Goal: Task Accomplishment & Management: Use online tool/utility

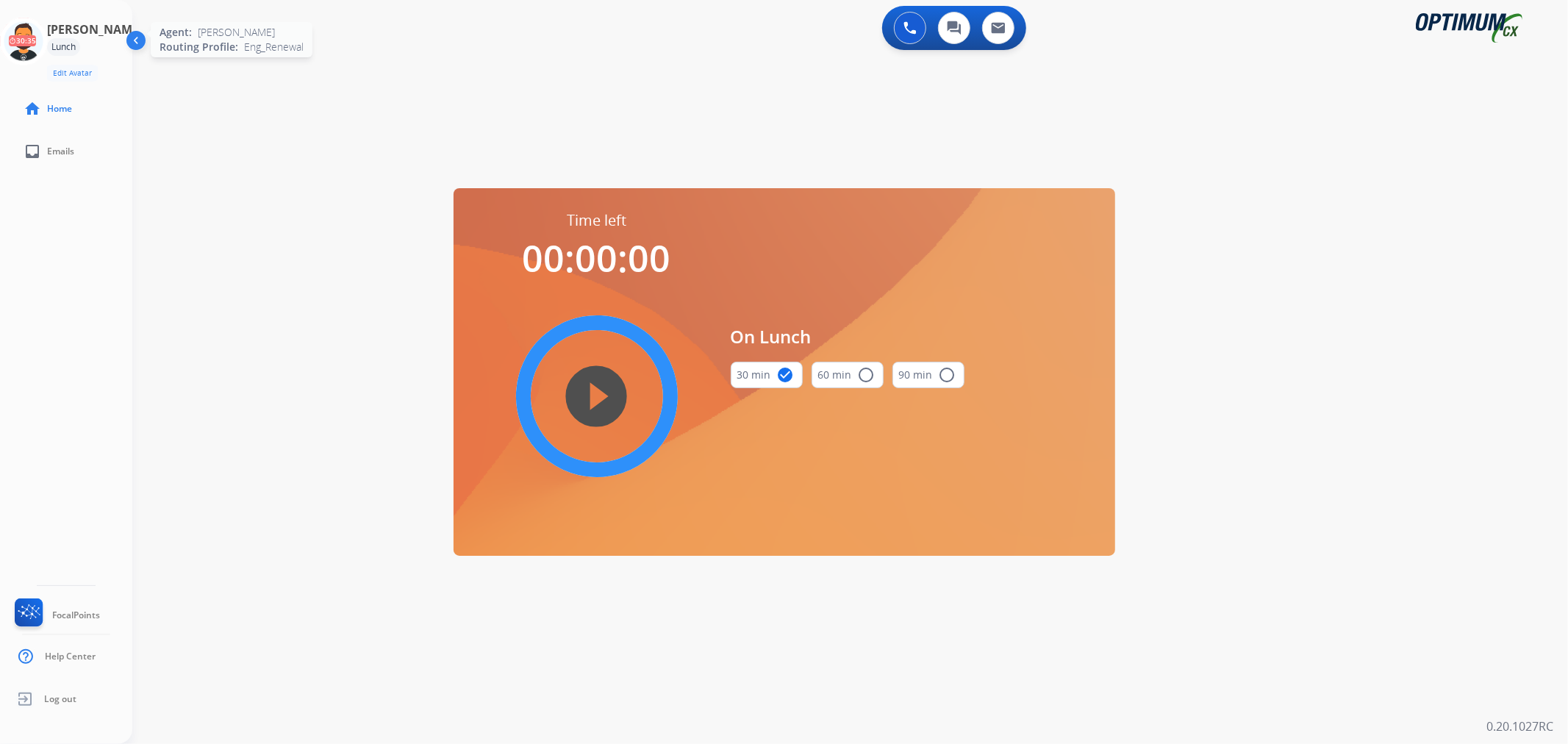
click at [48, 39] on icon at bounding box center [23, 41] width 48 height 48
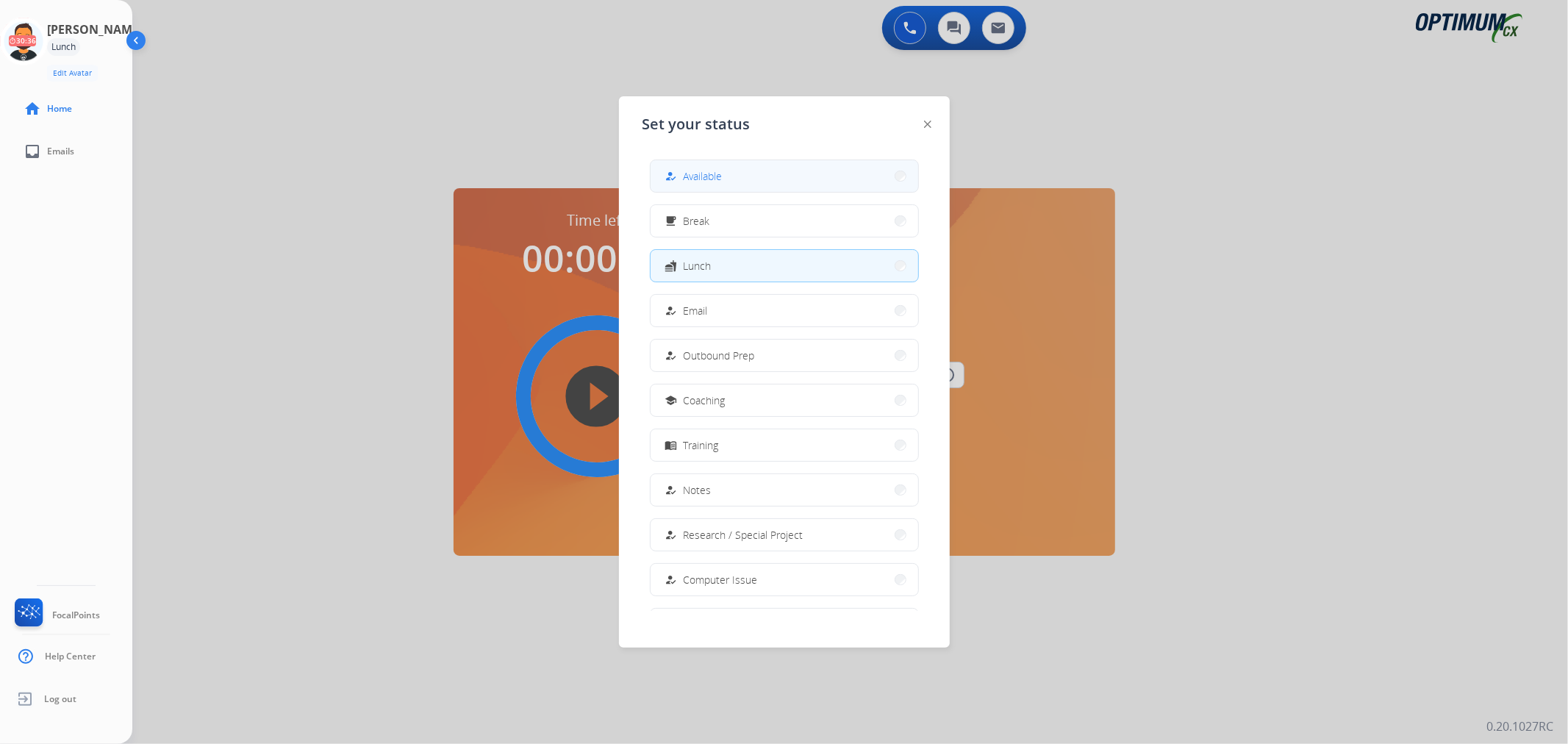
click at [692, 168] on span "Available" at bounding box center [704, 176] width 39 height 16
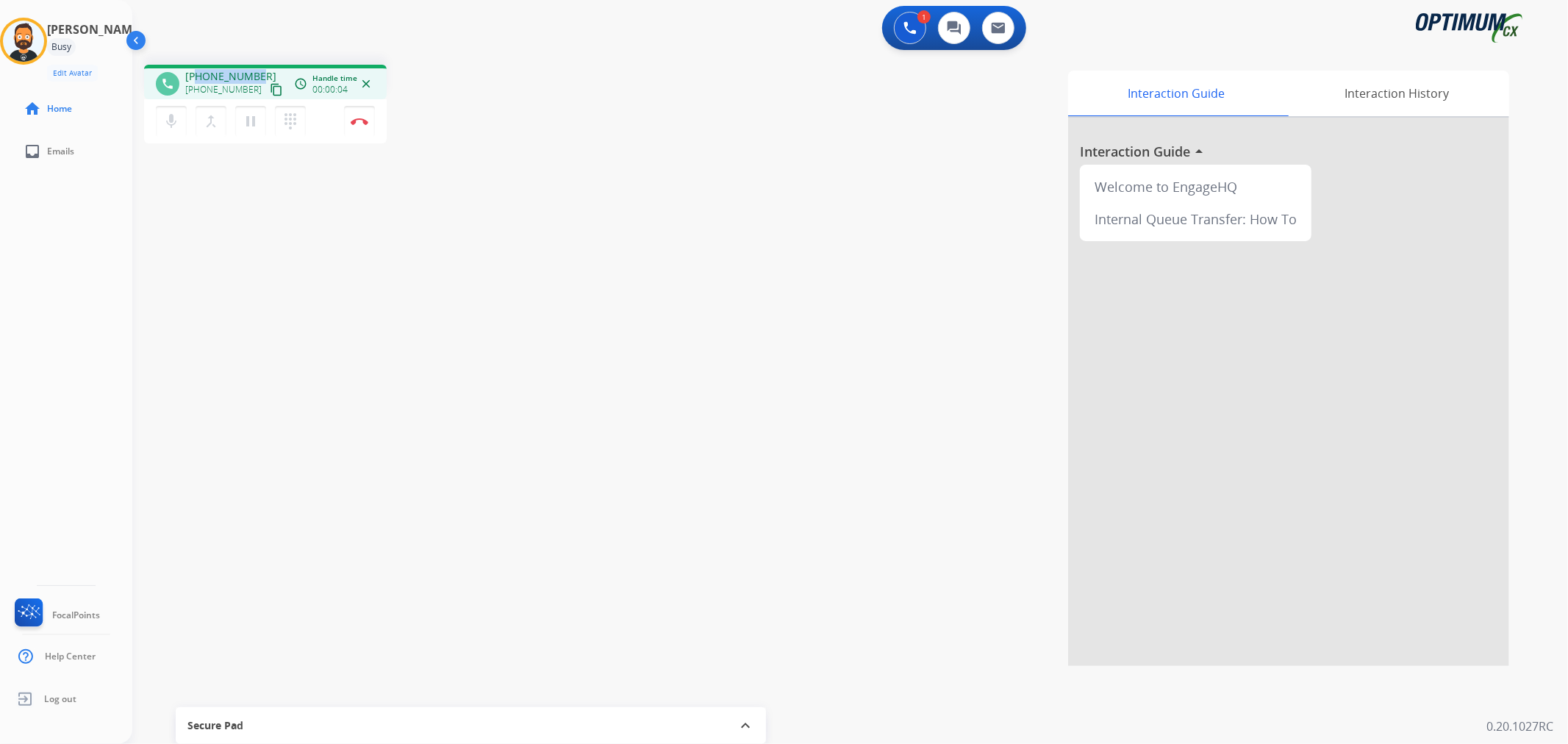
drag, startPoint x: 256, startPoint y: 71, endPoint x: 197, endPoint y: 71, distance: 59.0
click at [197, 71] on div "[PHONE_NUMBER] [PHONE_NUMBER] content_copy" at bounding box center [235, 83] width 100 height 29
copy span "4073359501"
click at [362, 121] on img at bounding box center [359, 122] width 18 height 7
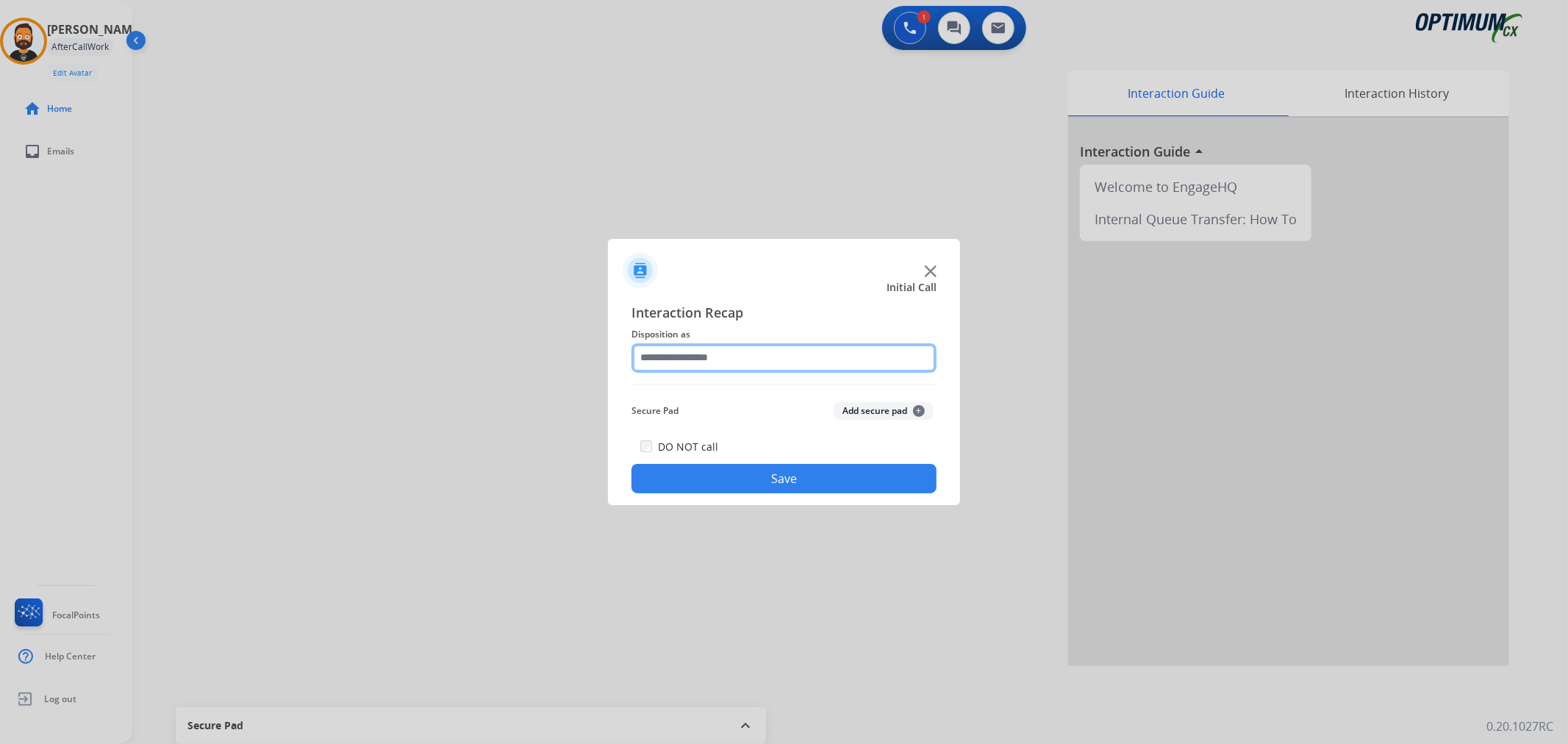
click at [684, 365] on input "text" at bounding box center [784, 357] width 306 height 29
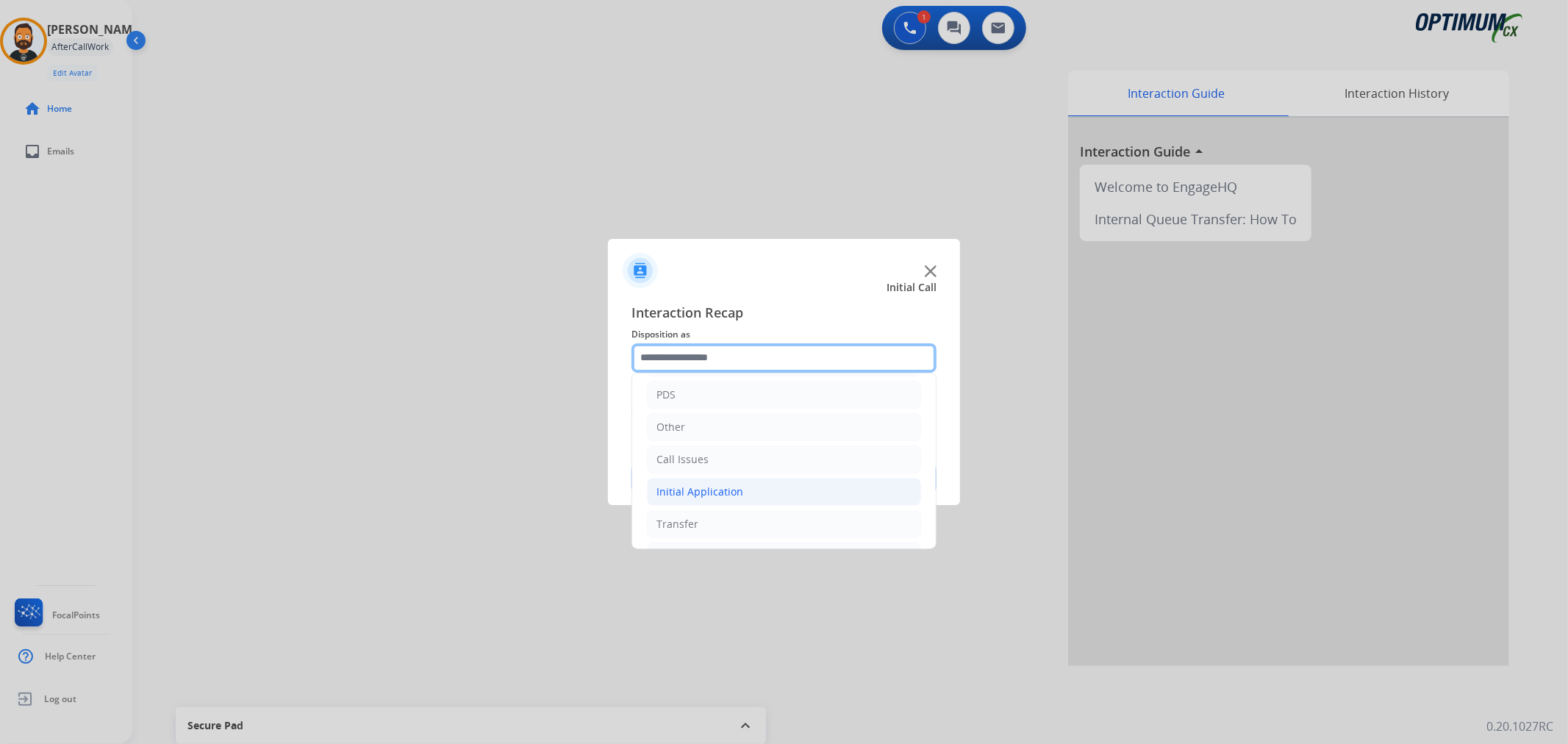
scroll to position [101, 0]
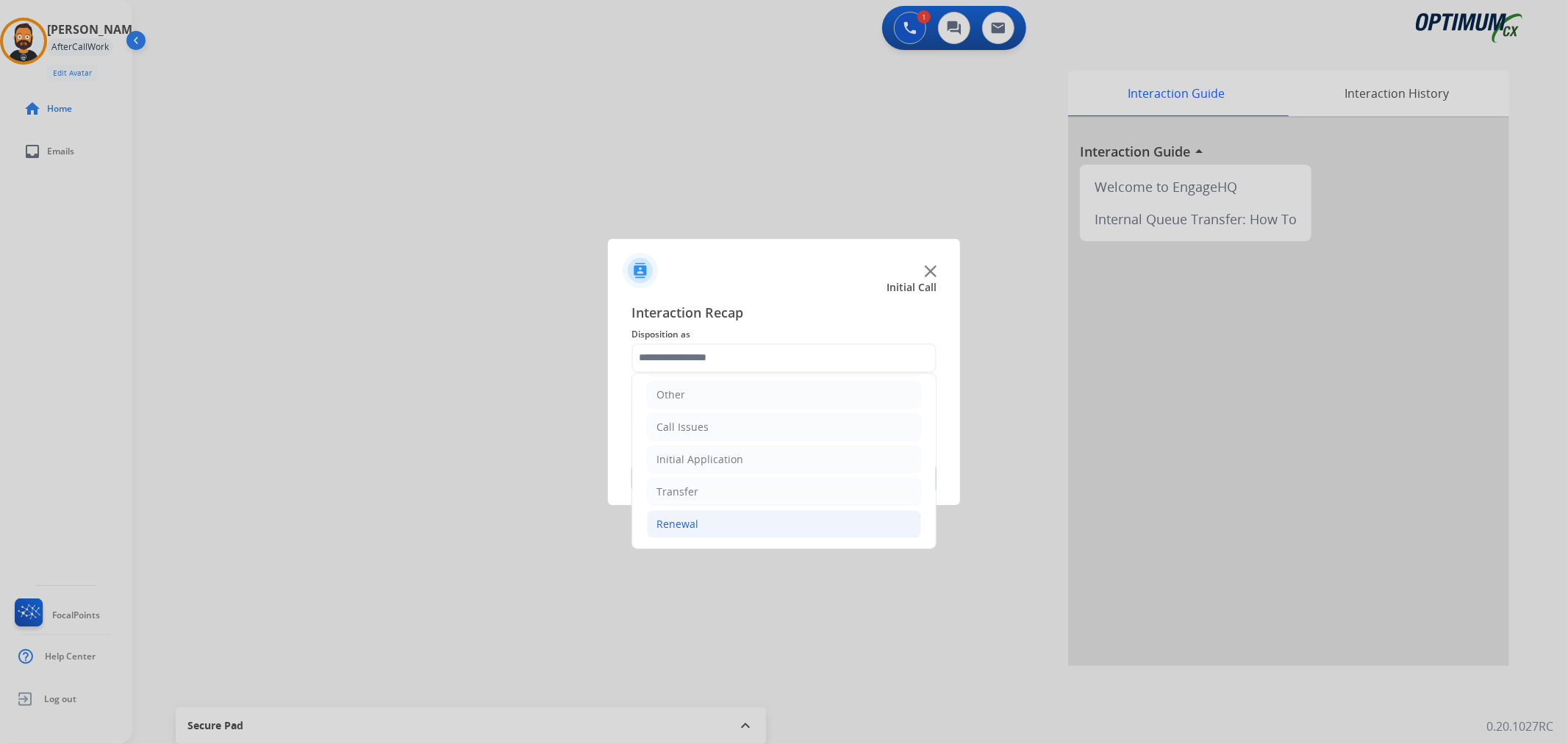
click at [713, 533] on li "Renewal" at bounding box center [783, 524] width 274 height 28
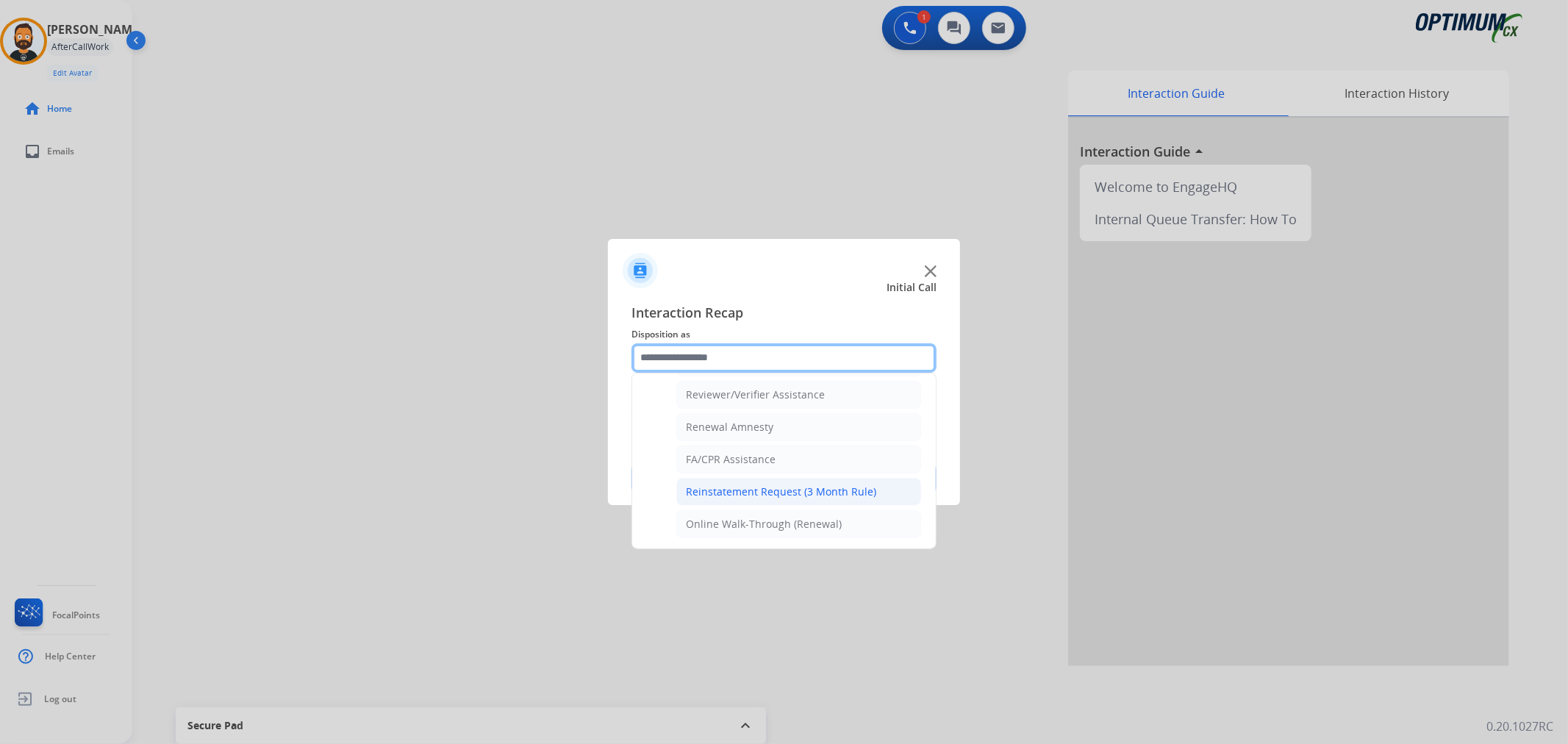
scroll to position [435, 0]
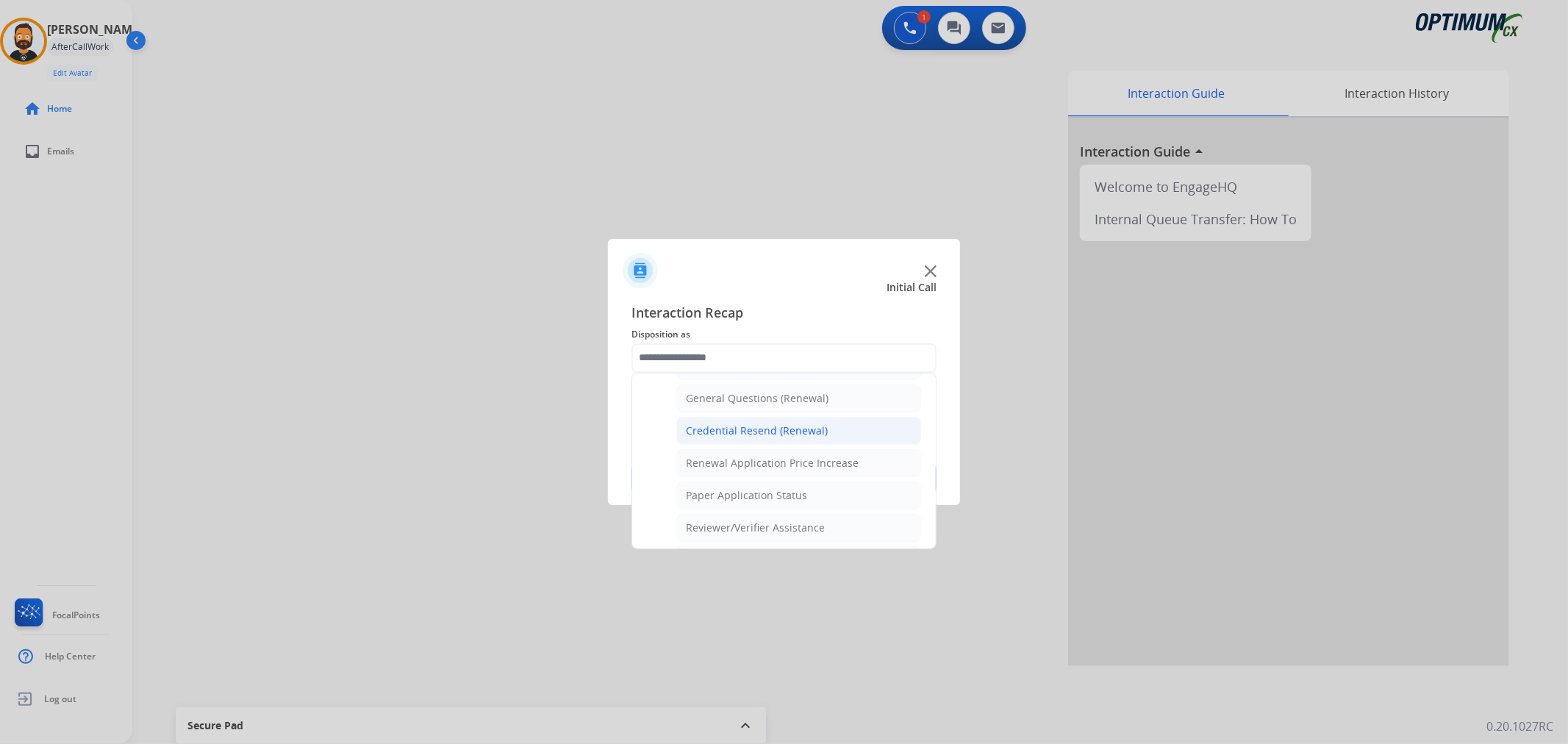
click at [743, 428] on div "Credential Resend (Renewal)" at bounding box center [757, 431] width 142 height 15
type input "**********"
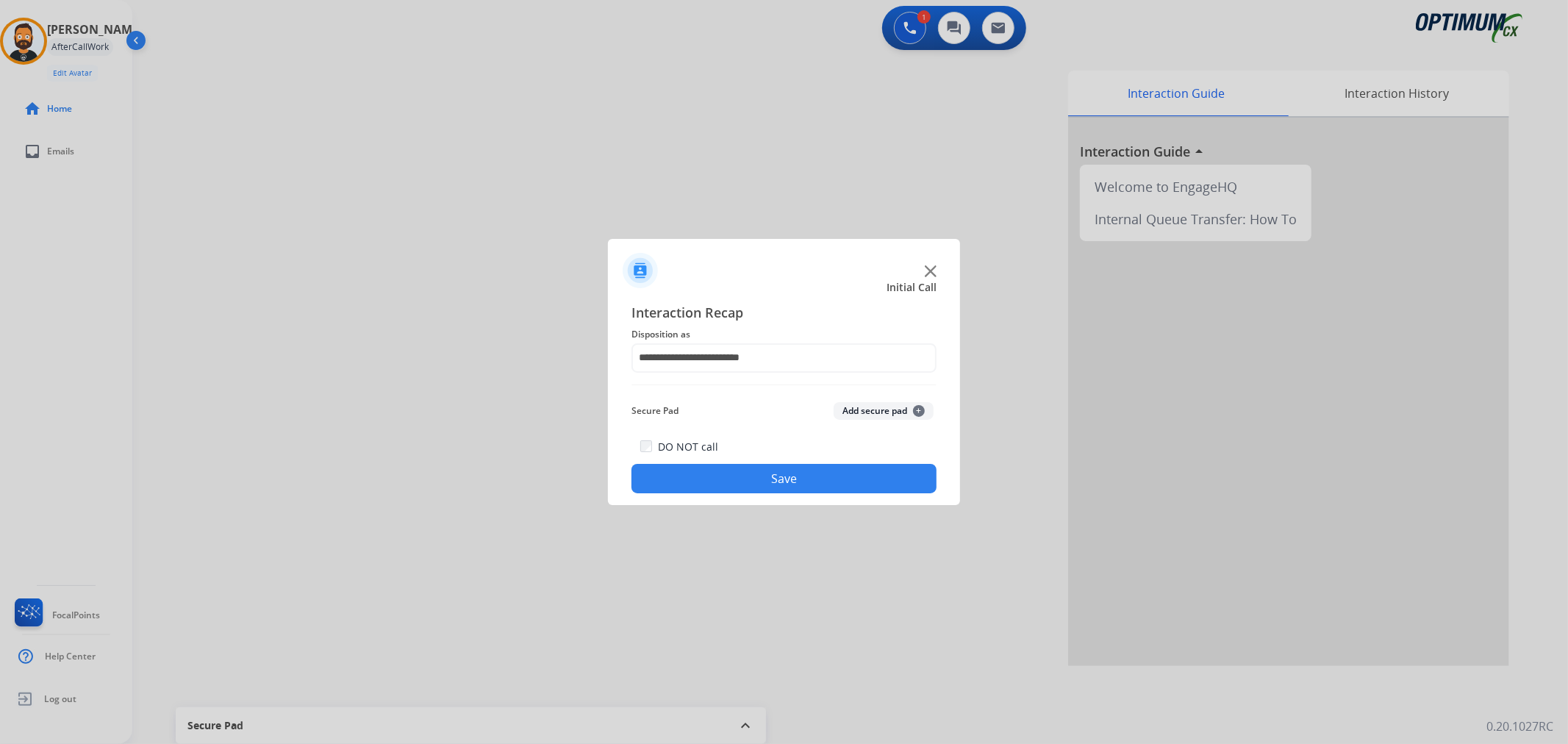
click at [733, 468] on button "Save" at bounding box center [784, 478] width 306 height 29
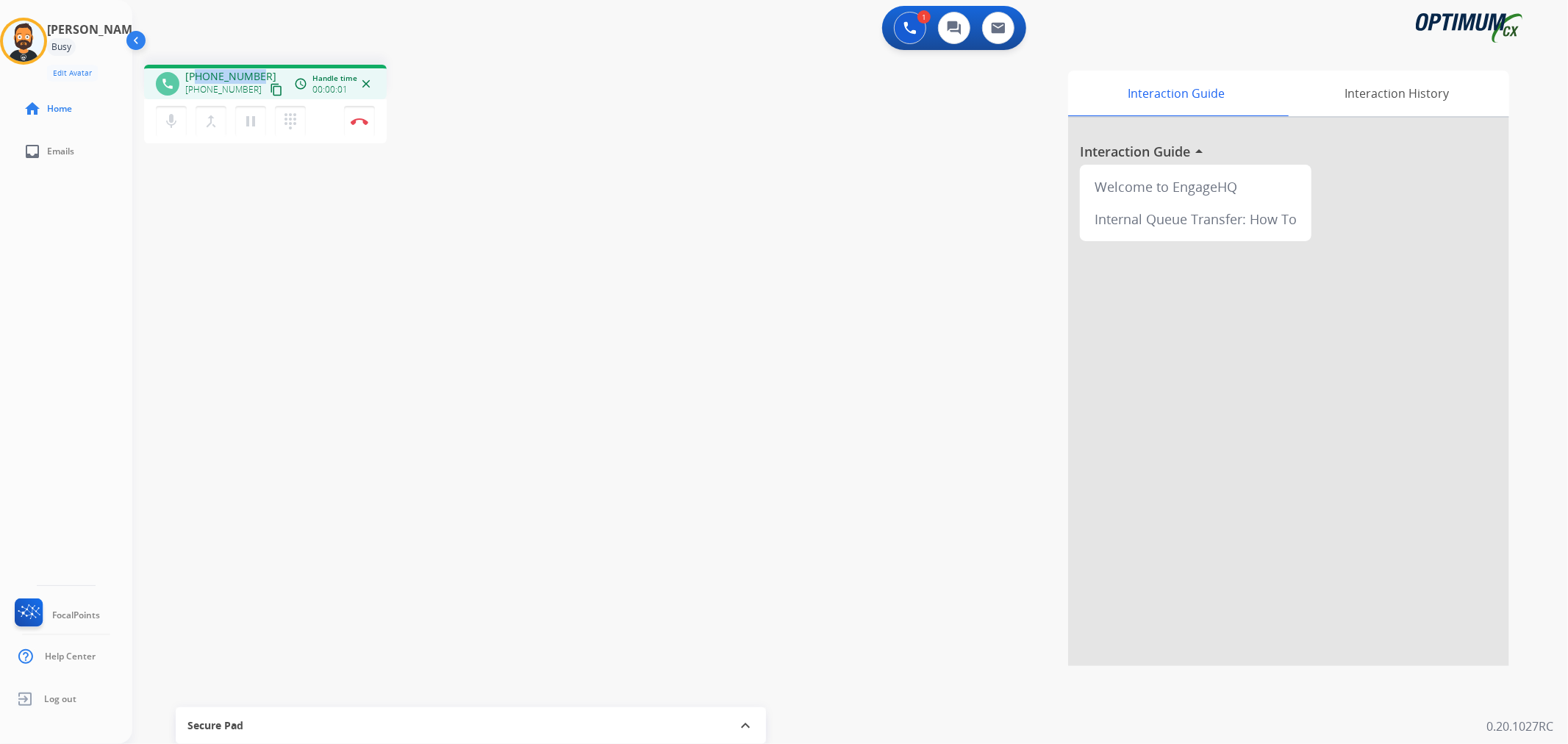
drag, startPoint x: 256, startPoint y: 71, endPoint x: 196, endPoint y: 76, distance: 60.2
click at [196, 76] on div "[PHONE_NUMBER] [PHONE_NUMBER] content_copy" at bounding box center [235, 83] width 100 height 29
copy span "7705450210"
click at [363, 122] on img at bounding box center [359, 122] width 18 height 7
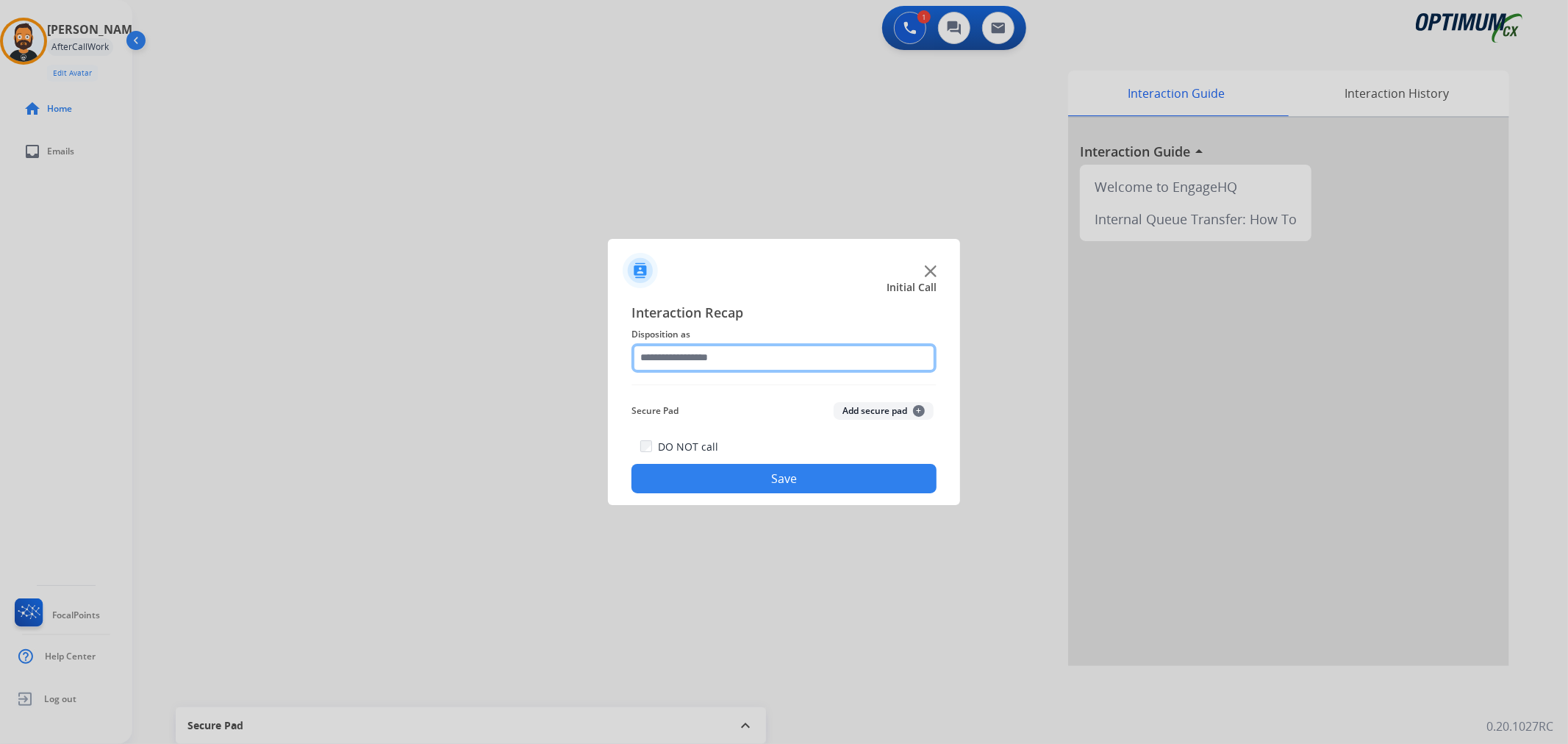
click at [782, 351] on input "text" at bounding box center [784, 357] width 306 height 29
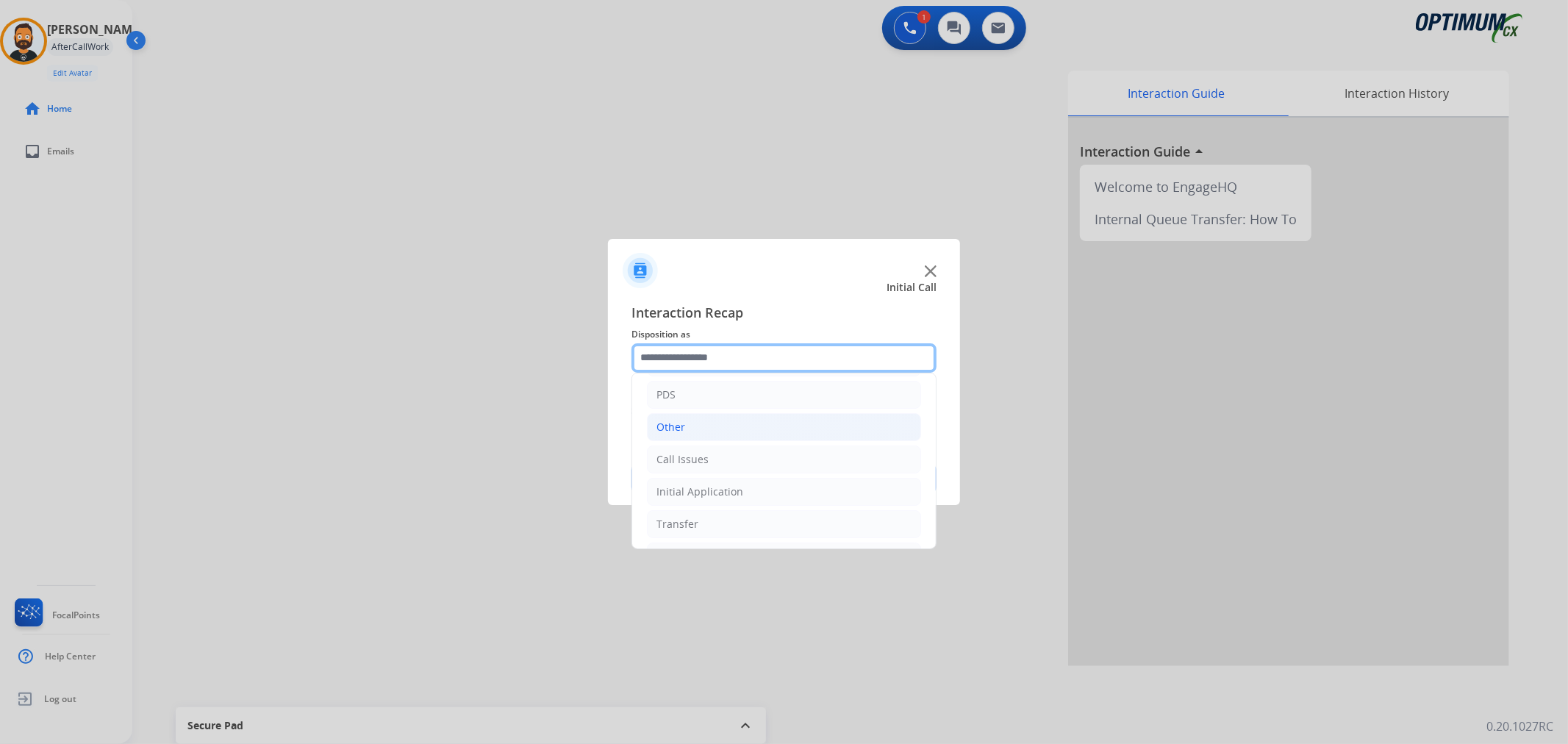
scroll to position [101, 0]
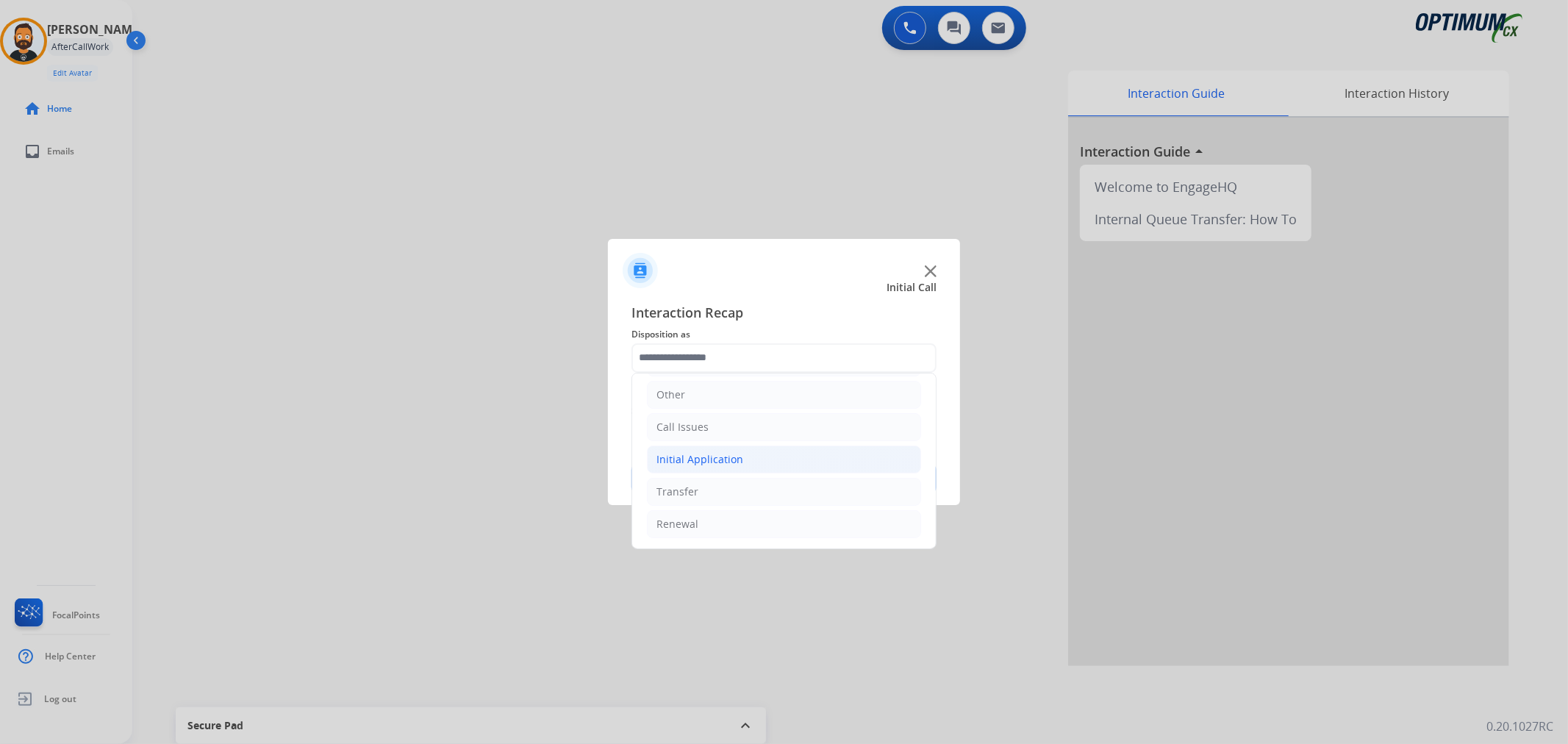
click at [733, 456] on div "Initial Application" at bounding box center [700, 460] width 87 height 15
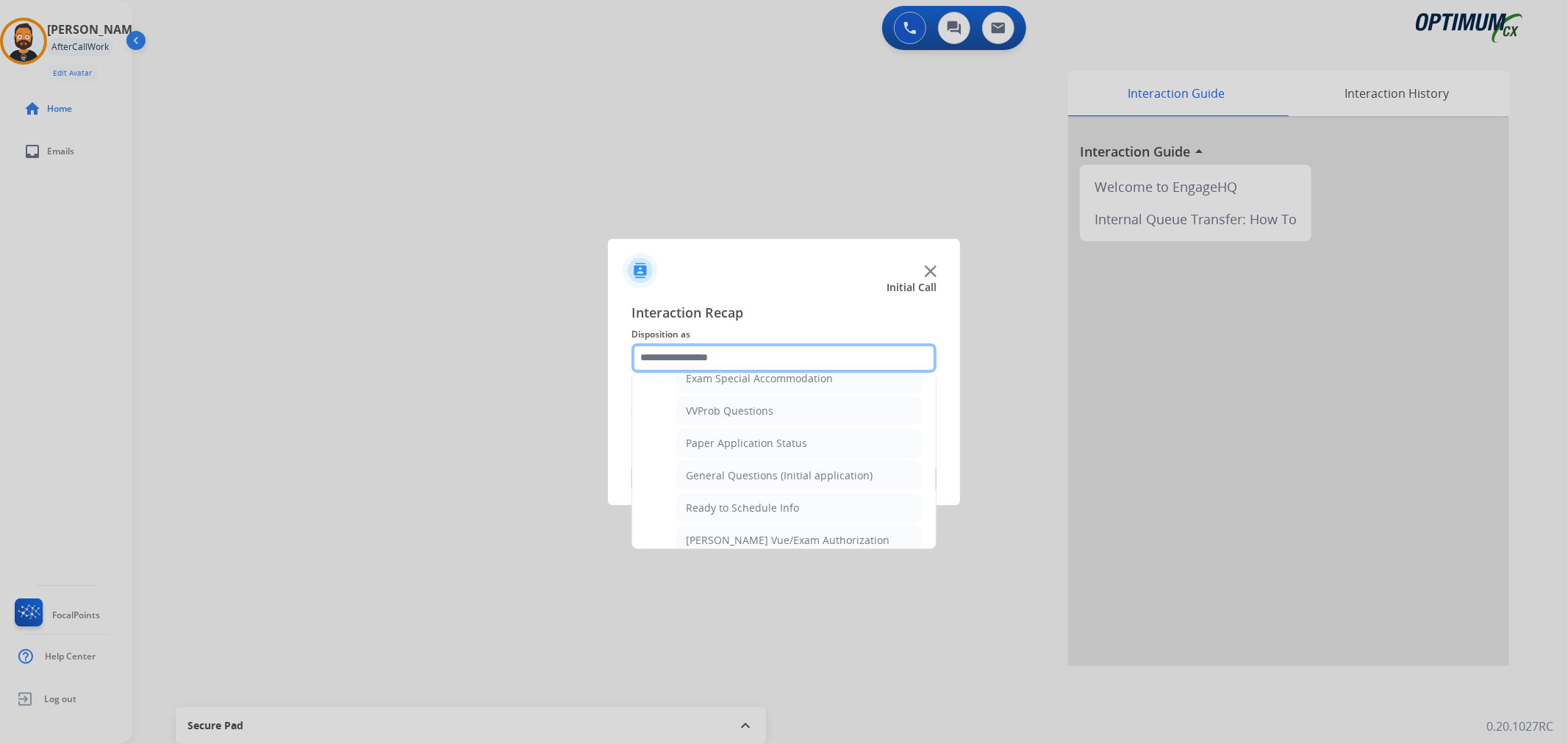
scroll to position [781, 0]
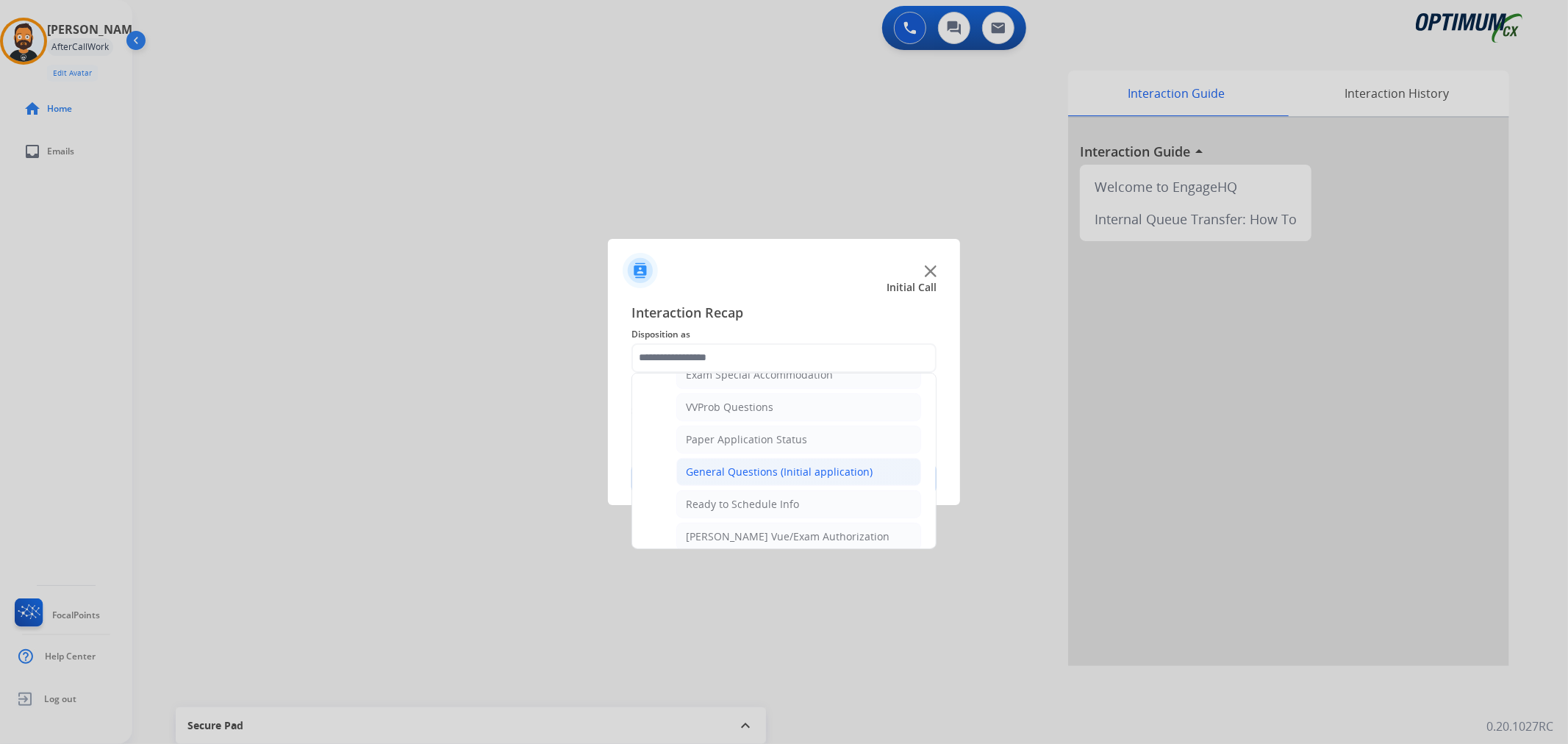
click at [743, 464] on li "General Questions (Initial application)" at bounding box center [799, 472] width 245 height 28
type input "**********"
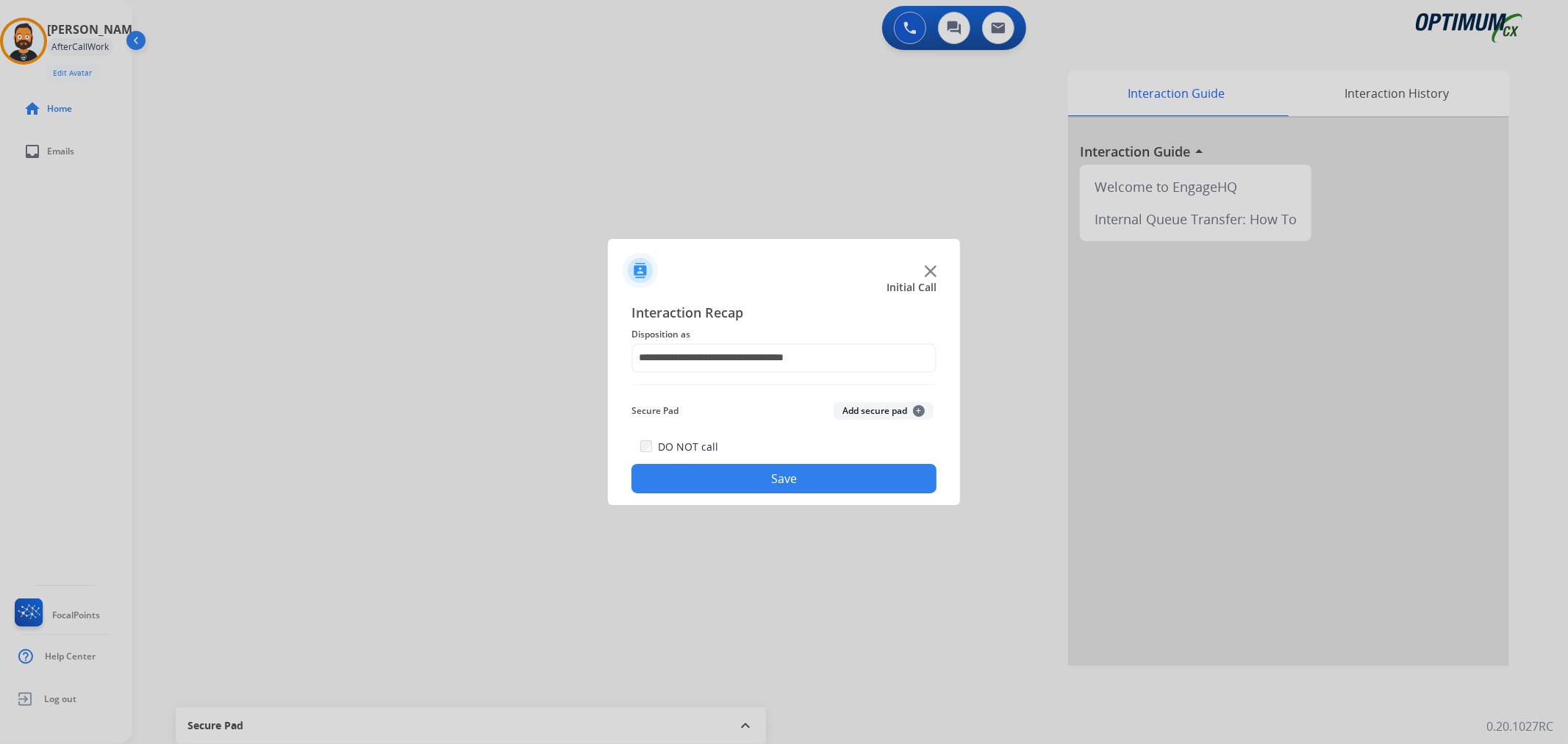
click at [745, 475] on button "Save" at bounding box center [784, 478] width 306 height 29
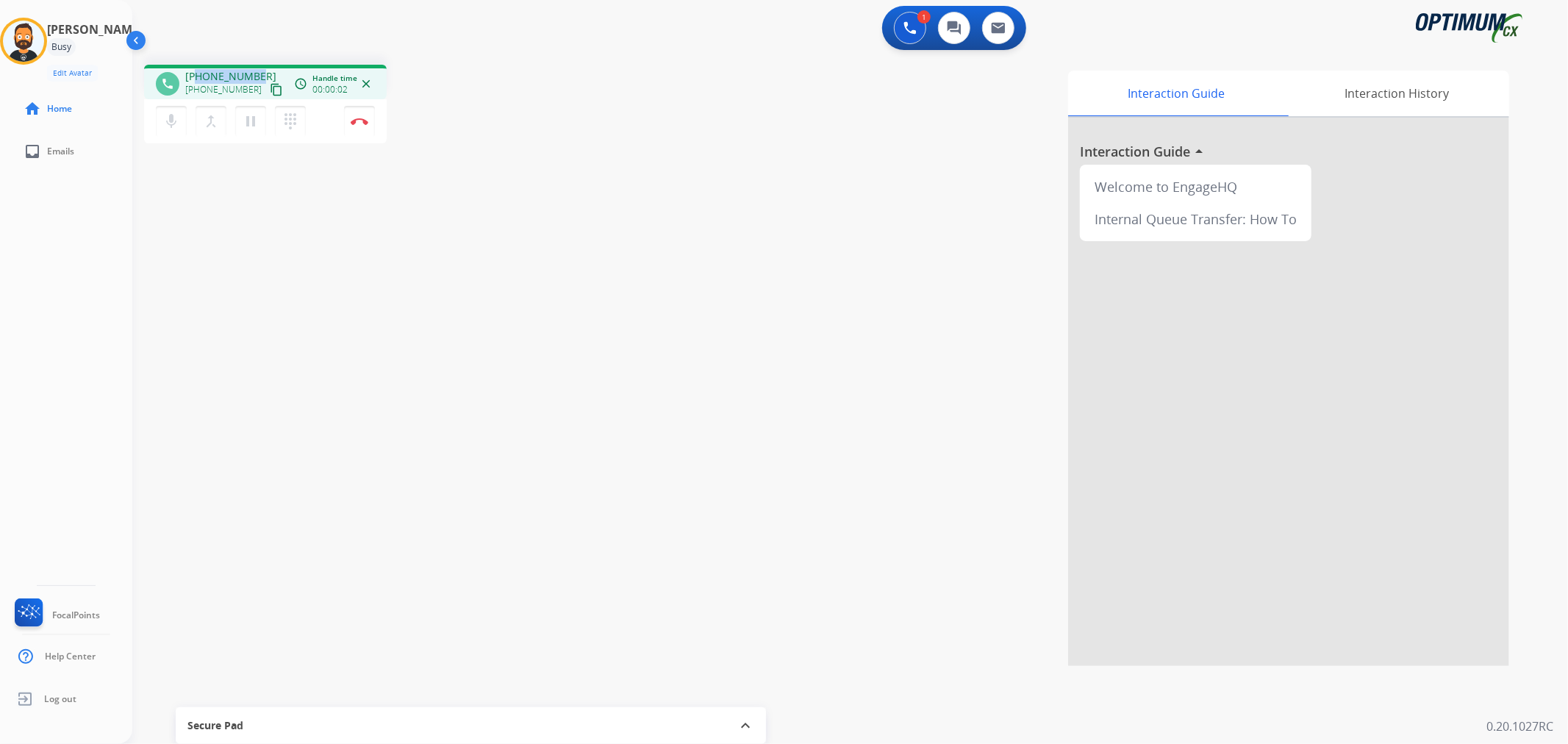
drag, startPoint x: 260, startPoint y: 71, endPoint x: 198, endPoint y: 68, distance: 62.1
click at [198, 69] on div "[PHONE_NUMBER] [PHONE_NUMBER] content_copy" at bounding box center [235, 83] width 100 height 29
copy span "6122675034"
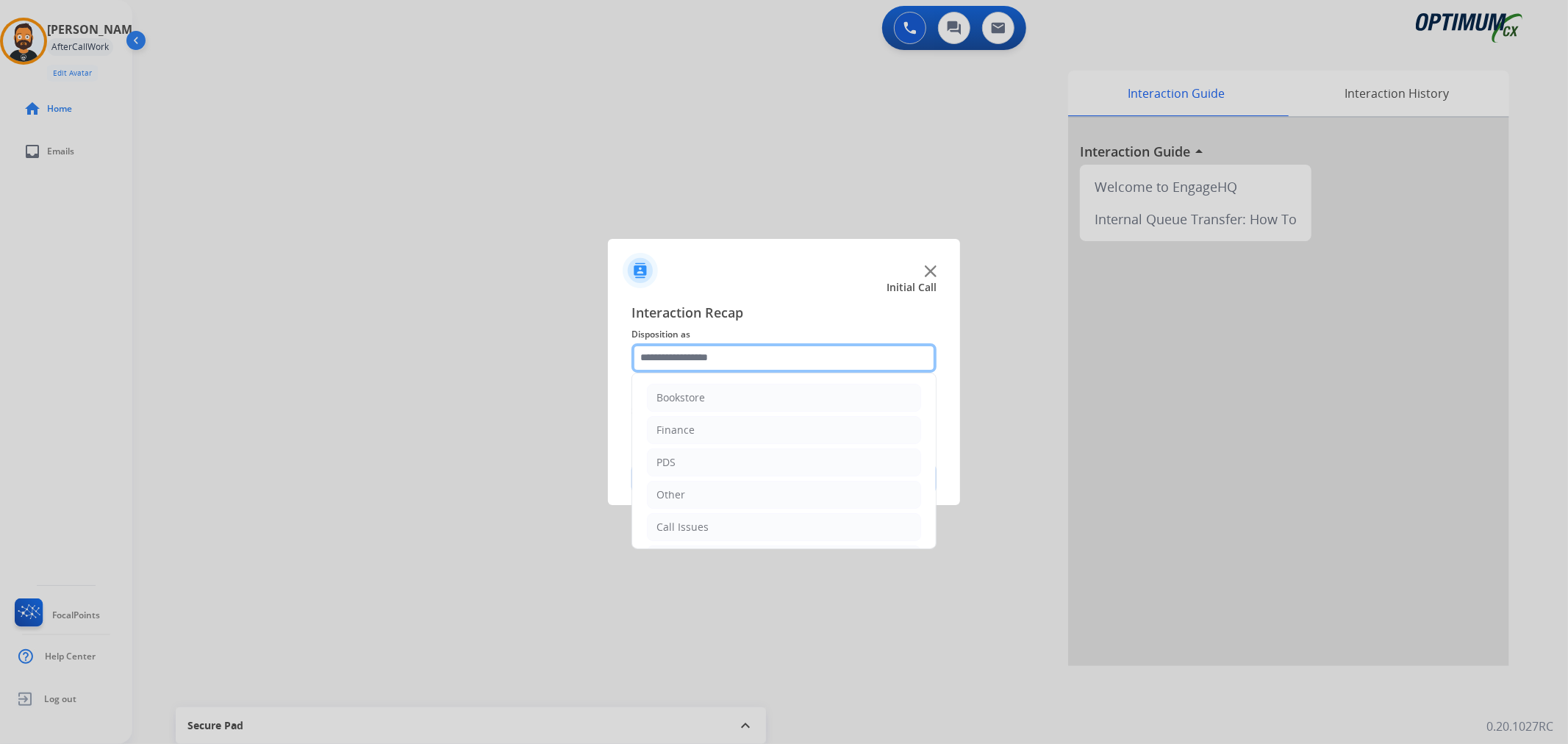
click at [709, 355] on input "text" at bounding box center [784, 357] width 306 height 29
click at [706, 522] on li "Renewal" at bounding box center [783, 524] width 274 height 28
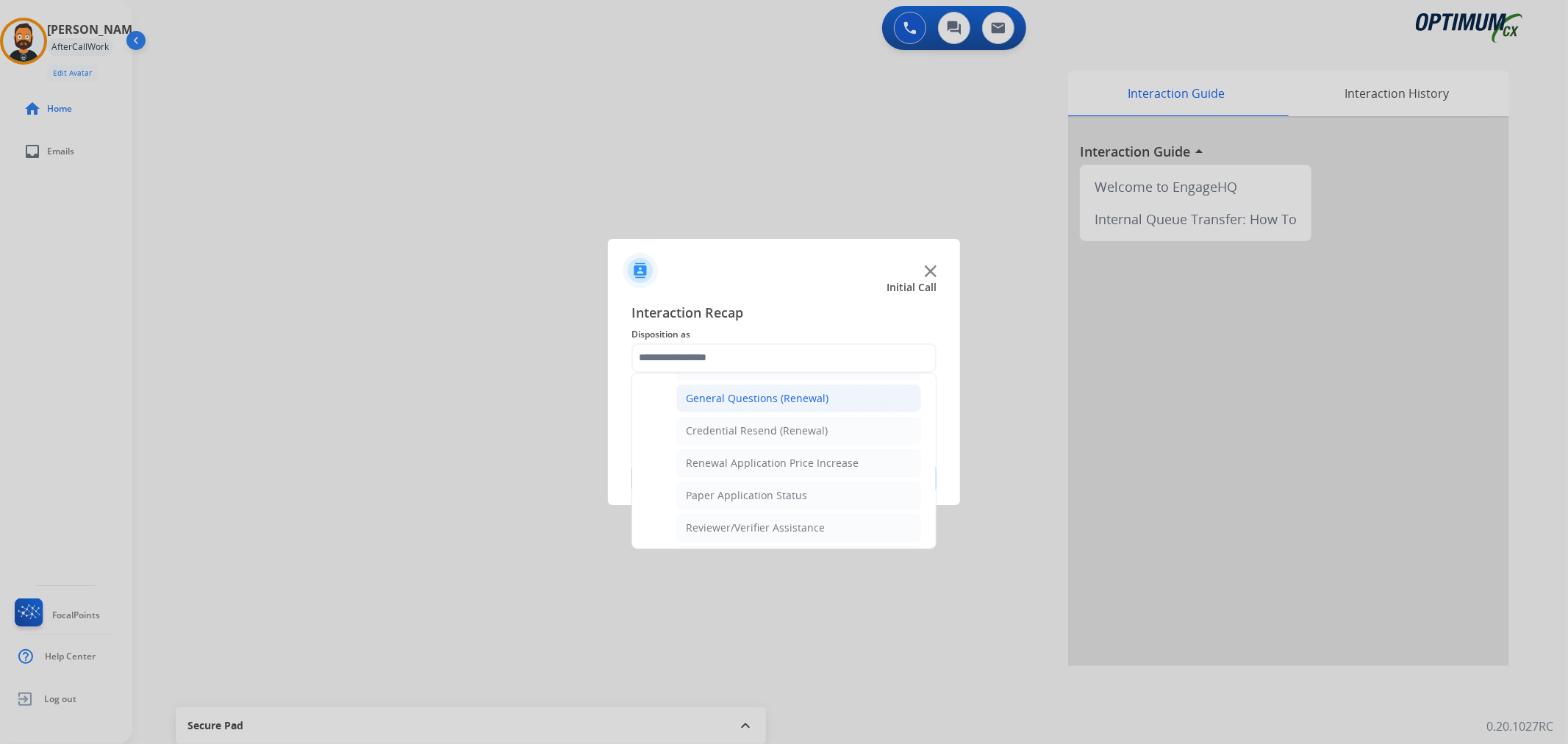
click at [740, 401] on div "General Questions (Renewal)" at bounding box center [757, 399] width 143 height 15
type input "**********"
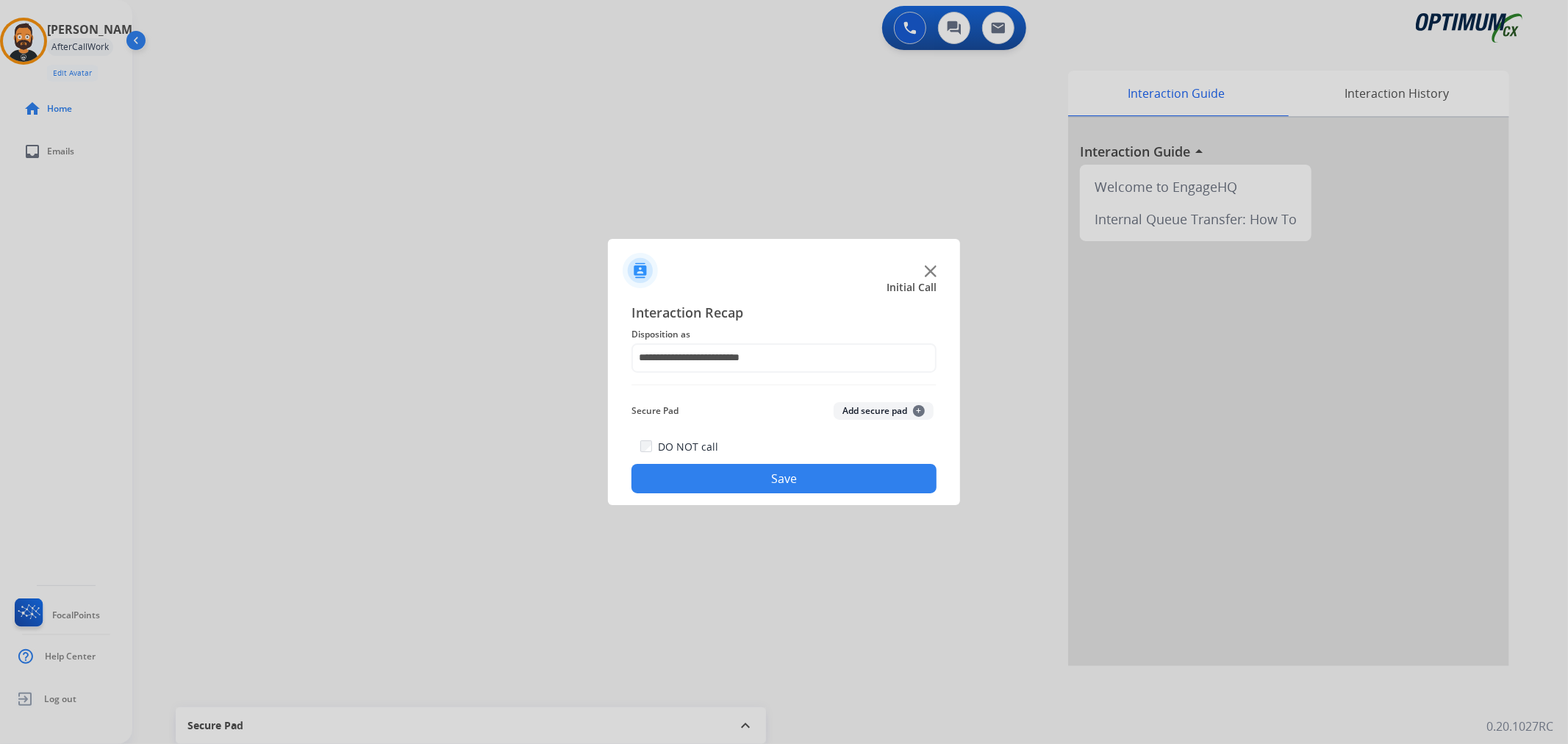
click at [745, 479] on button "Save" at bounding box center [784, 478] width 306 height 29
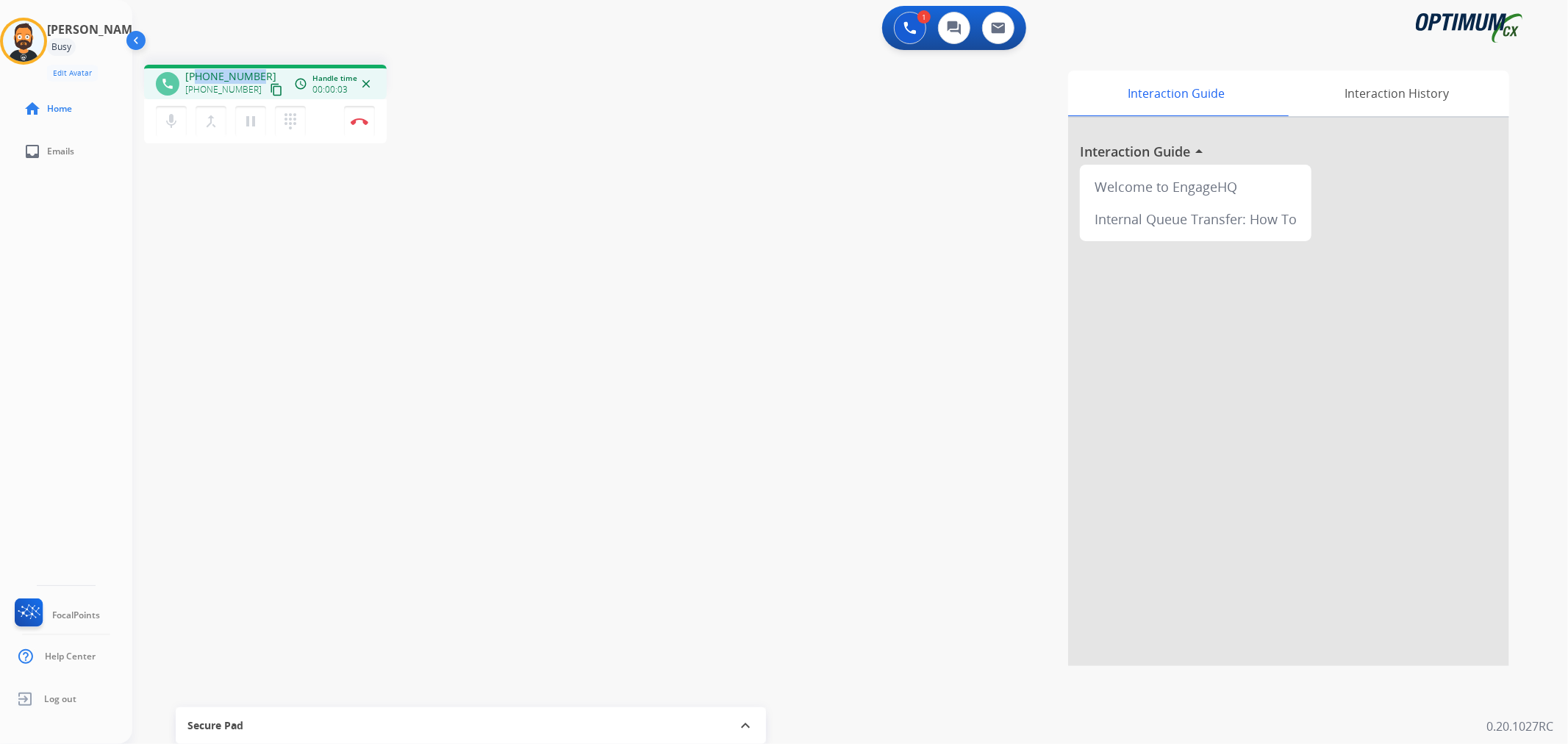
drag, startPoint x: 258, startPoint y: 74, endPoint x: 199, endPoint y: 71, distance: 59.1
click at [199, 71] on div "[PHONE_NUMBER] [PHONE_NUMBER] content_copy" at bounding box center [235, 83] width 100 height 29
copy span "4015279130"
click at [361, 112] on button "Disconnect" at bounding box center [359, 121] width 31 height 31
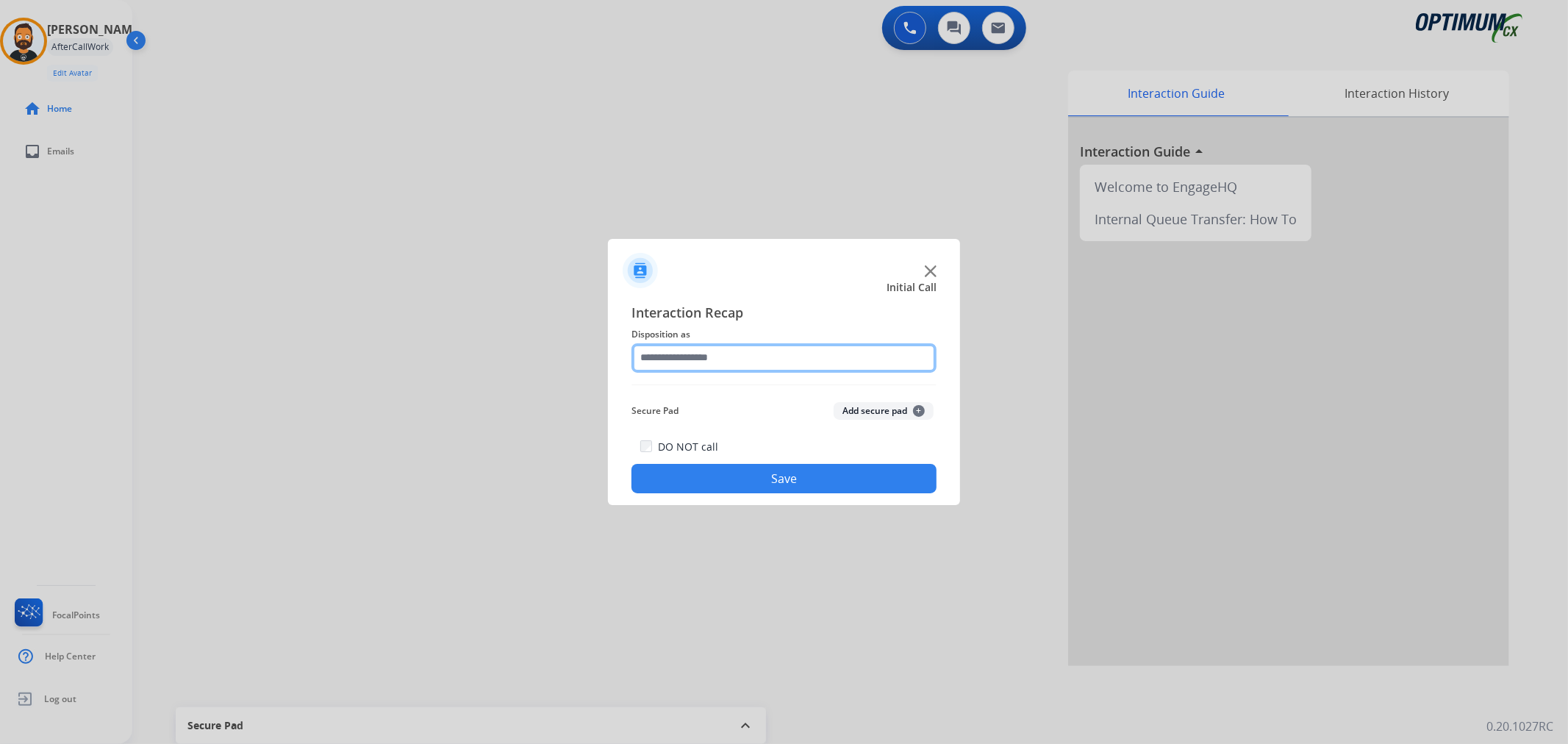
click at [722, 353] on input "text" at bounding box center [784, 357] width 306 height 29
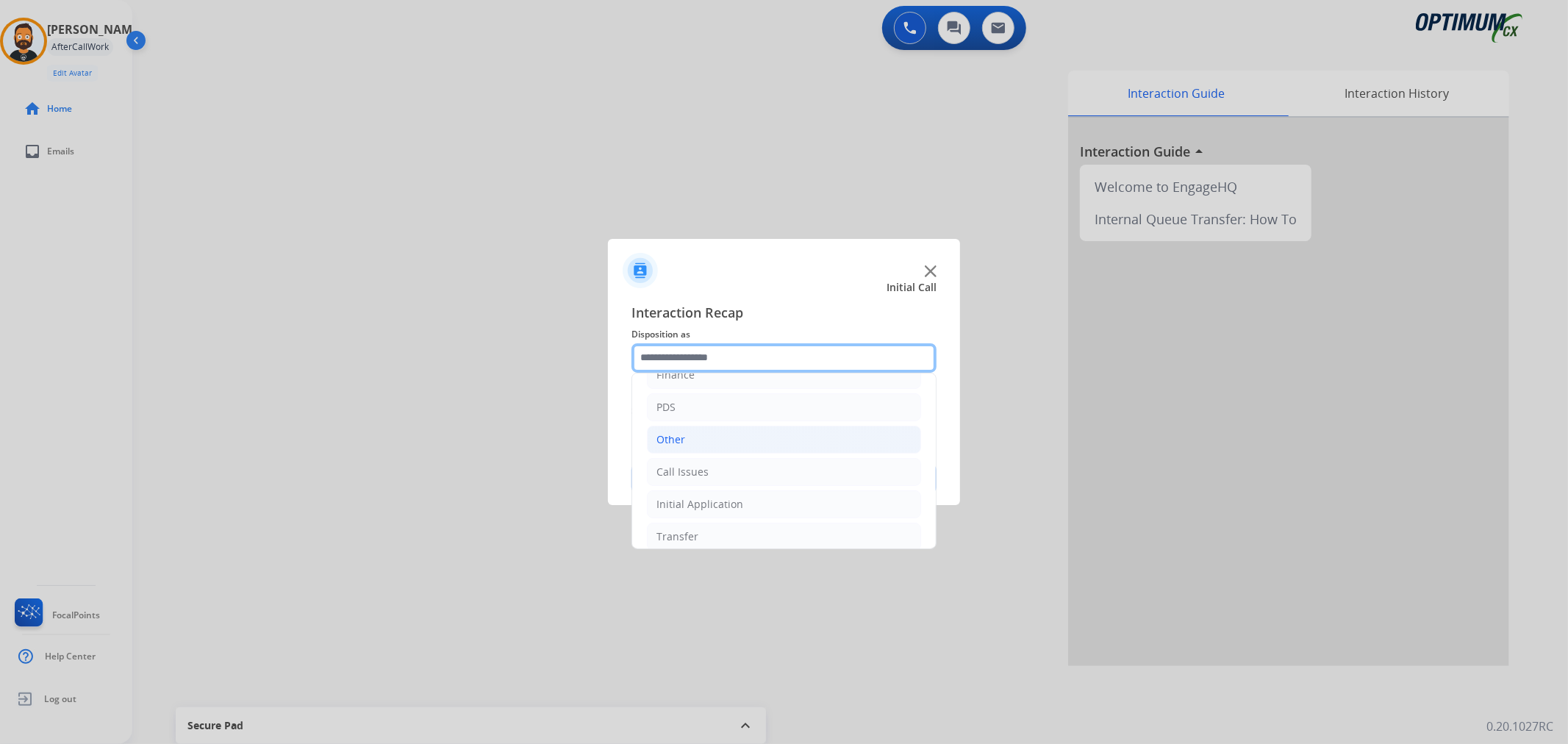
scroll to position [101, 0]
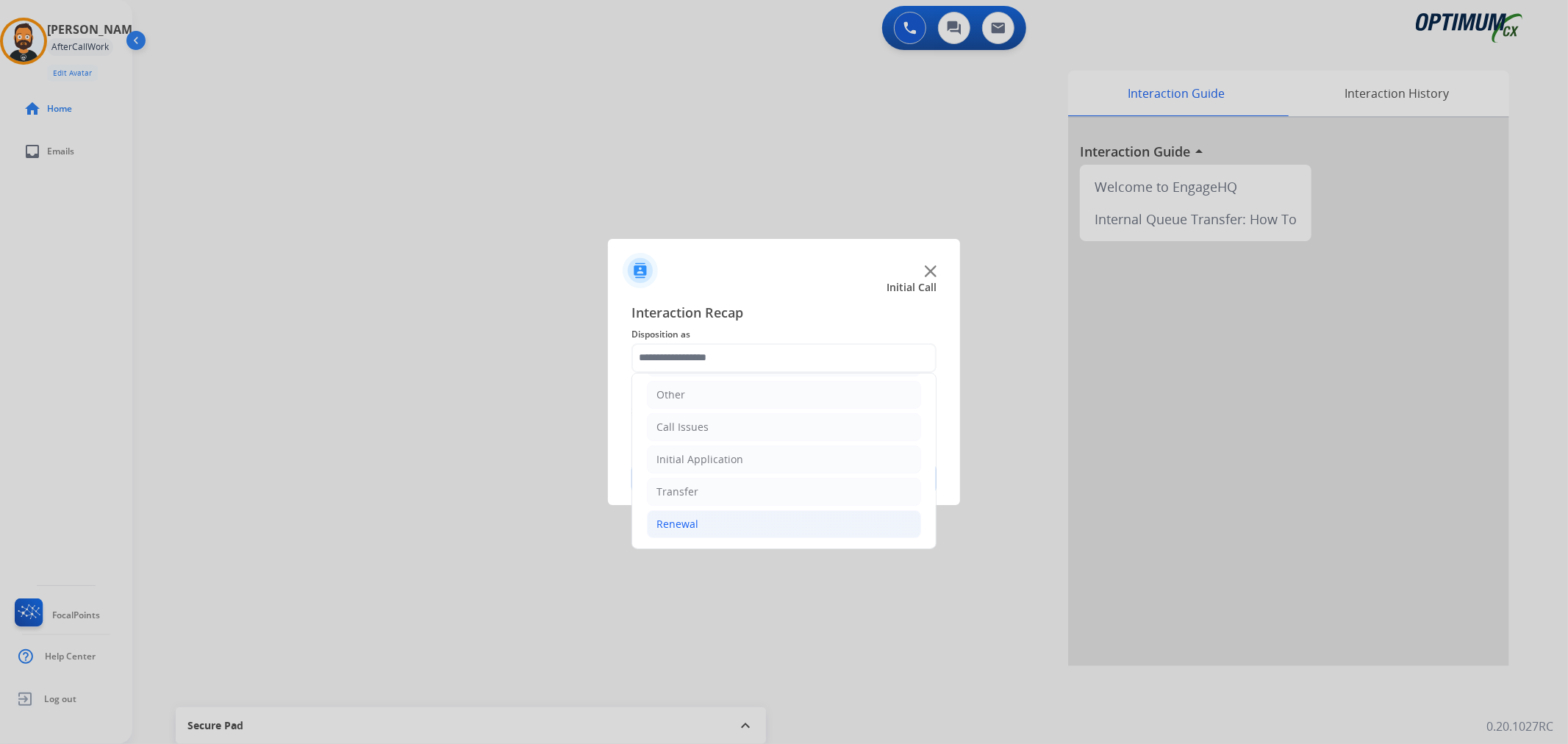
click at [702, 518] on li "Renewal" at bounding box center [783, 524] width 274 height 28
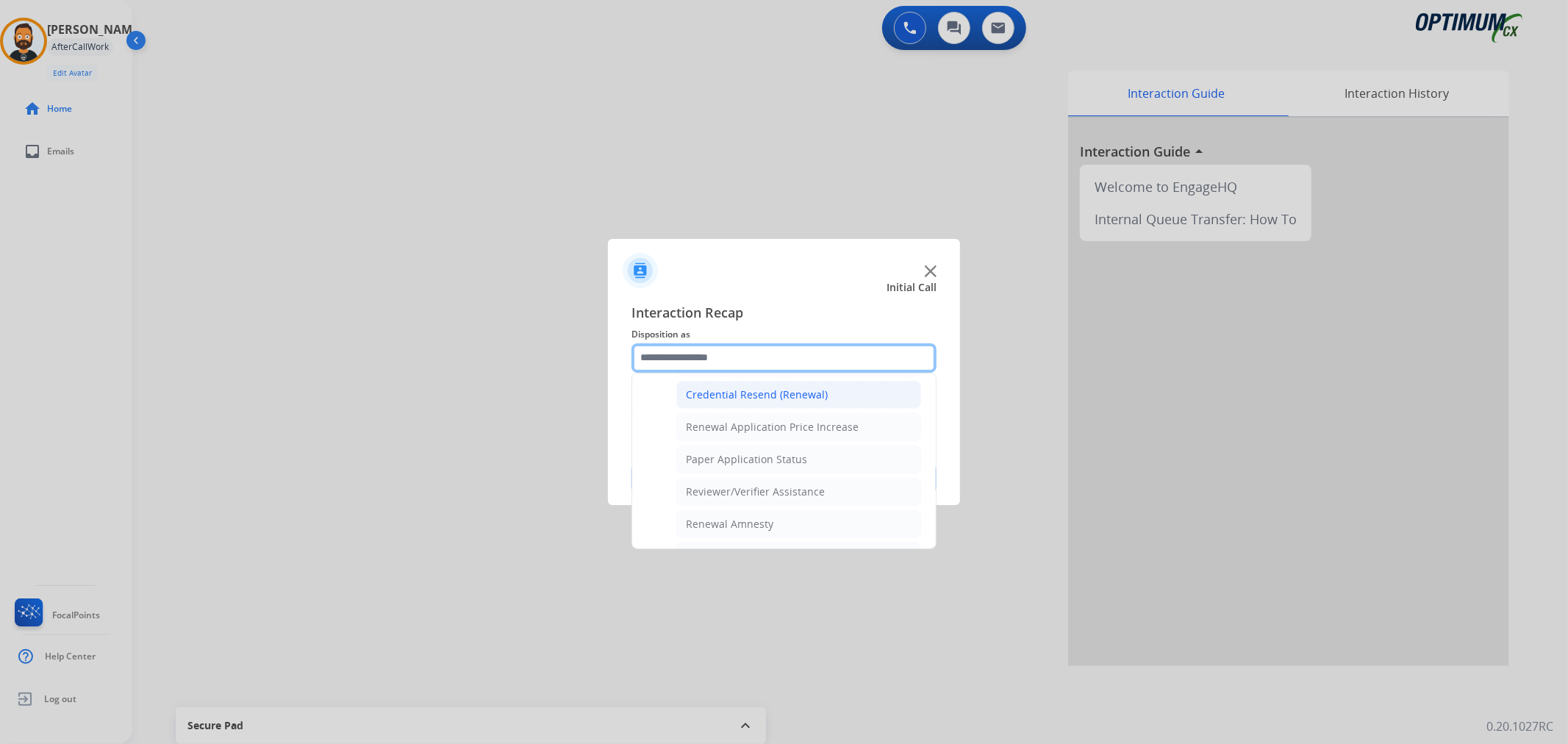
scroll to position [509, 0]
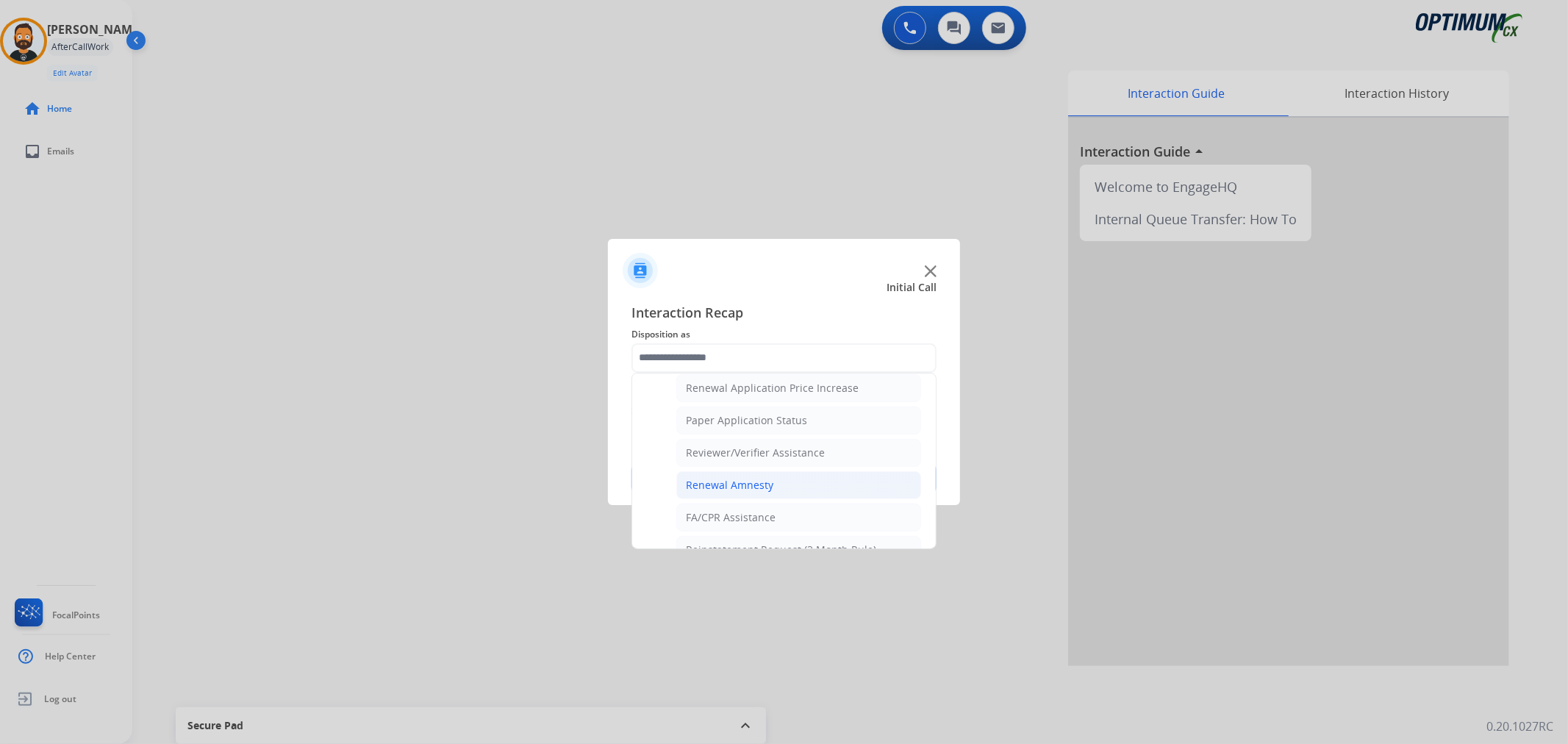
click at [730, 490] on div "Renewal Amnesty" at bounding box center [730, 485] width 88 height 15
type input "**********"
click at [730, 490] on button "Save" at bounding box center [784, 478] width 306 height 29
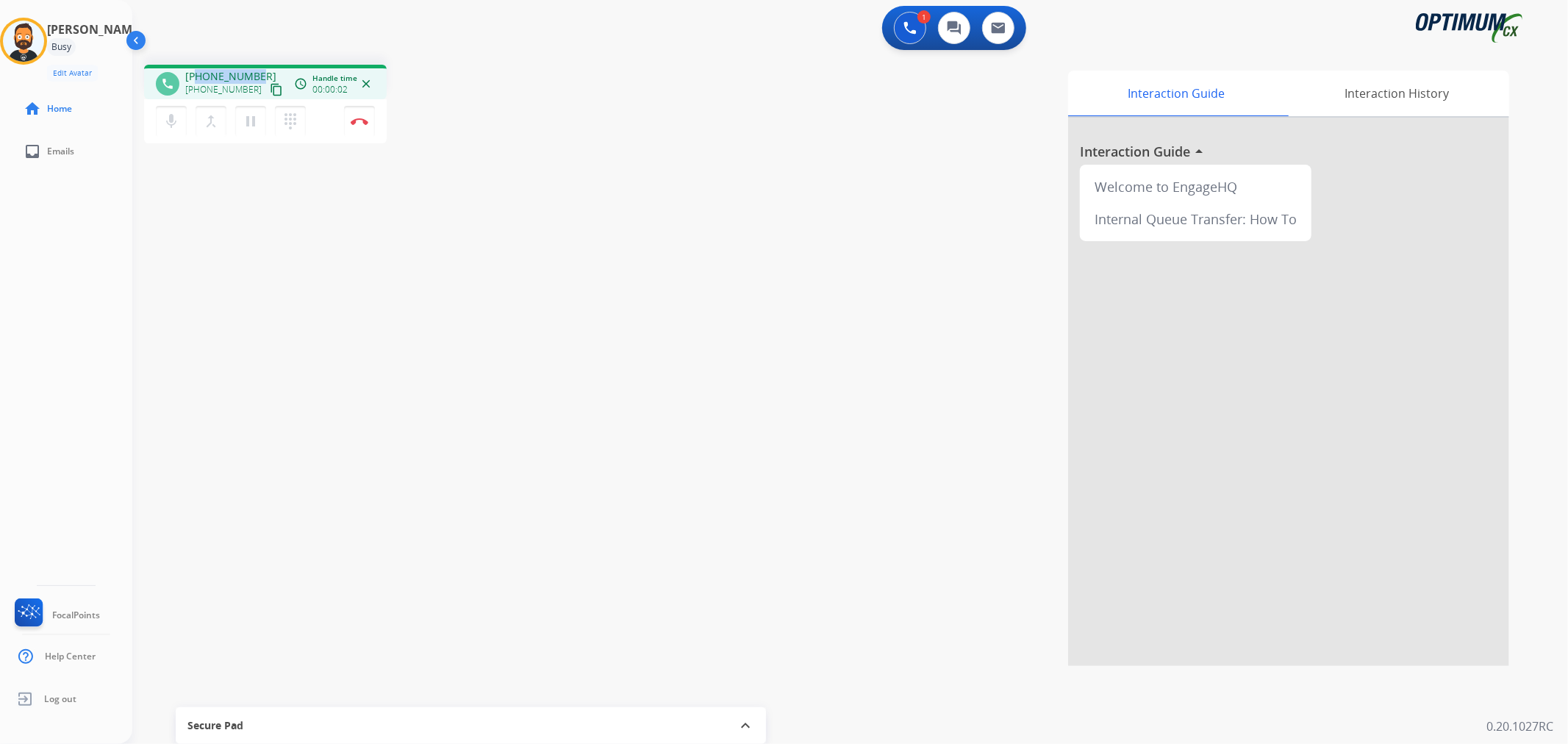
drag, startPoint x: 259, startPoint y: 71, endPoint x: 195, endPoint y: 76, distance: 64.2
click at [195, 76] on div "[PHONE_NUMBER] [PHONE_NUMBER] content_copy" at bounding box center [235, 83] width 100 height 29
copy span "5809381235"
click at [349, 122] on button "Disconnect" at bounding box center [359, 121] width 31 height 31
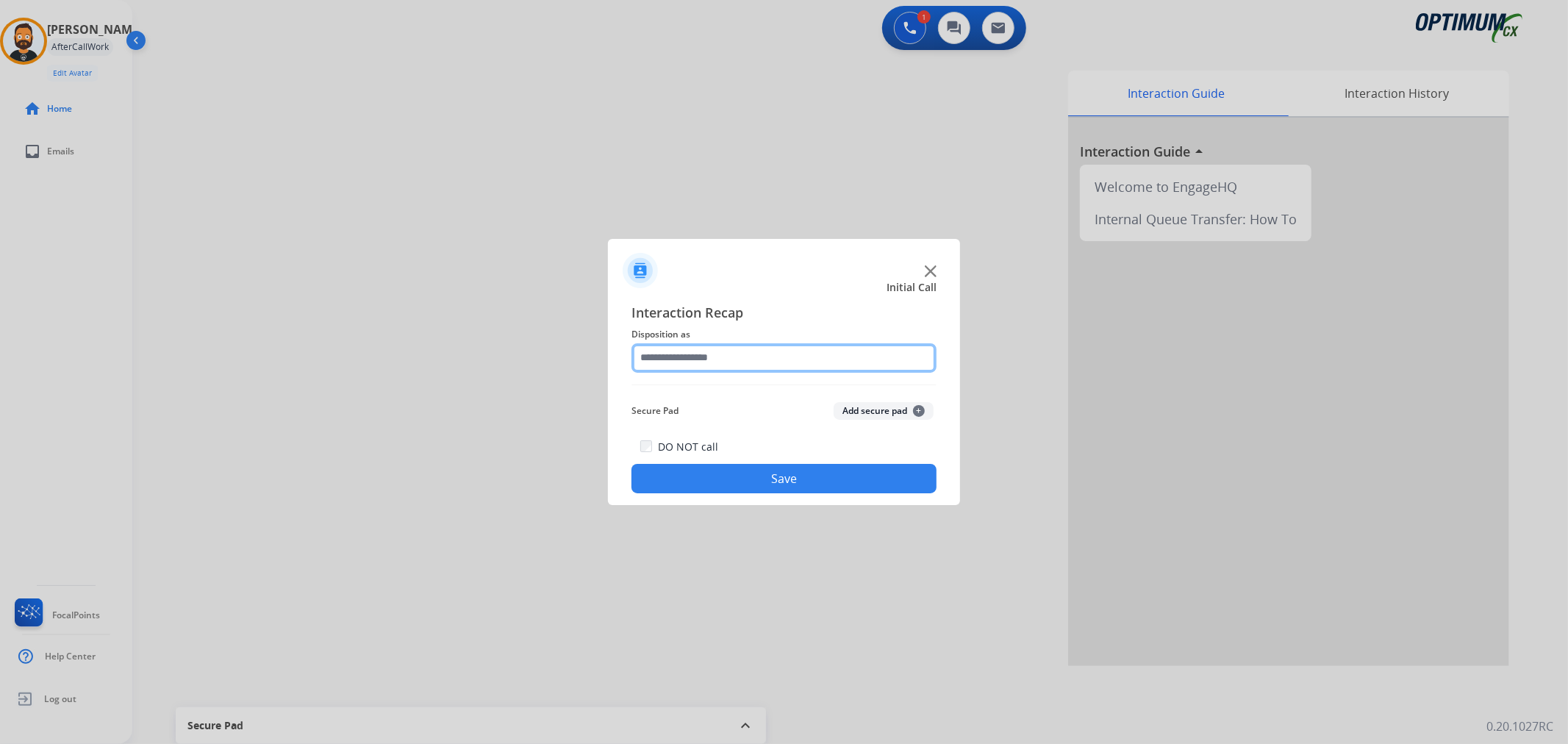
click at [774, 350] on input "text" at bounding box center [784, 357] width 306 height 29
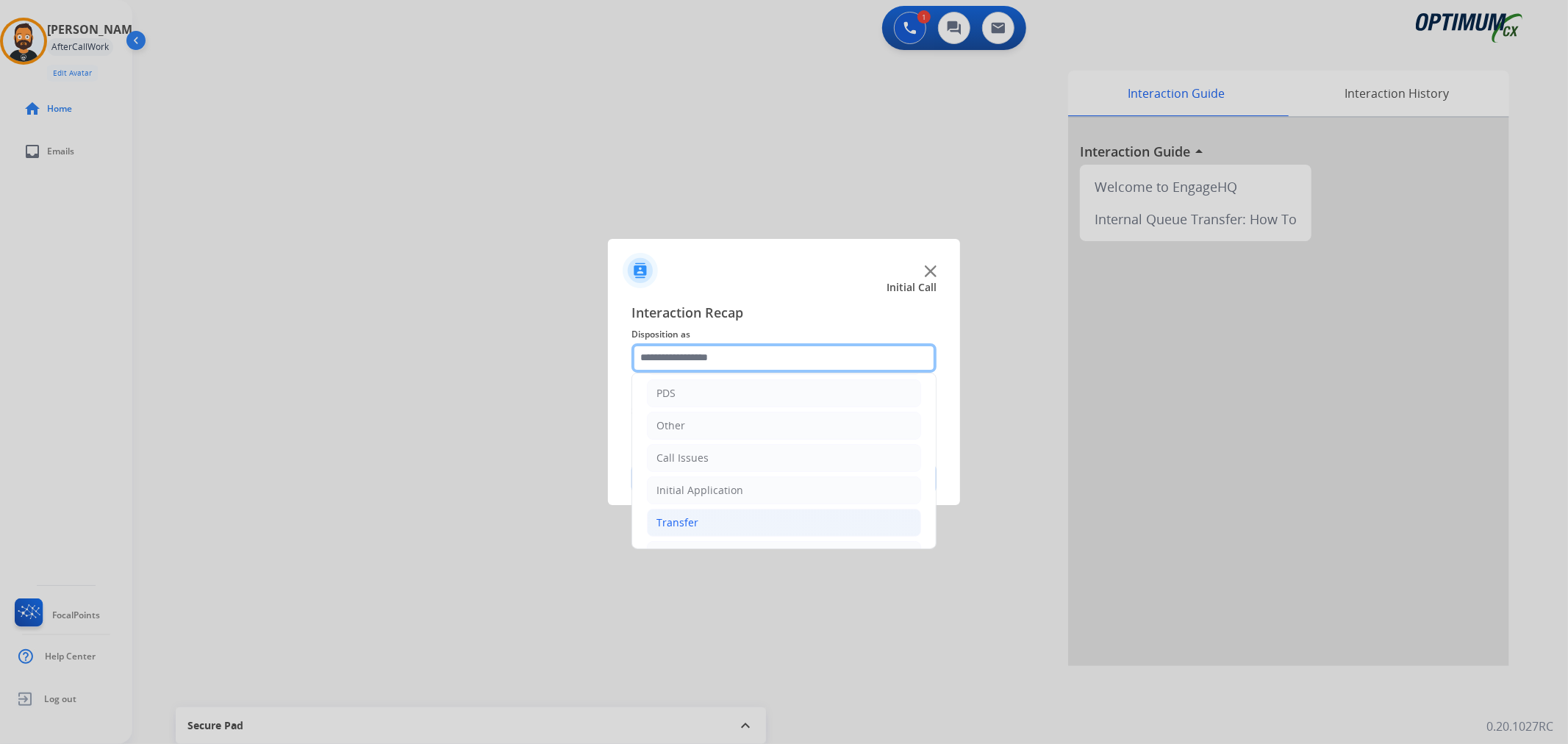
scroll to position [101, 0]
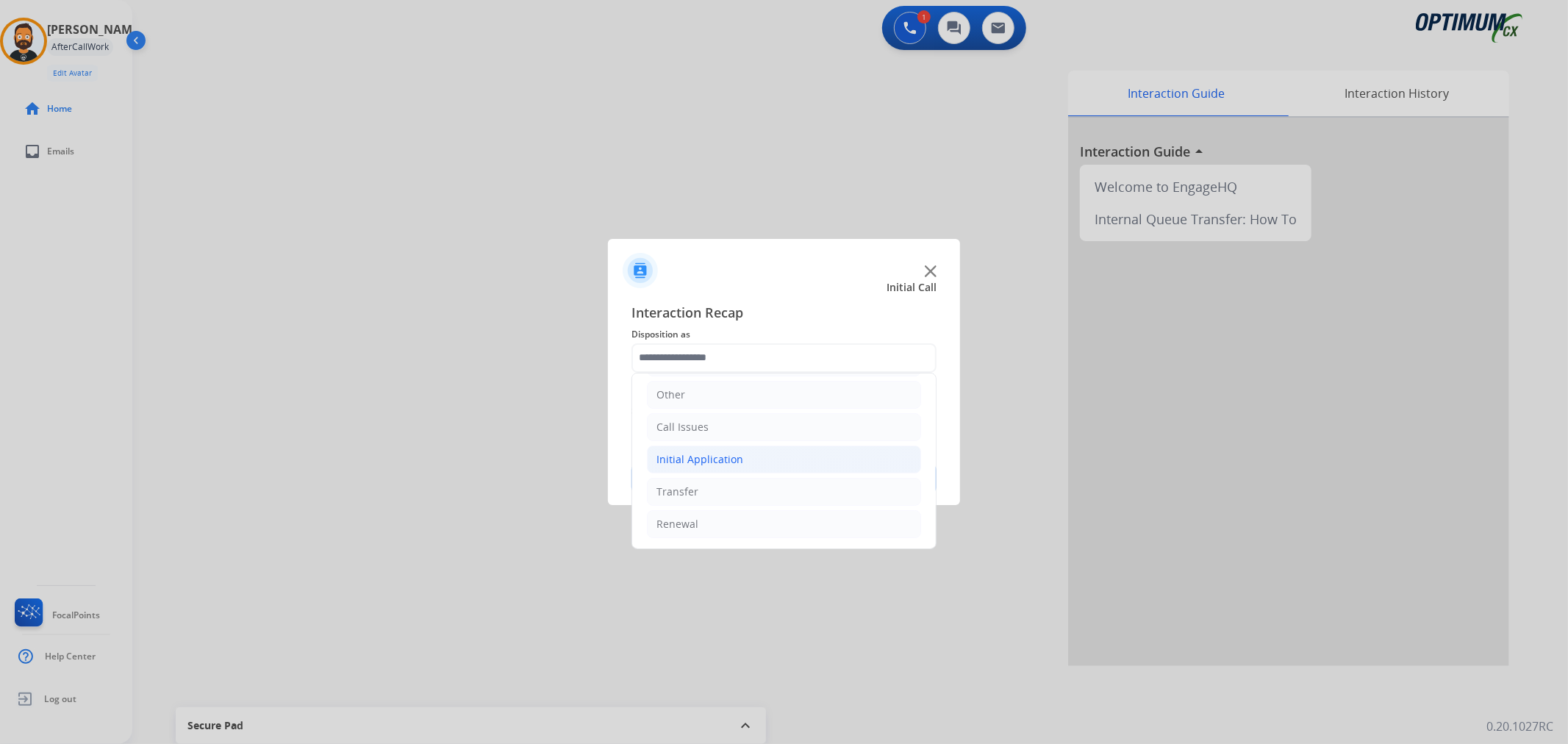
click at [705, 452] on div "Initial Application" at bounding box center [700, 460] width 87 height 15
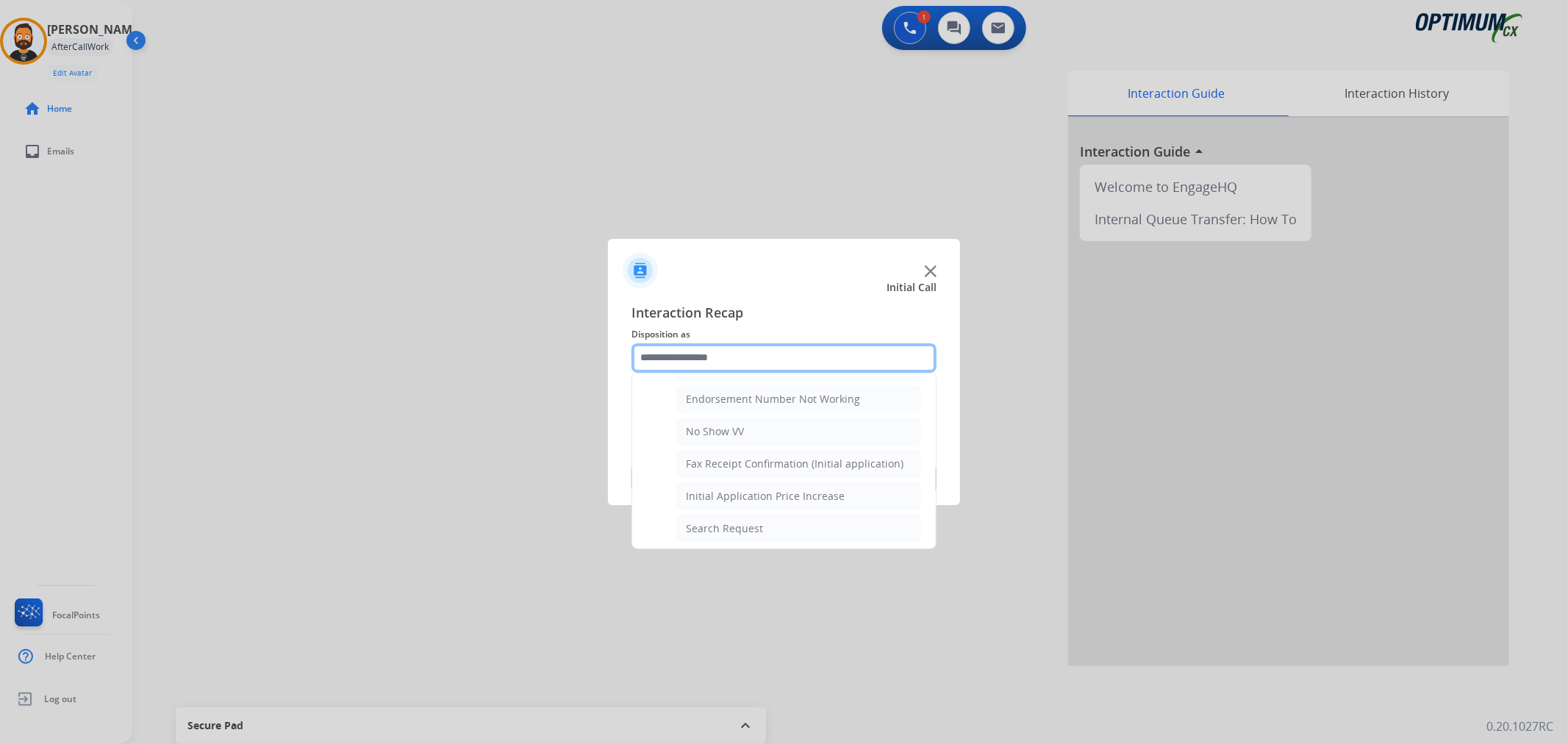
scroll to position [781, 0]
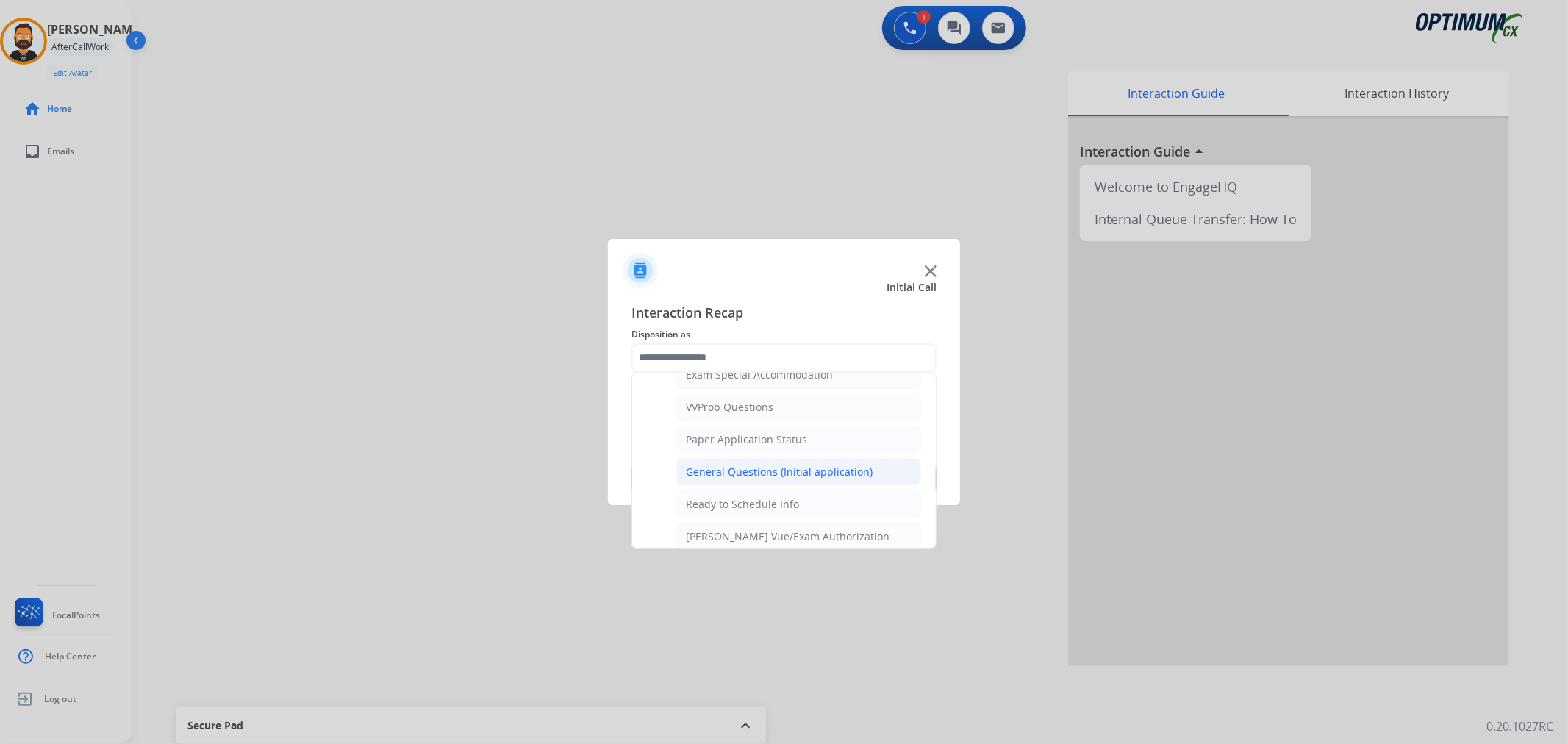
click at [744, 469] on div "General Questions (Initial application)" at bounding box center [779, 472] width 187 height 15
type input "**********"
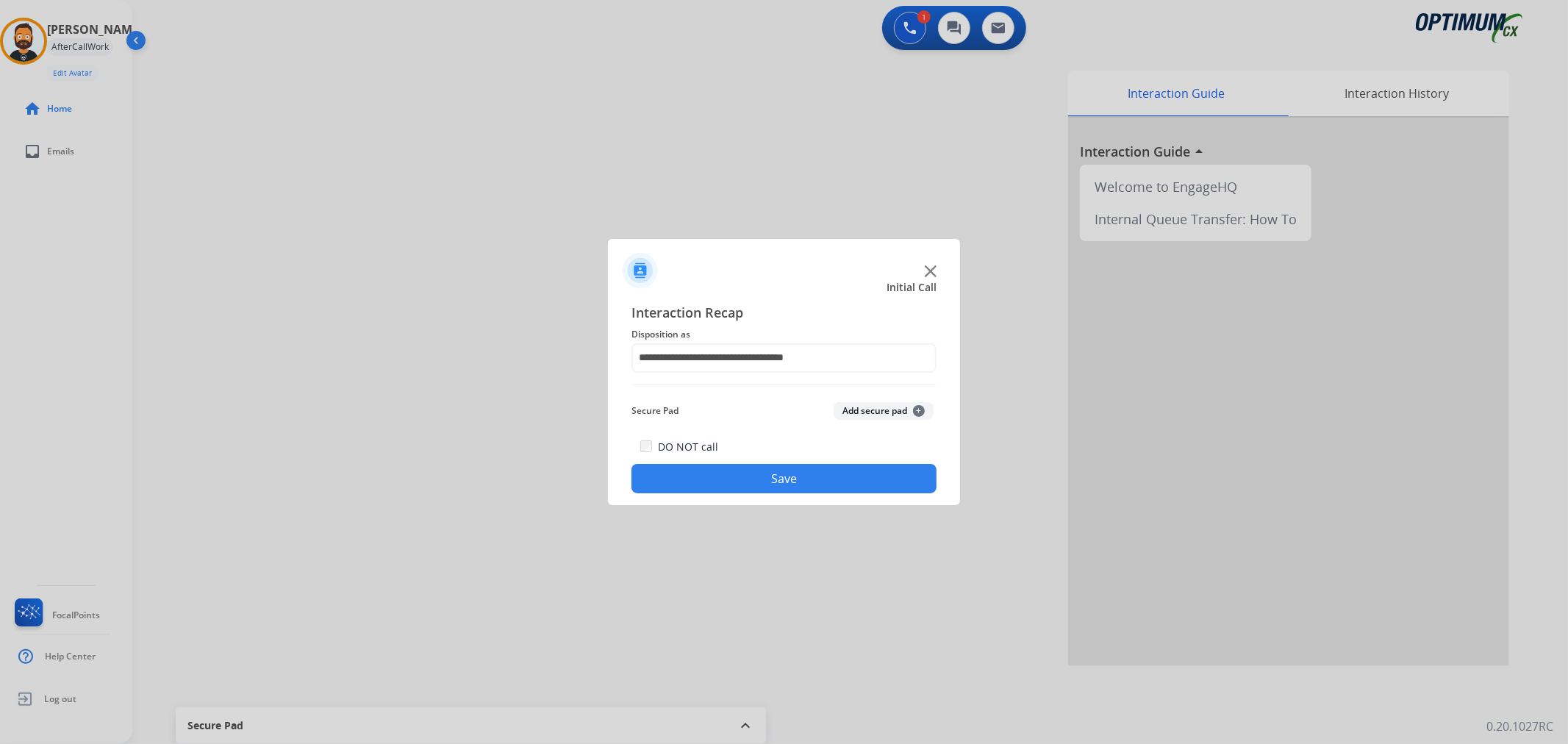
click at [744, 469] on button "Save" at bounding box center [784, 478] width 306 height 29
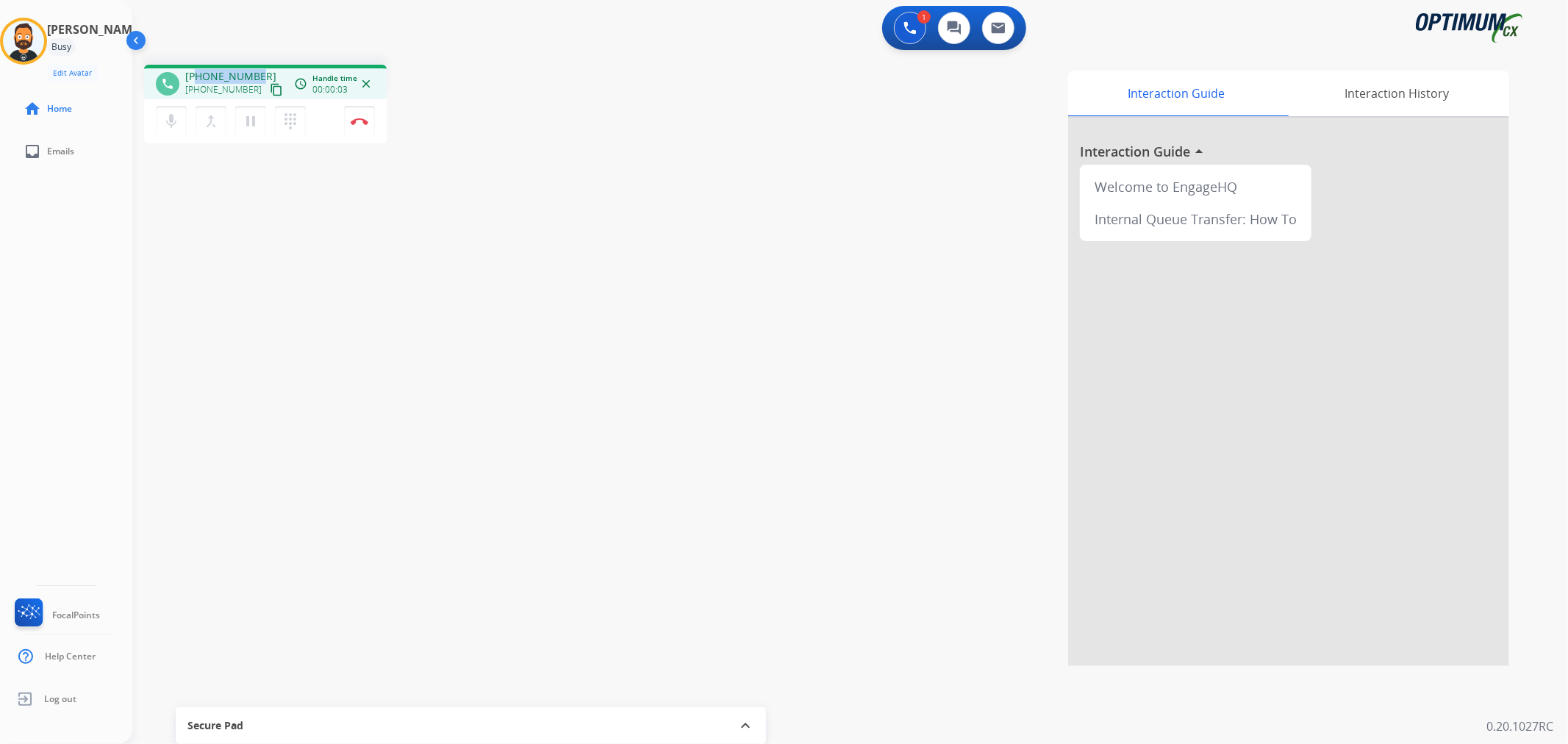
drag, startPoint x: 254, startPoint y: 67, endPoint x: 194, endPoint y: 74, distance: 60.4
click at [194, 74] on div "phone [PHONE_NUMBER] [PHONE_NUMBER] content_copy access_time Call metrics Queue…" at bounding box center [265, 81] width 243 height 35
copy span "9184535142"
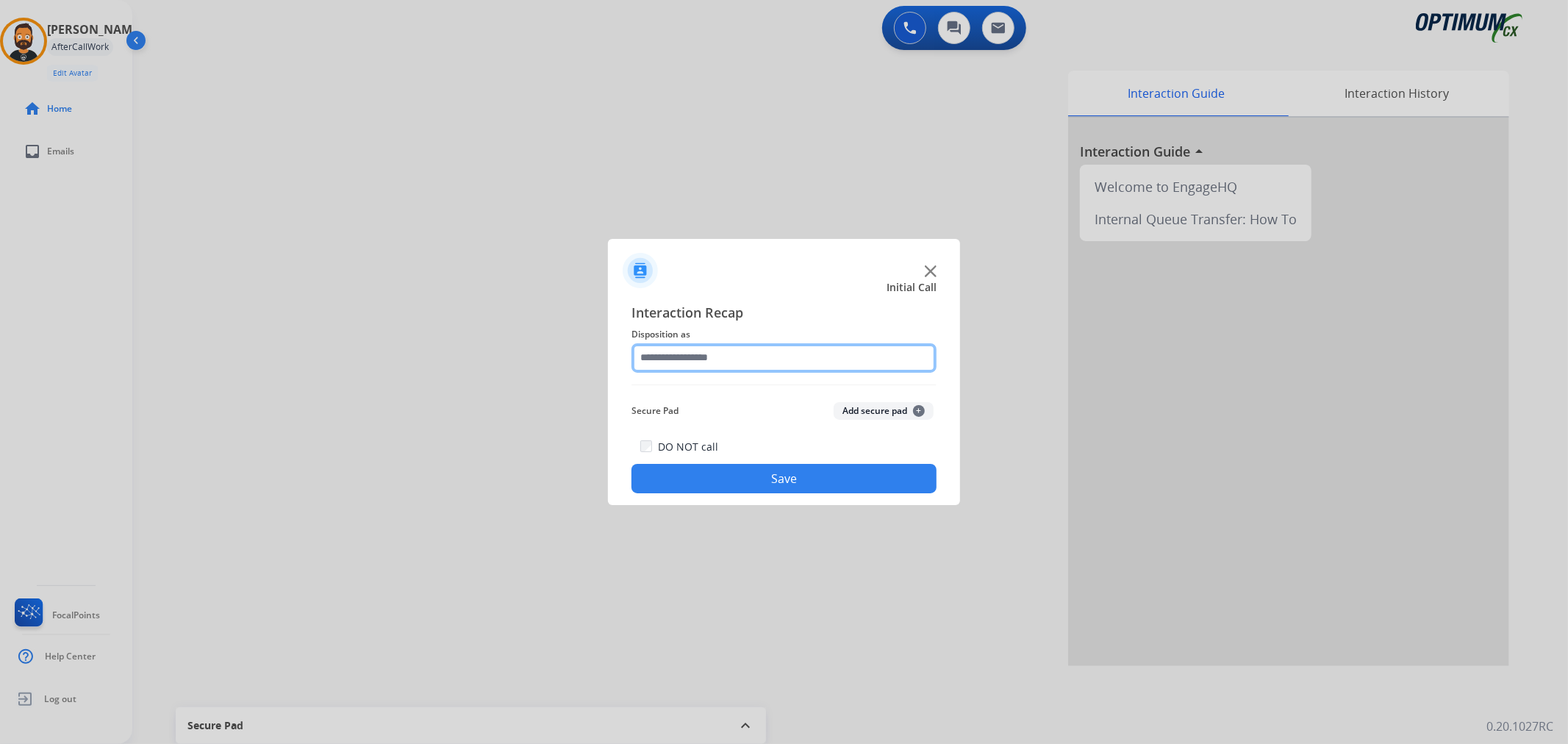
click at [746, 371] on input "text" at bounding box center [784, 357] width 306 height 29
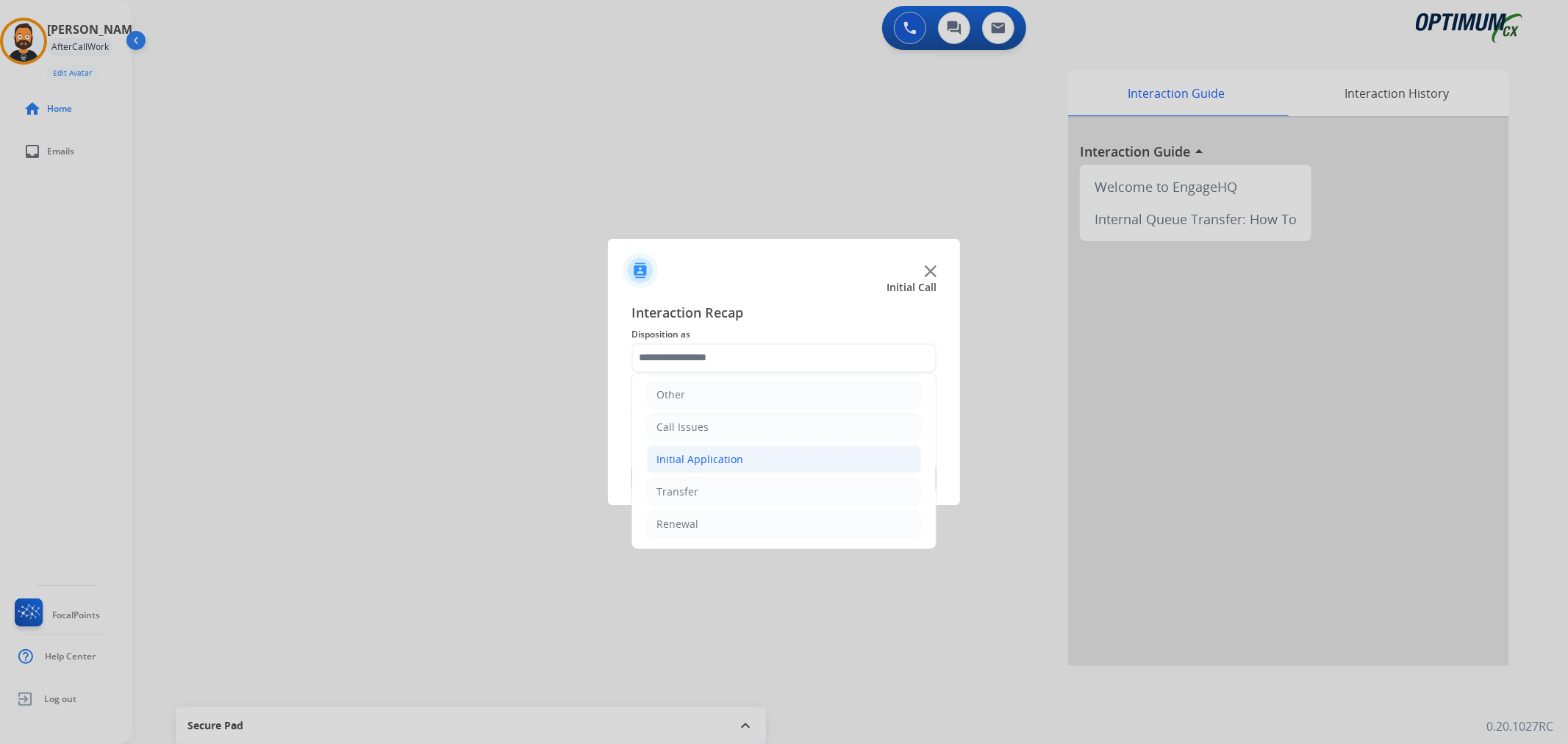
click at [729, 452] on div "Initial Application" at bounding box center [700, 460] width 87 height 15
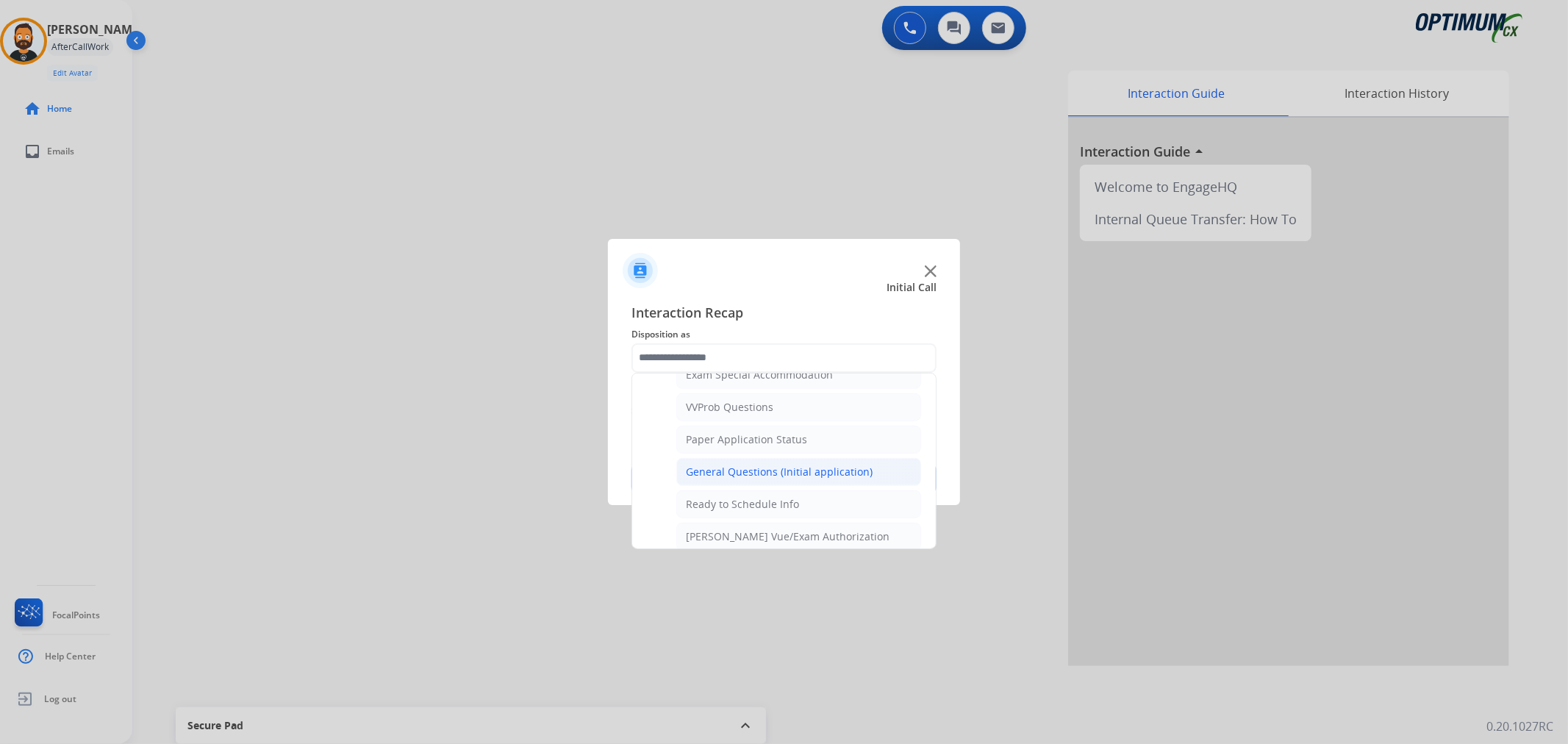
click at [740, 476] on div "General Questions (Initial application)" at bounding box center [779, 472] width 187 height 15
type input "**********"
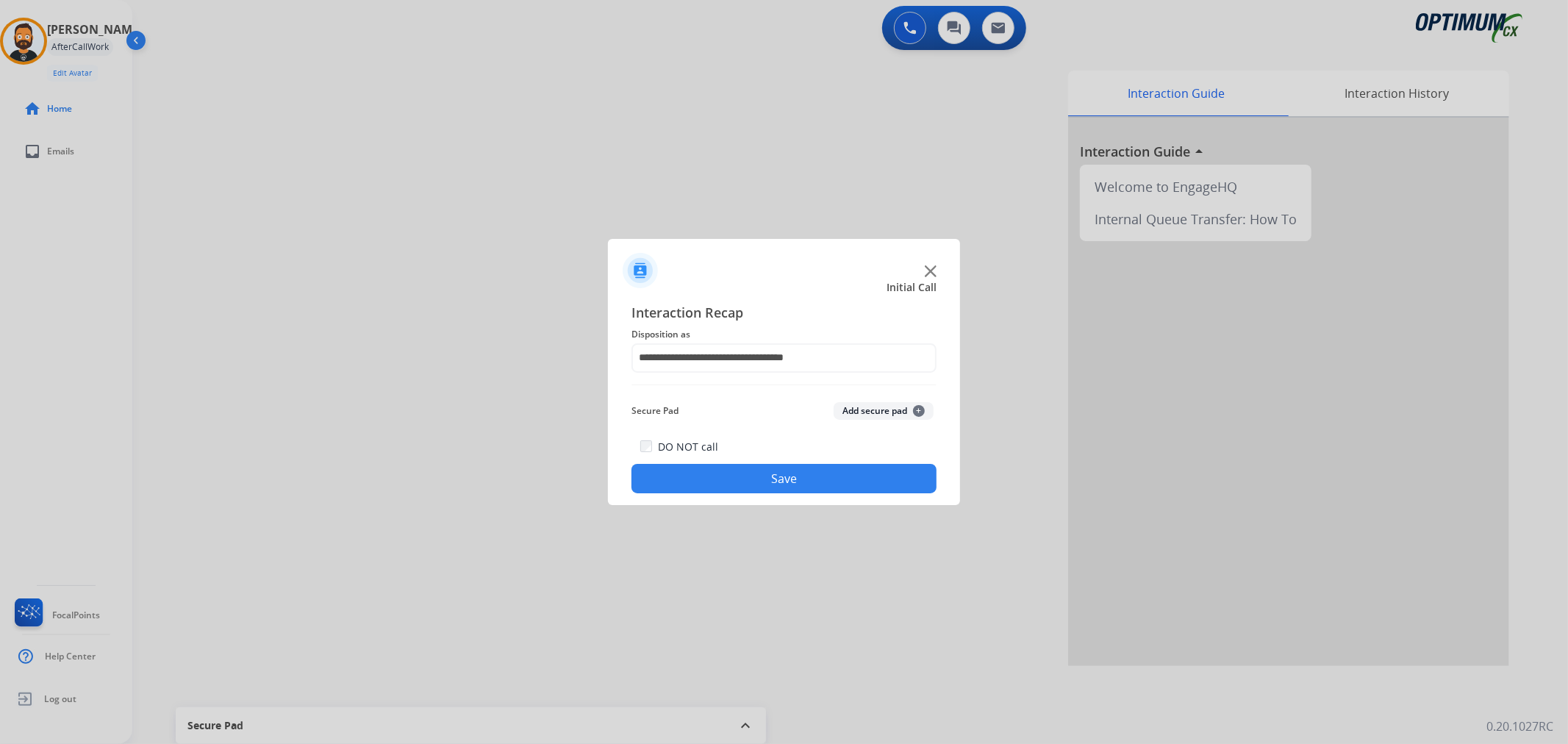
click at [740, 476] on button "Save" at bounding box center [784, 478] width 306 height 29
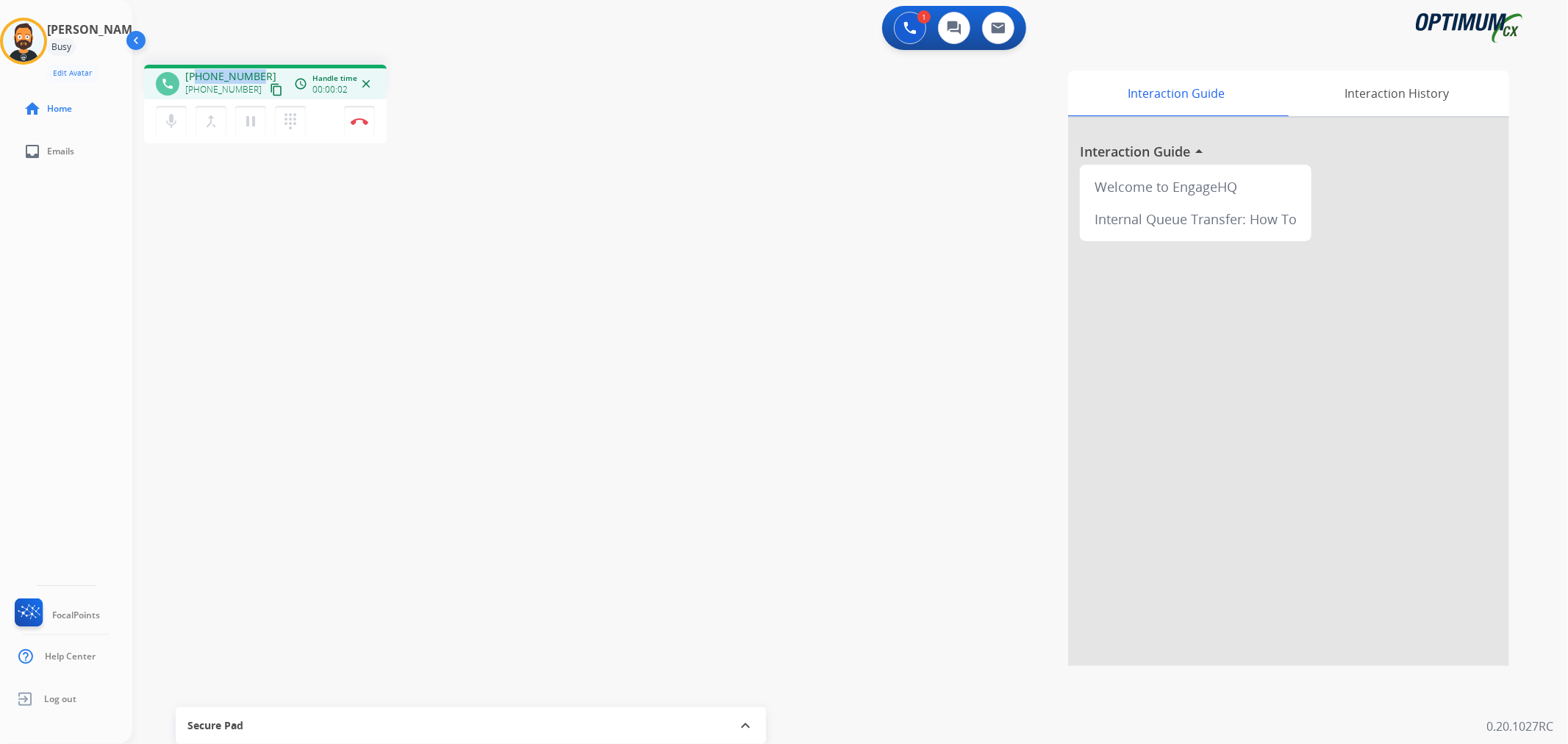
drag, startPoint x: 254, startPoint y: 74, endPoint x: 196, endPoint y: 74, distance: 58.0
click at [196, 74] on span "[PHONE_NUMBER]" at bounding box center [231, 77] width 92 height 15
copy span "4144305884"
click at [363, 119] on img at bounding box center [359, 122] width 18 height 7
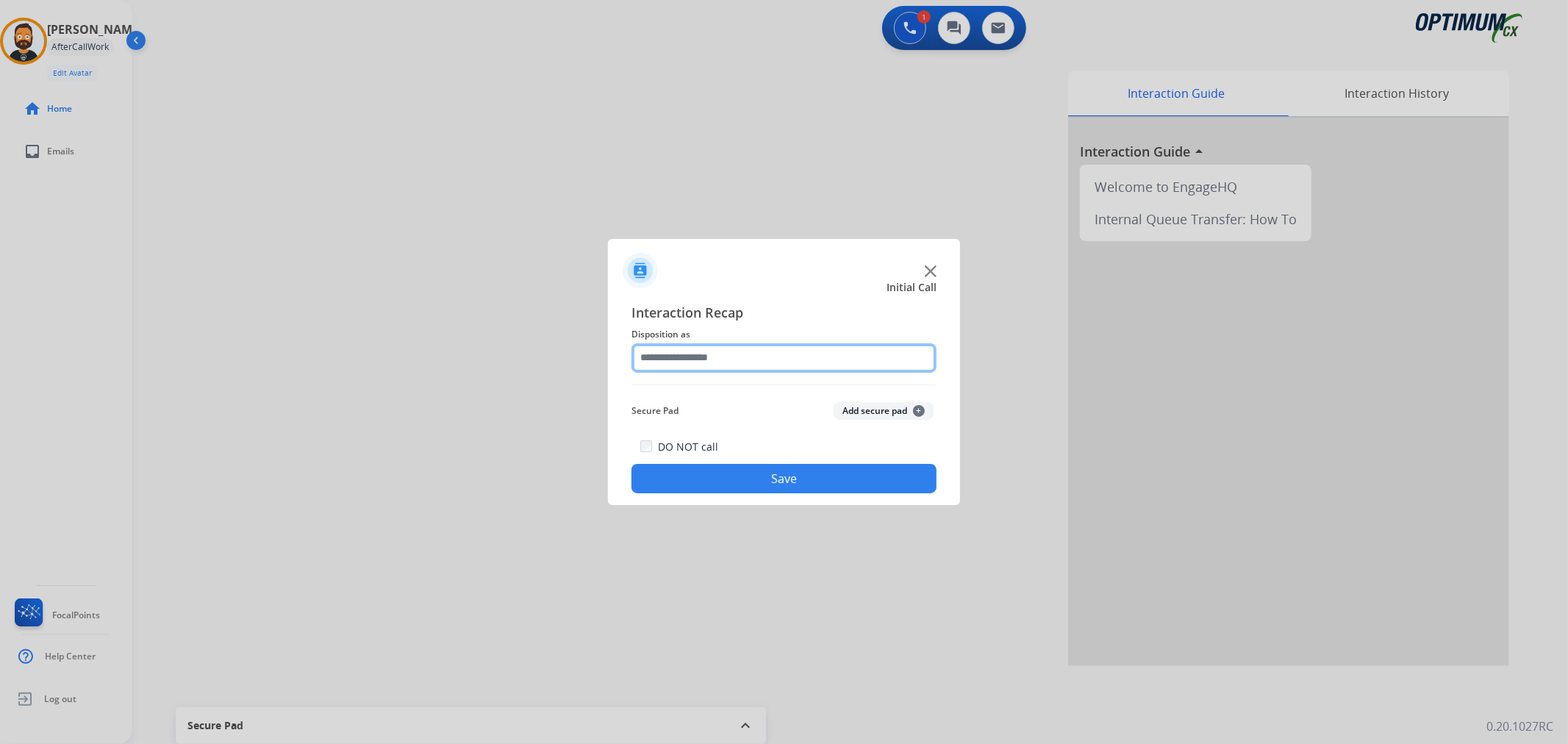
click at [766, 363] on input "text" at bounding box center [784, 357] width 306 height 29
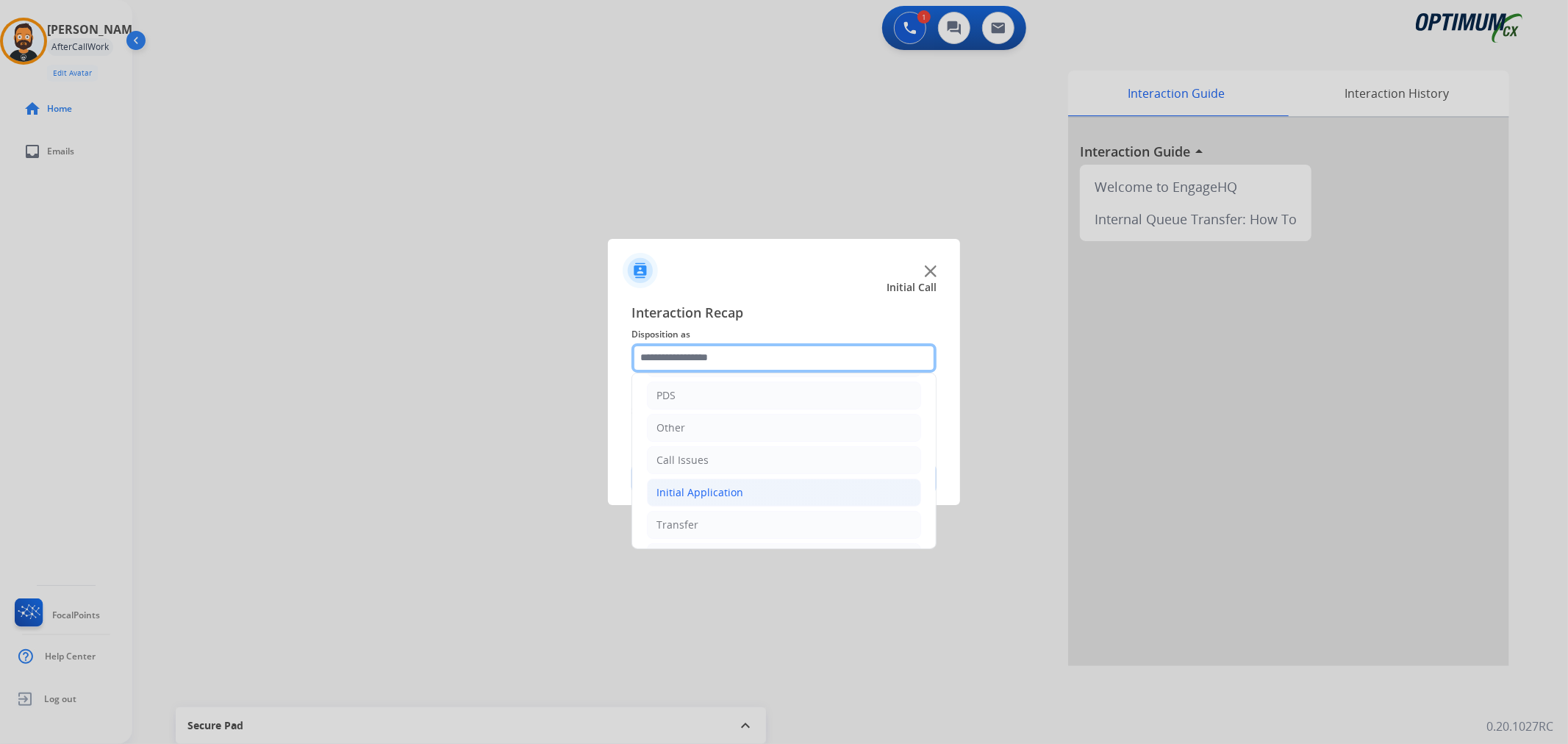
scroll to position [101, 0]
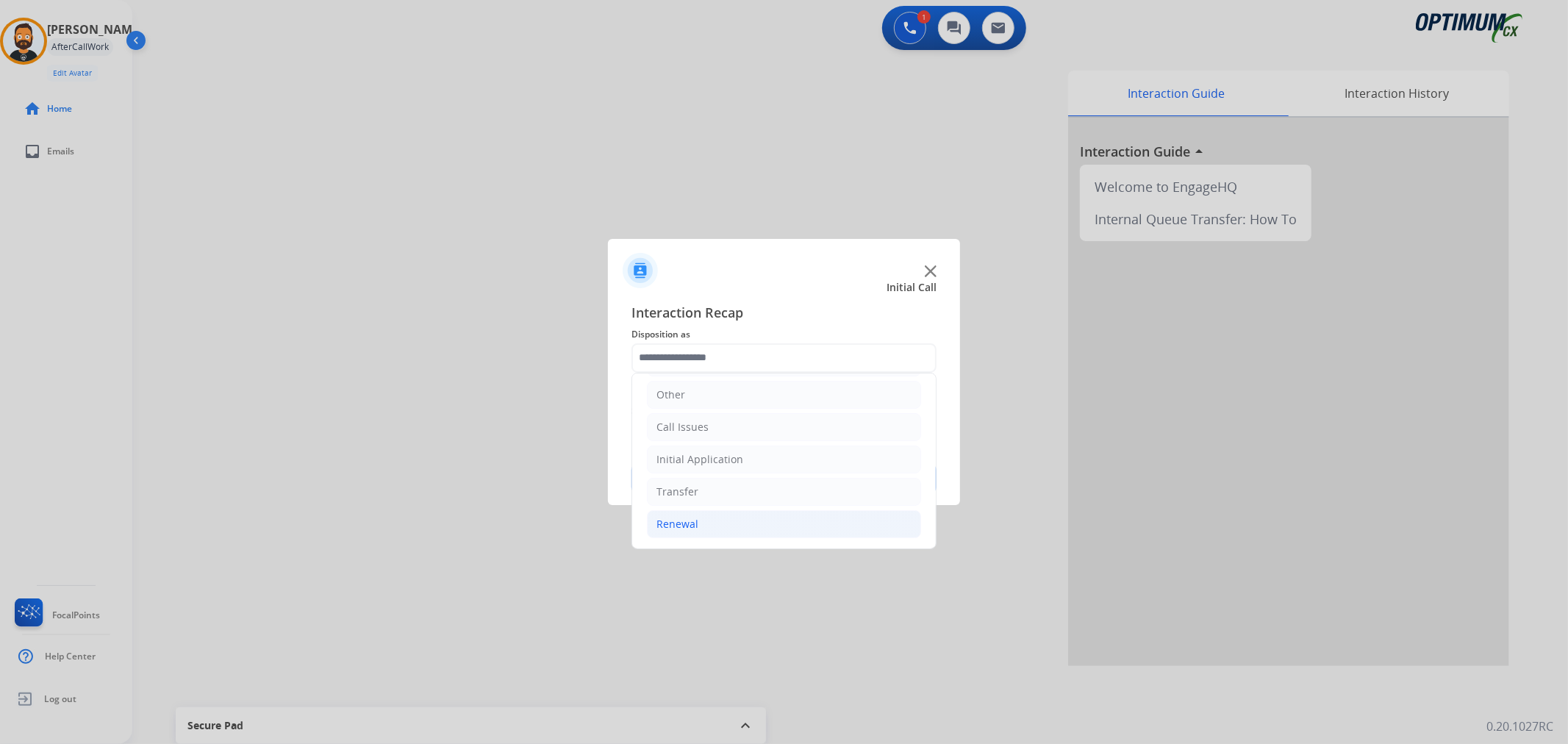
click at [685, 516] on li "Renewal" at bounding box center [783, 524] width 274 height 28
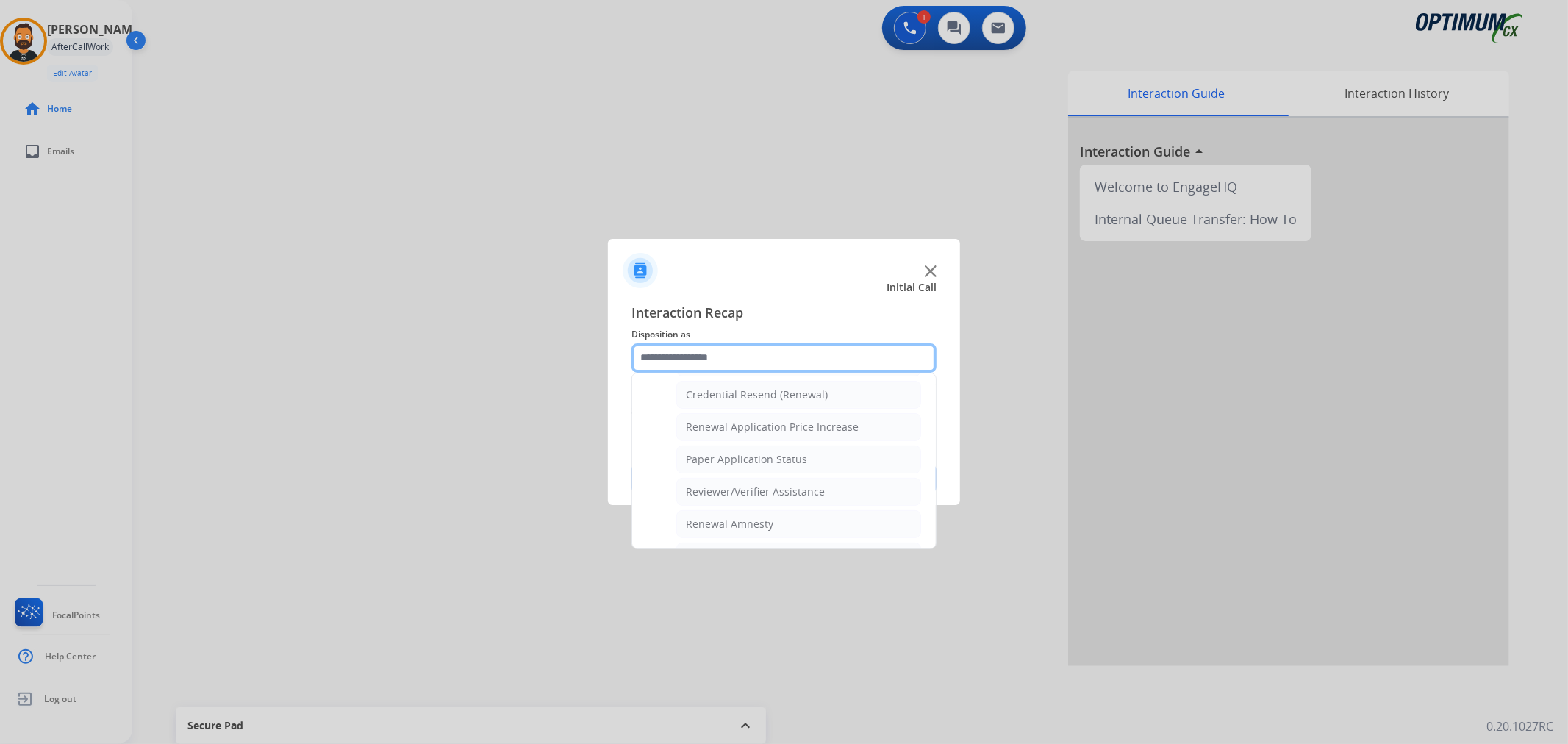
scroll to position [435, 0]
click at [719, 395] on div "General Questions (Renewal)" at bounding box center [757, 399] width 143 height 15
type input "**********"
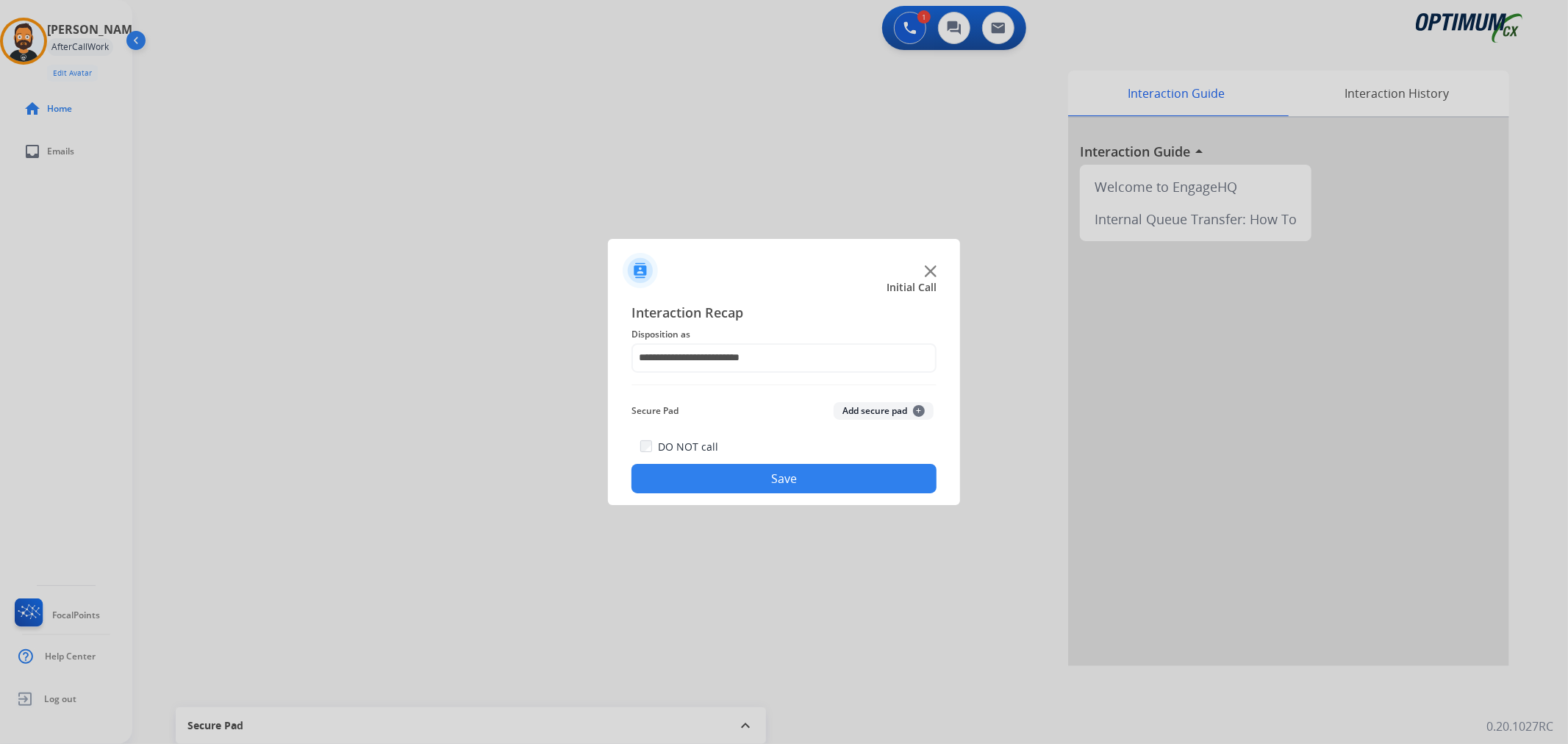
click at [728, 474] on button "Save" at bounding box center [784, 478] width 306 height 29
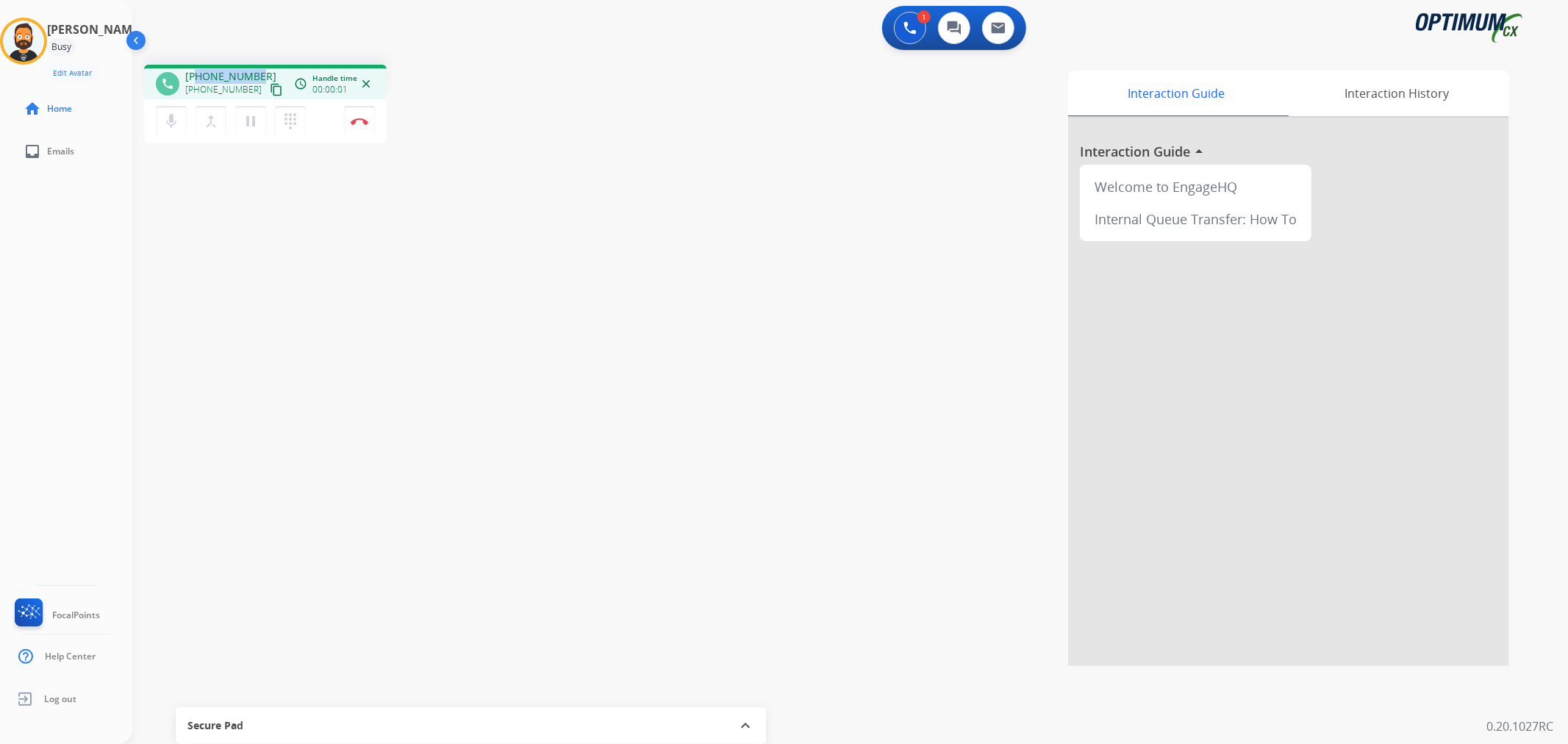
drag, startPoint x: 252, startPoint y: 68, endPoint x: 195, endPoint y: 71, distance: 57.1
click at [195, 71] on div "phone [PHONE_NUMBER] [PHONE_NUMBER] content_copy access_time Call metrics Queue…" at bounding box center [265, 81] width 243 height 35
copy span "7874044859"
click at [254, 119] on mat-icon "pause" at bounding box center [250, 121] width 18 height 18
click at [897, 25] on button at bounding box center [910, 28] width 33 height 33
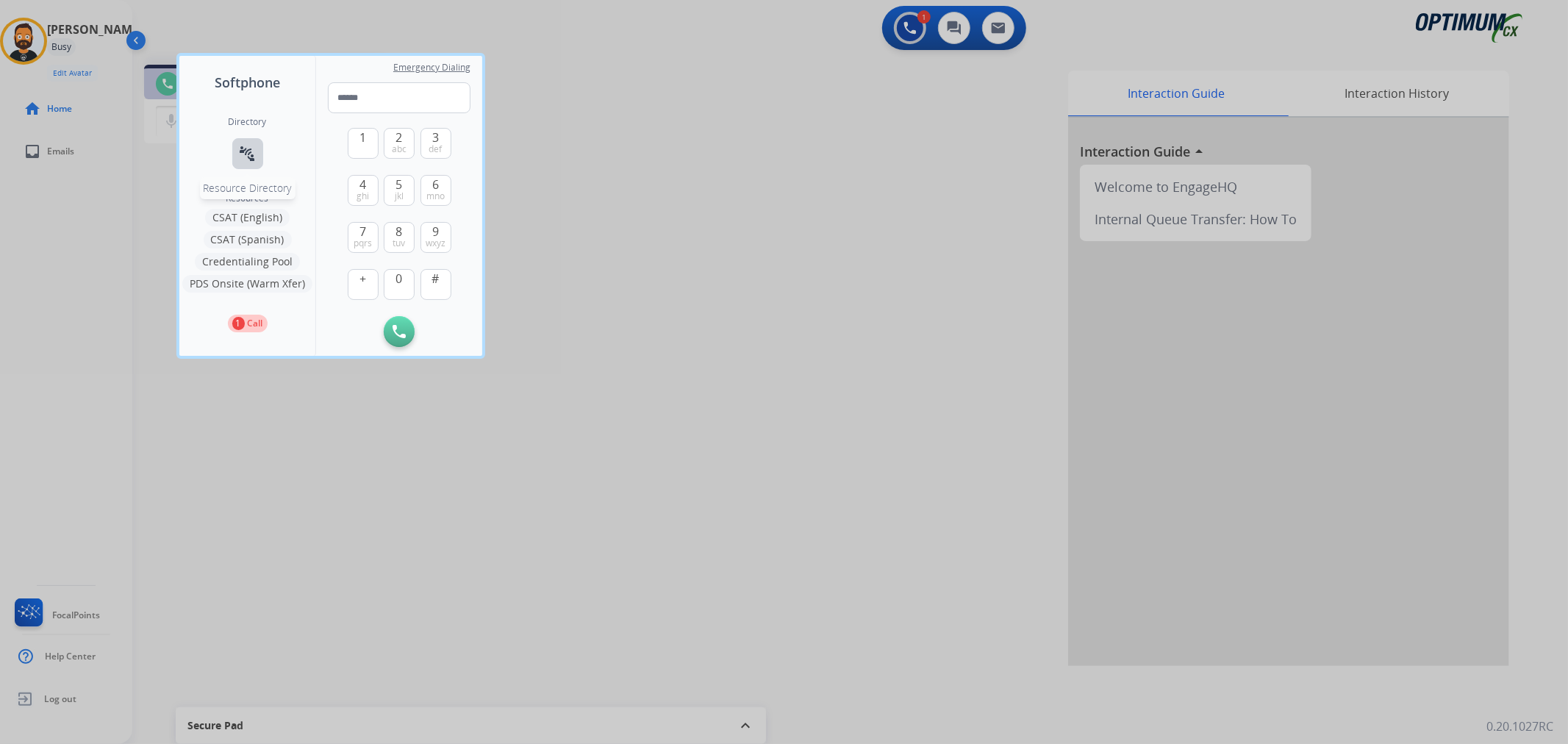
click at [248, 151] on mat-icon "connect_without_contact" at bounding box center [248, 153] width 18 height 18
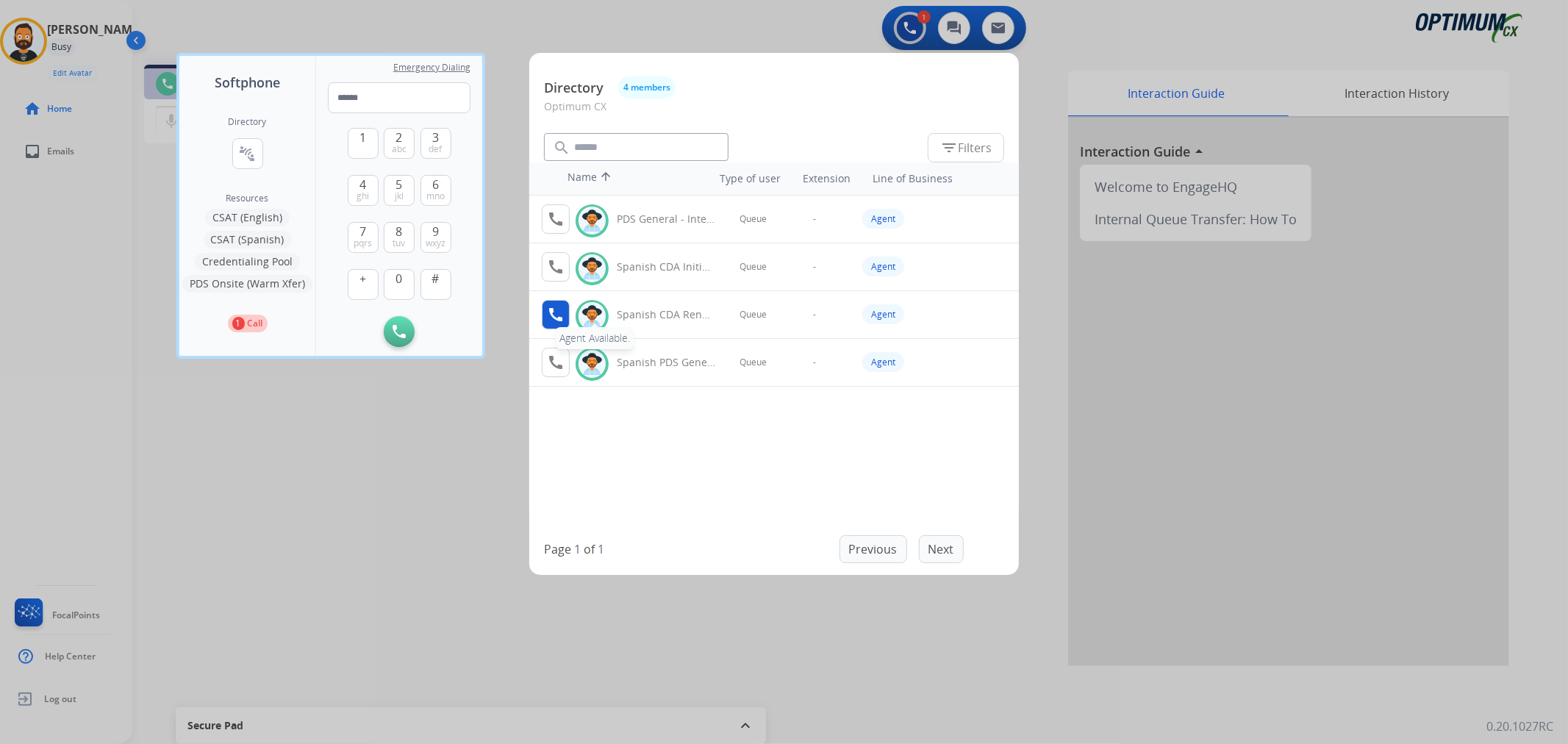
click at [548, 308] on mat-icon "call" at bounding box center [555, 314] width 18 height 18
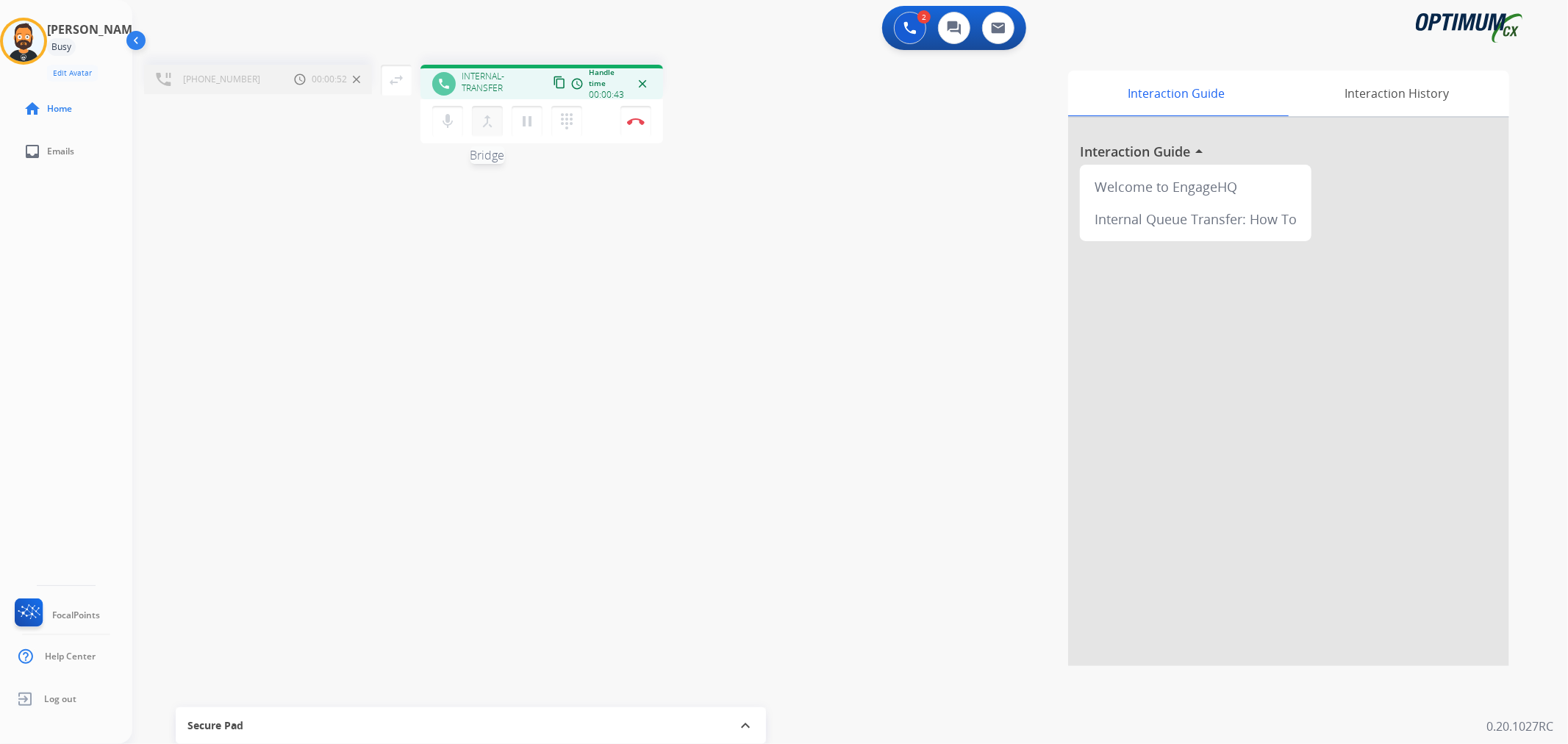
click at [480, 118] on mat-icon "merge_type" at bounding box center [487, 121] width 18 height 18
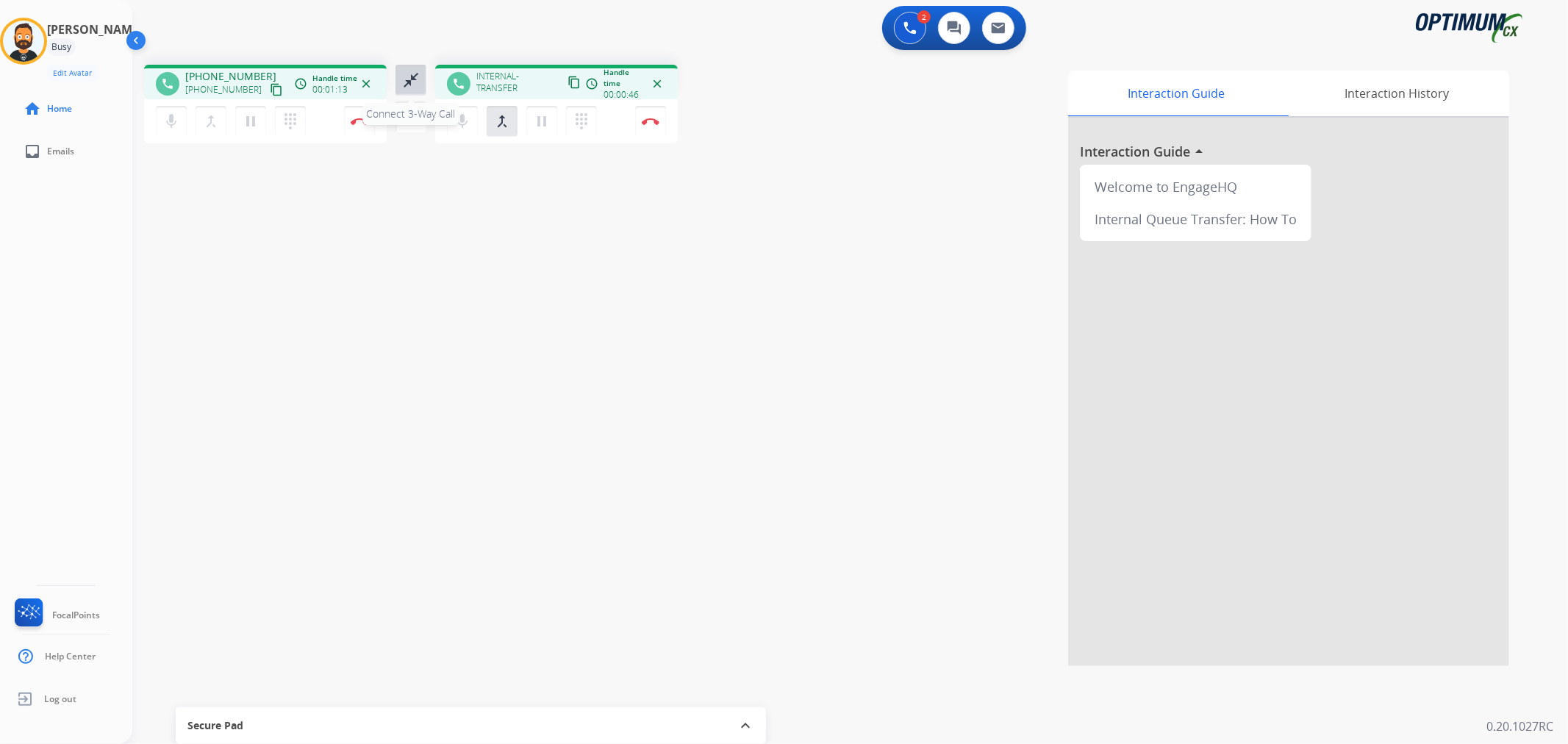
click at [414, 71] on button "close_fullscreen Connect 3-Way Call" at bounding box center [410, 79] width 31 height 31
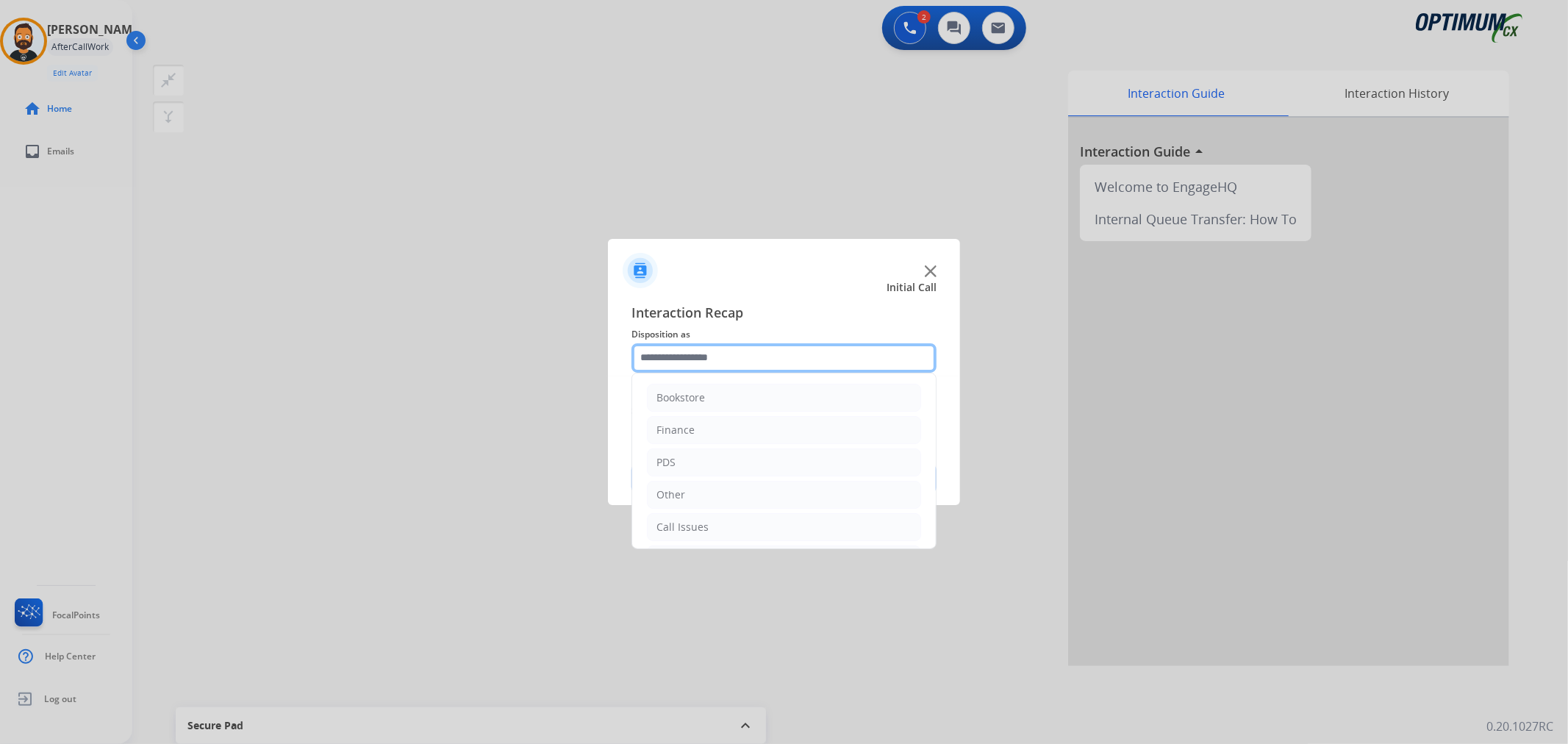
click at [661, 356] on input "text" at bounding box center [784, 357] width 306 height 29
click at [711, 452] on div "Initial Application" at bounding box center [700, 460] width 87 height 15
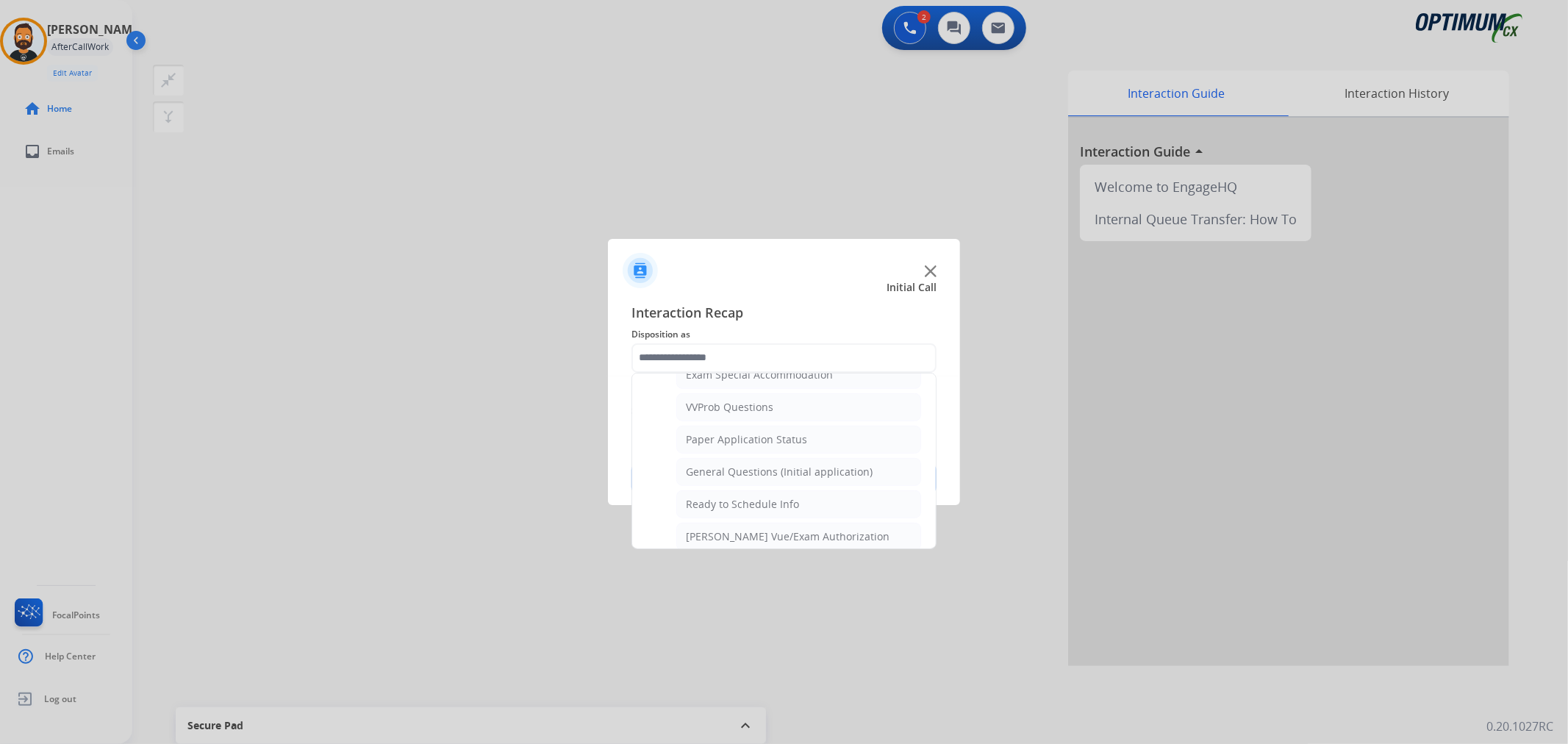
click at [736, 461] on li "General Questions (Initial application)" at bounding box center [799, 472] width 245 height 28
type input "**********"
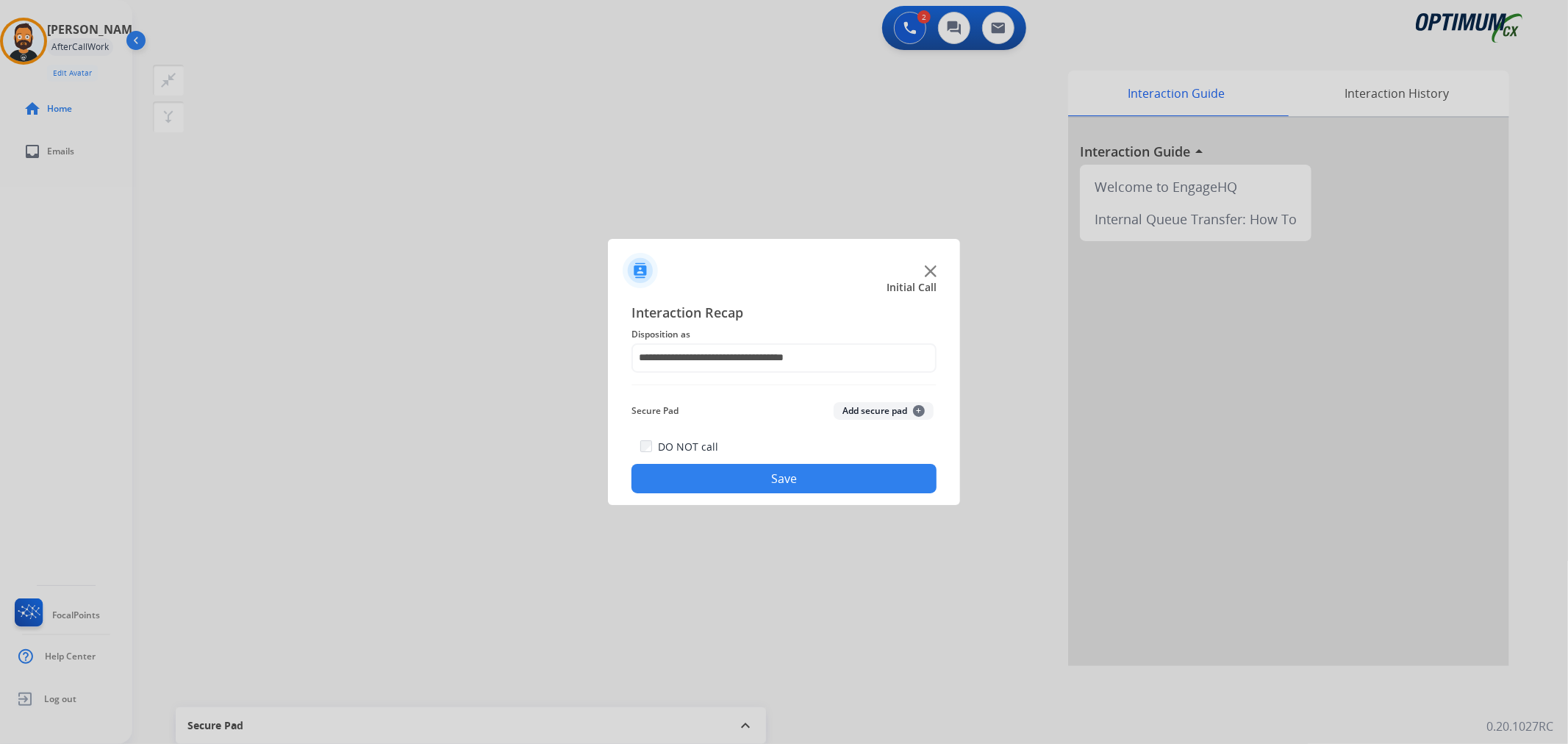
click at [732, 471] on button "Save" at bounding box center [784, 478] width 306 height 29
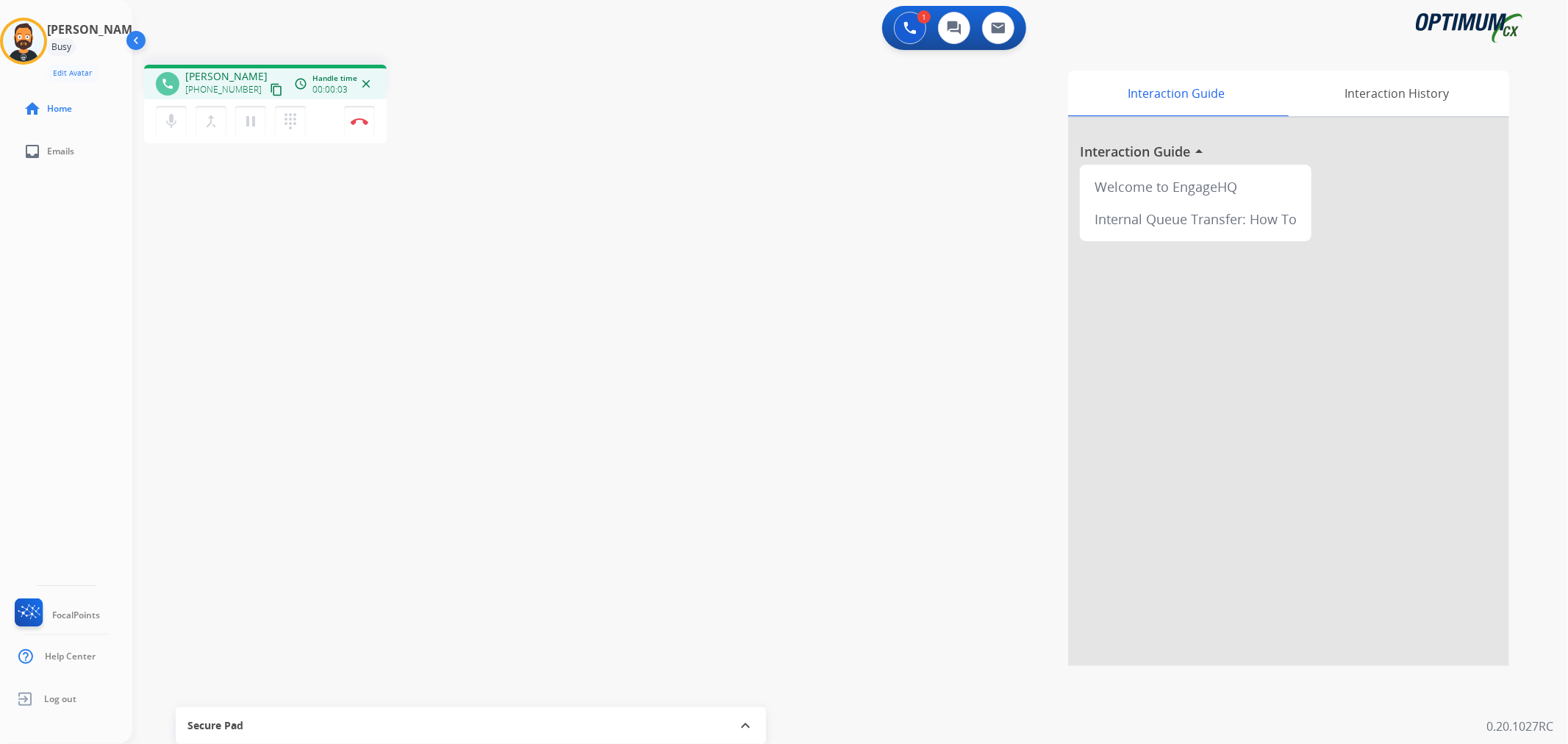
drag, startPoint x: 250, startPoint y: 83, endPoint x: 180, endPoint y: 26, distance: 90.3
click at [180, 26] on div "1 Voice Interactions 0 Chat Interactions 0 Email Interactions phone [PERSON_NAM…" at bounding box center [850, 372] width 1436 height 744
drag, startPoint x: 243, startPoint y: 87, endPoint x: 193, endPoint y: 91, distance: 50.2
click at [193, 91] on span "[PHONE_NUMBER]" at bounding box center [223, 90] width 77 height 12
copy span "7866652687"
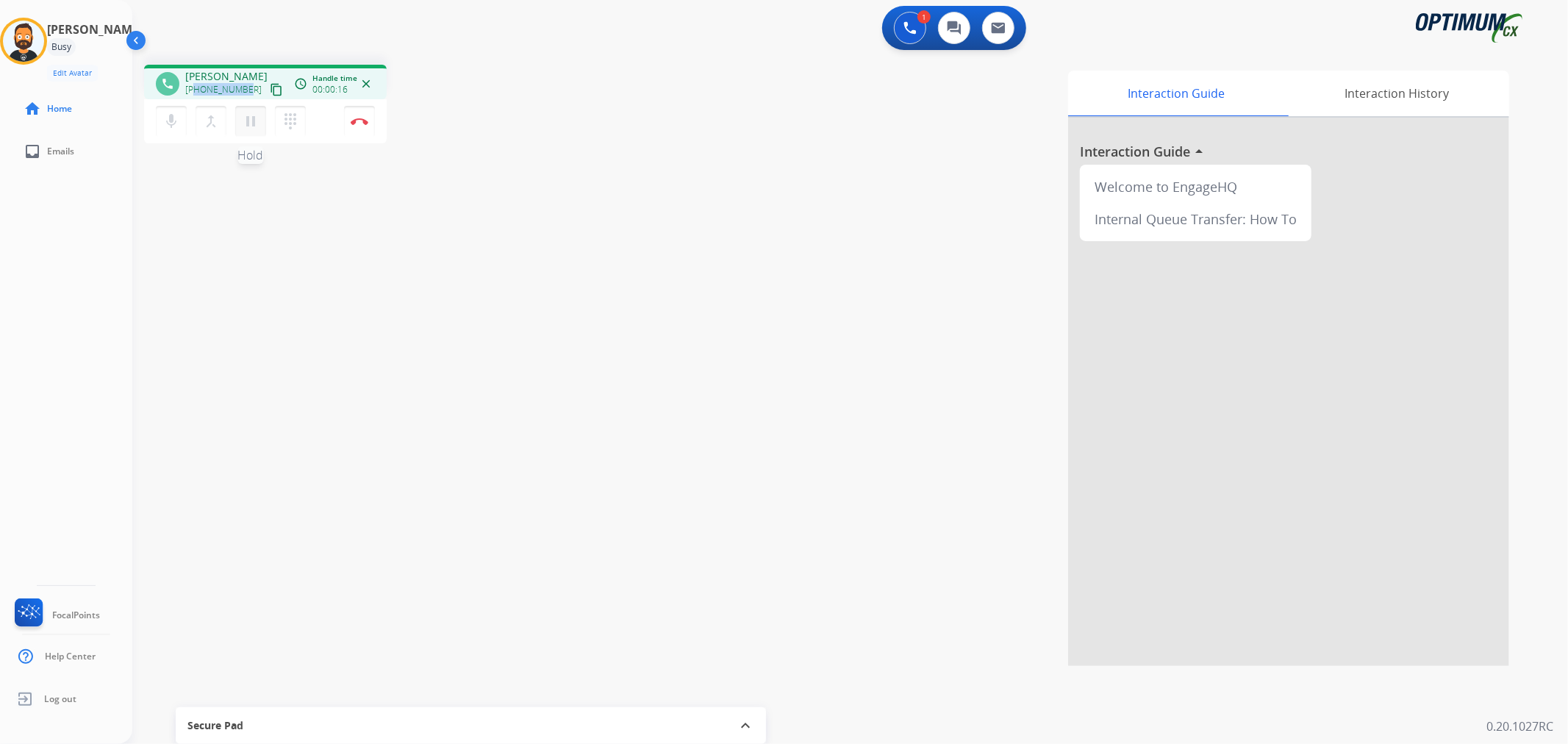
click at [253, 120] on mat-icon "pause" at bounding box center [250, 121] width 18 height 18
click at [917, 27] on button at bounding box center [910, 28] width 33 height 33
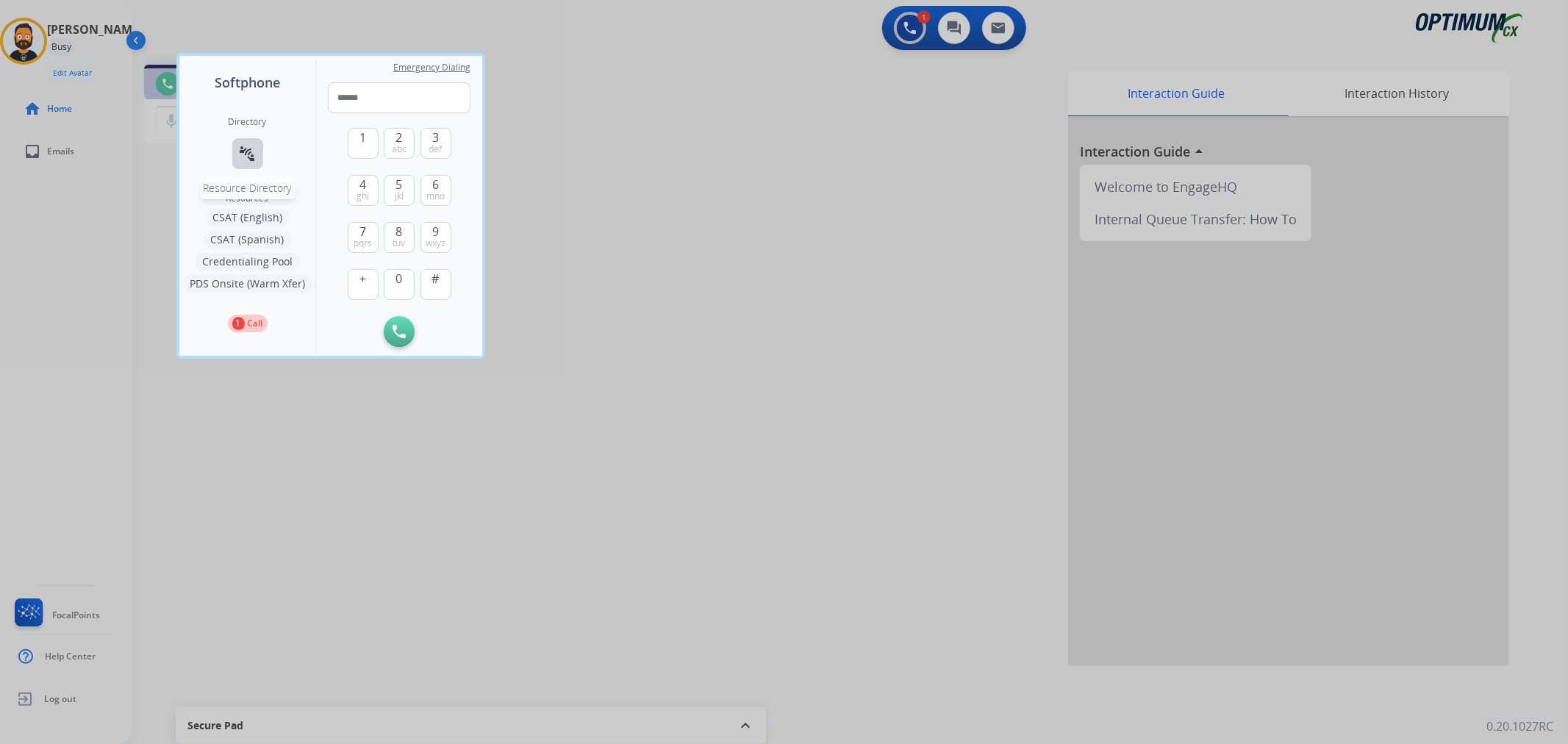
click at [239, 157] on mat-icon "connect_without_contact" at bounding box center [248, 153] width 18 height 18
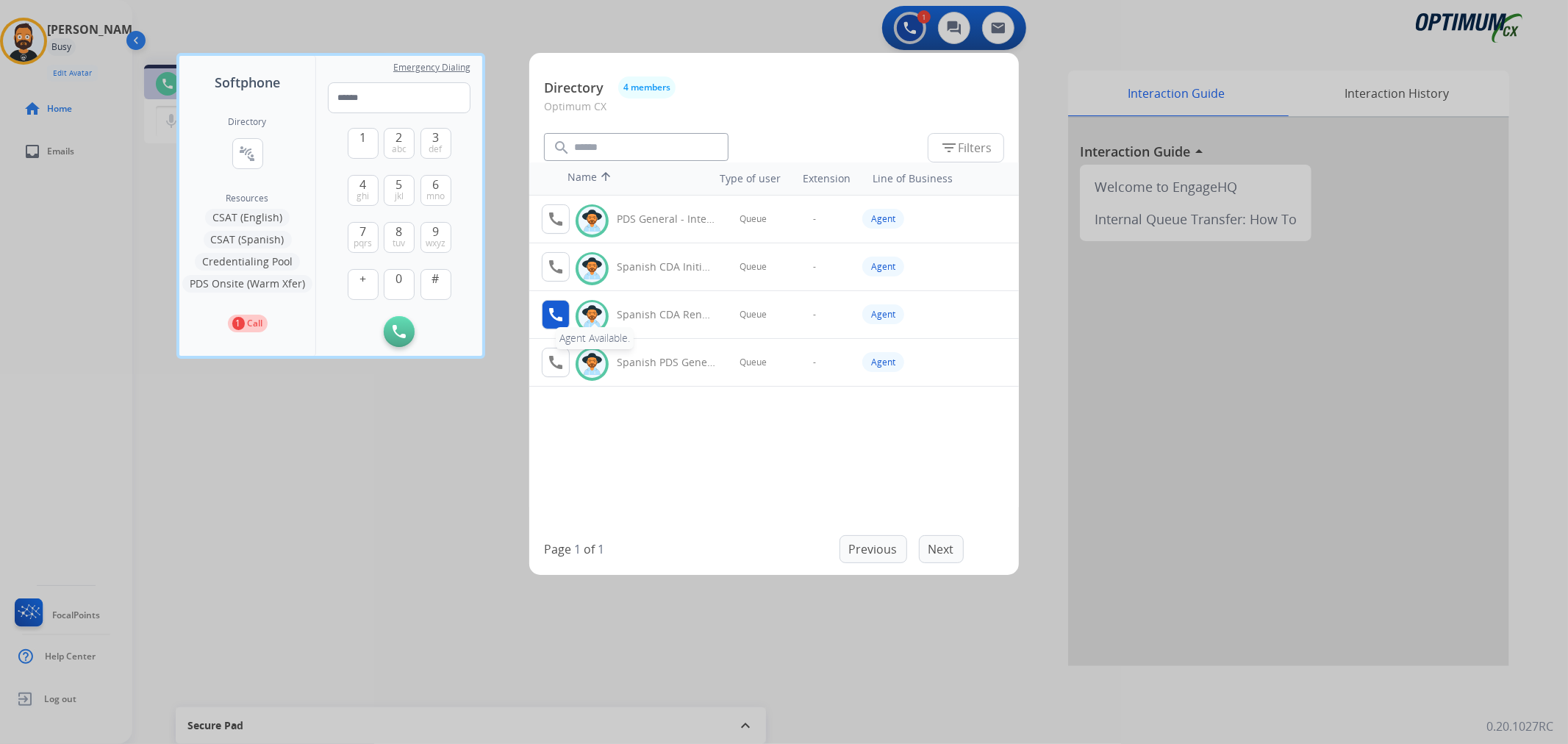
click at [557, 307] on mat-icon "call" at bounding box center [555, 314] width 18 height 18
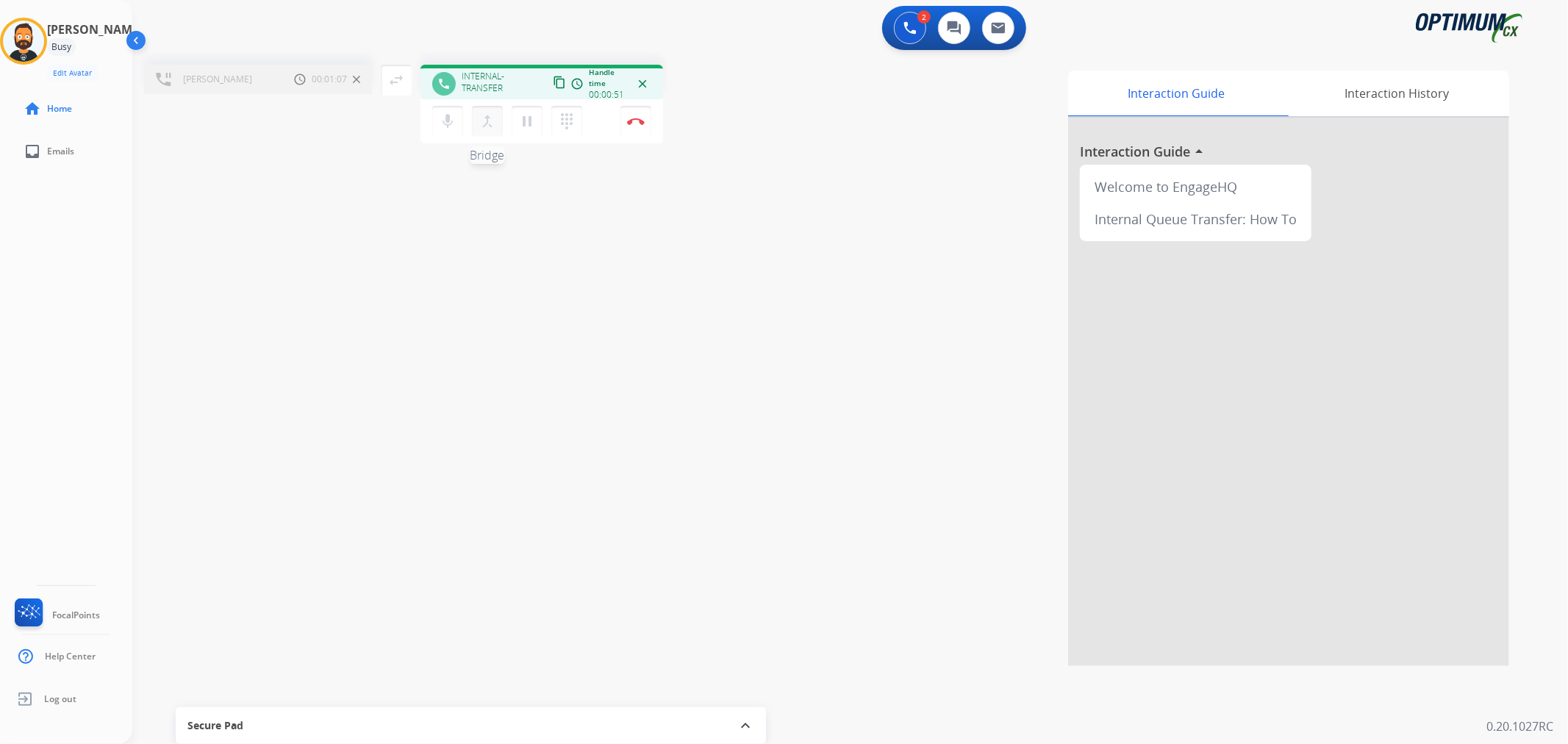
click at [484, 119] on mat-icon "merge_type" at bounding box center [487, 121] width 18 height 18
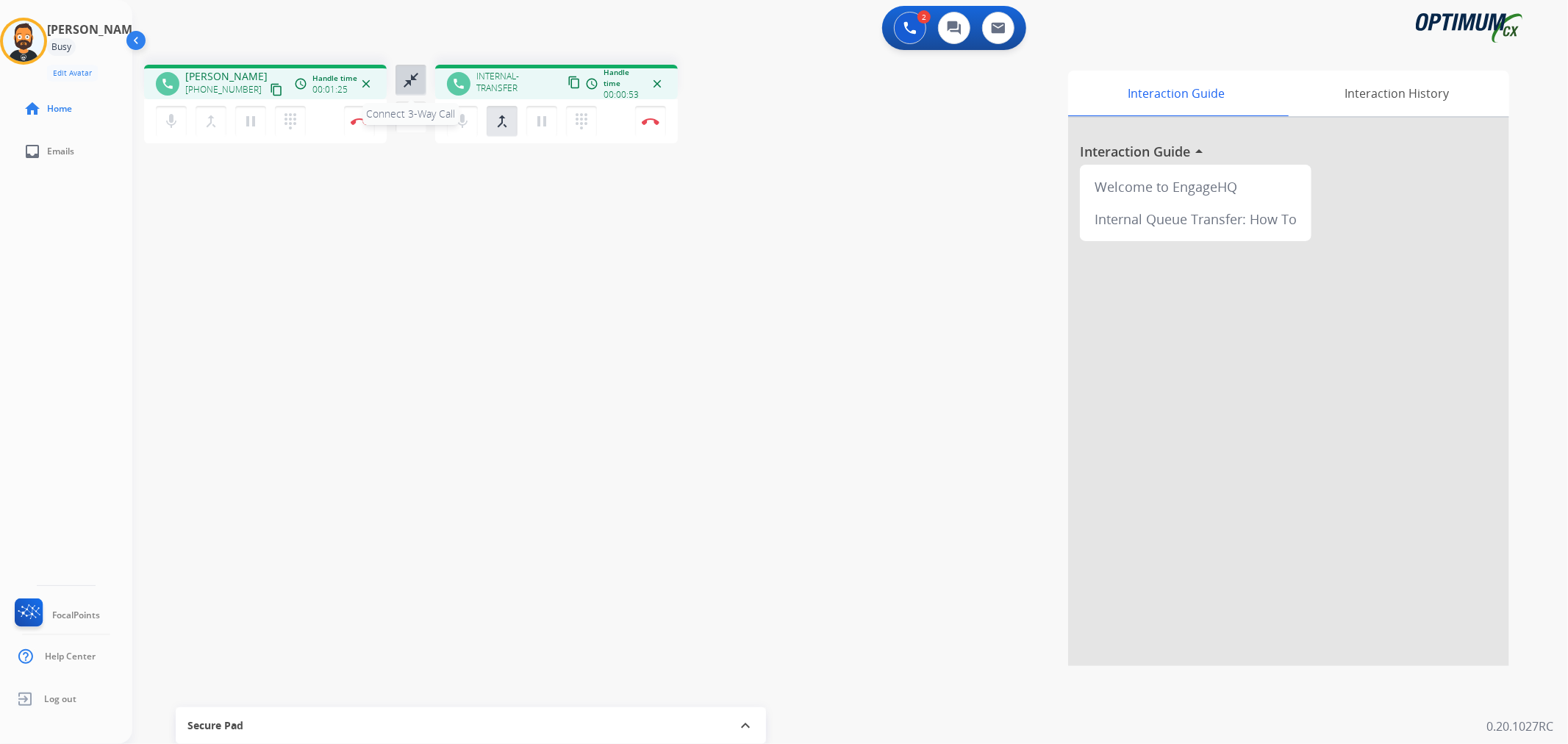
click at [414, 71] on mat-icon "close_fullscreen" at bounding box center [410, 79] width 18 height 18
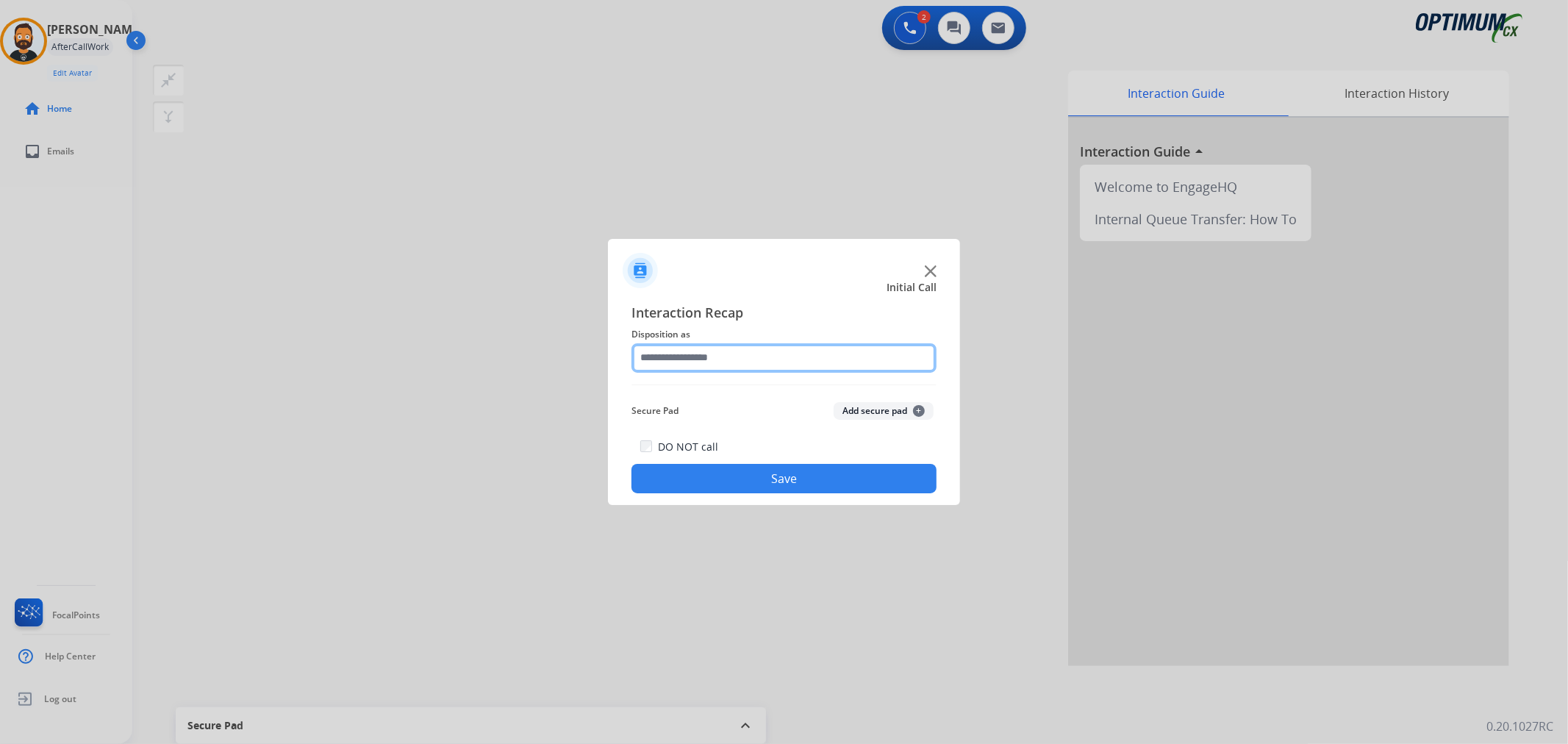
click at [768, 363] on input "text" at bounding box center [784, 357] width 306 height 29
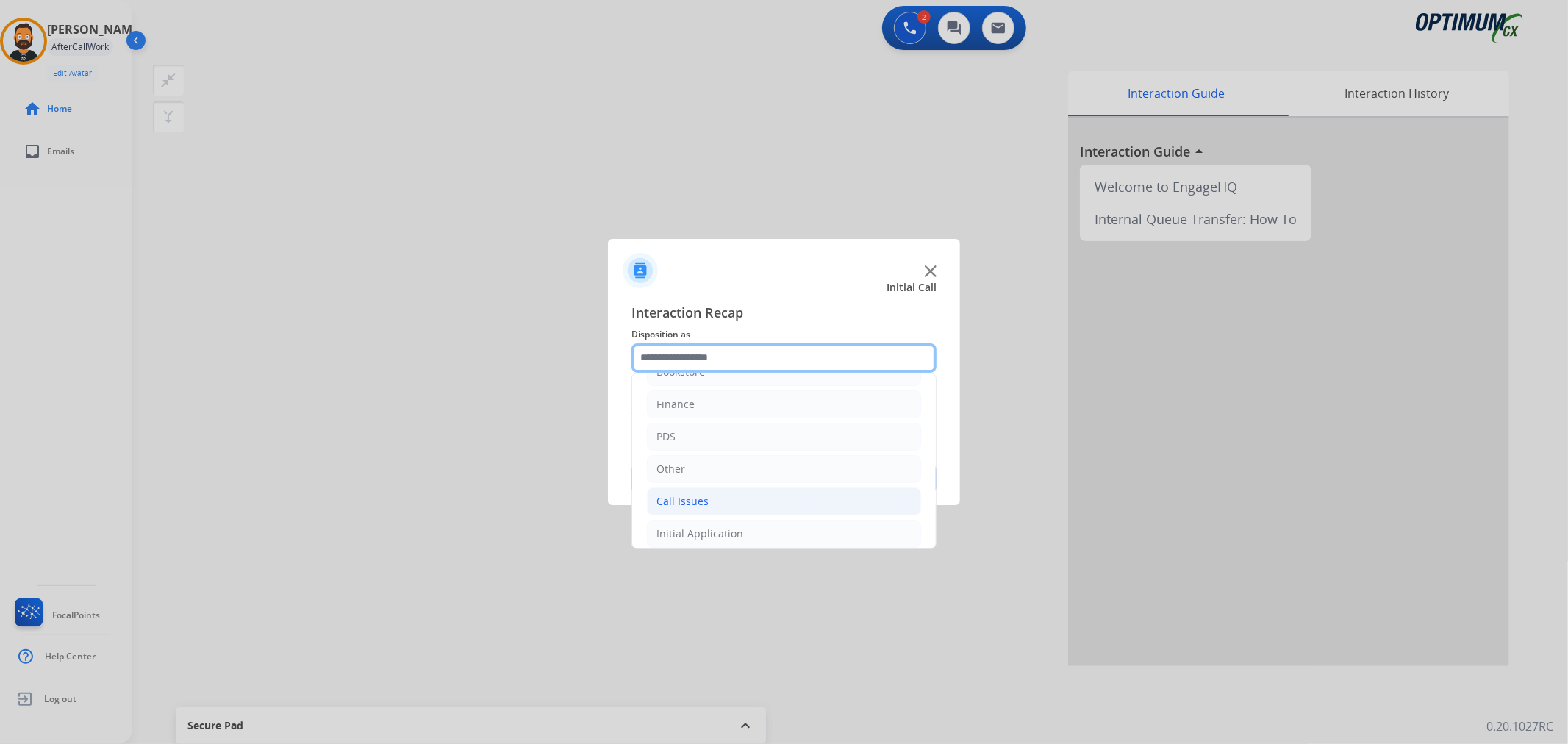
scroll to position [101, 0]
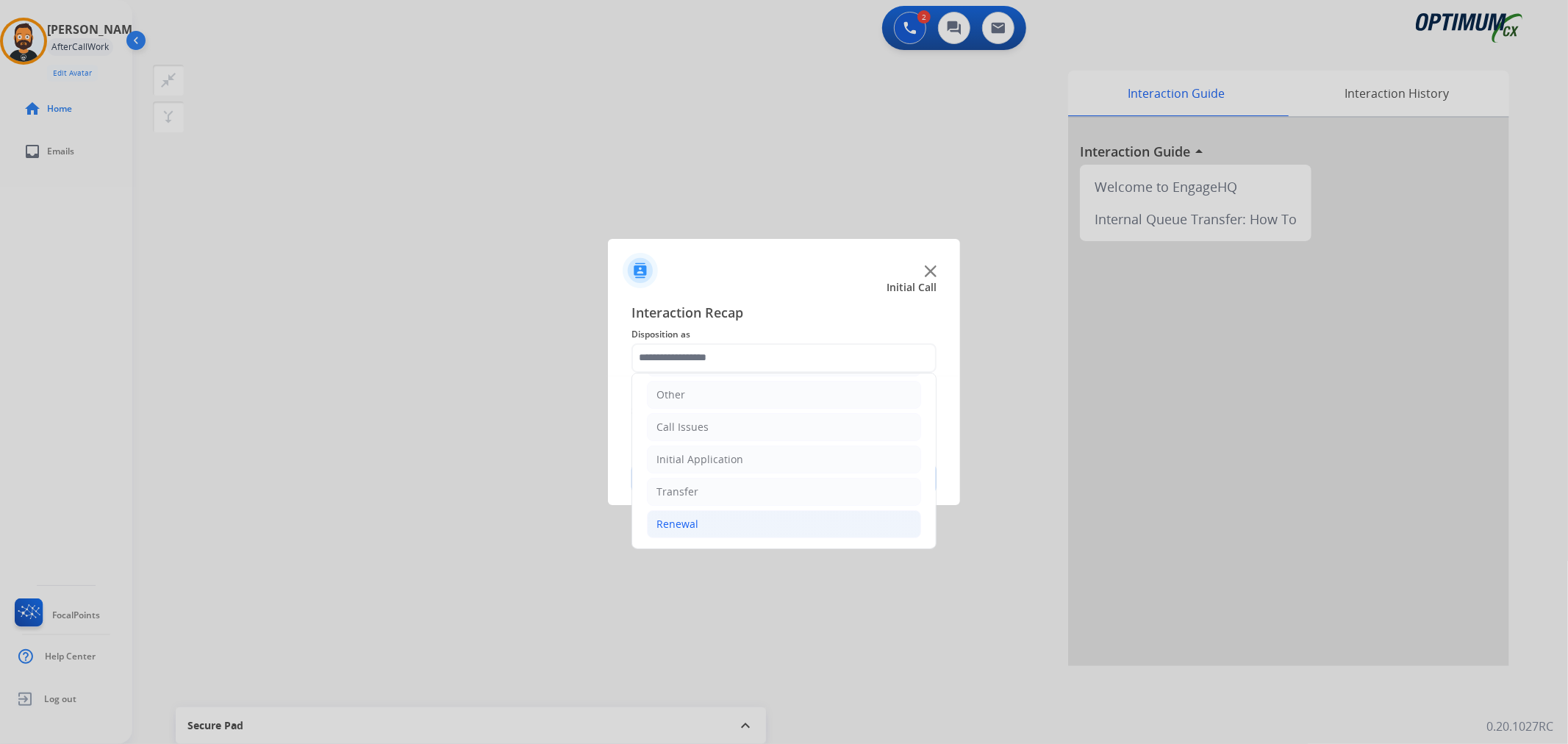
click at [699, 520] on li "Renewal" at bounding box center [783, 524] width 274 height 28
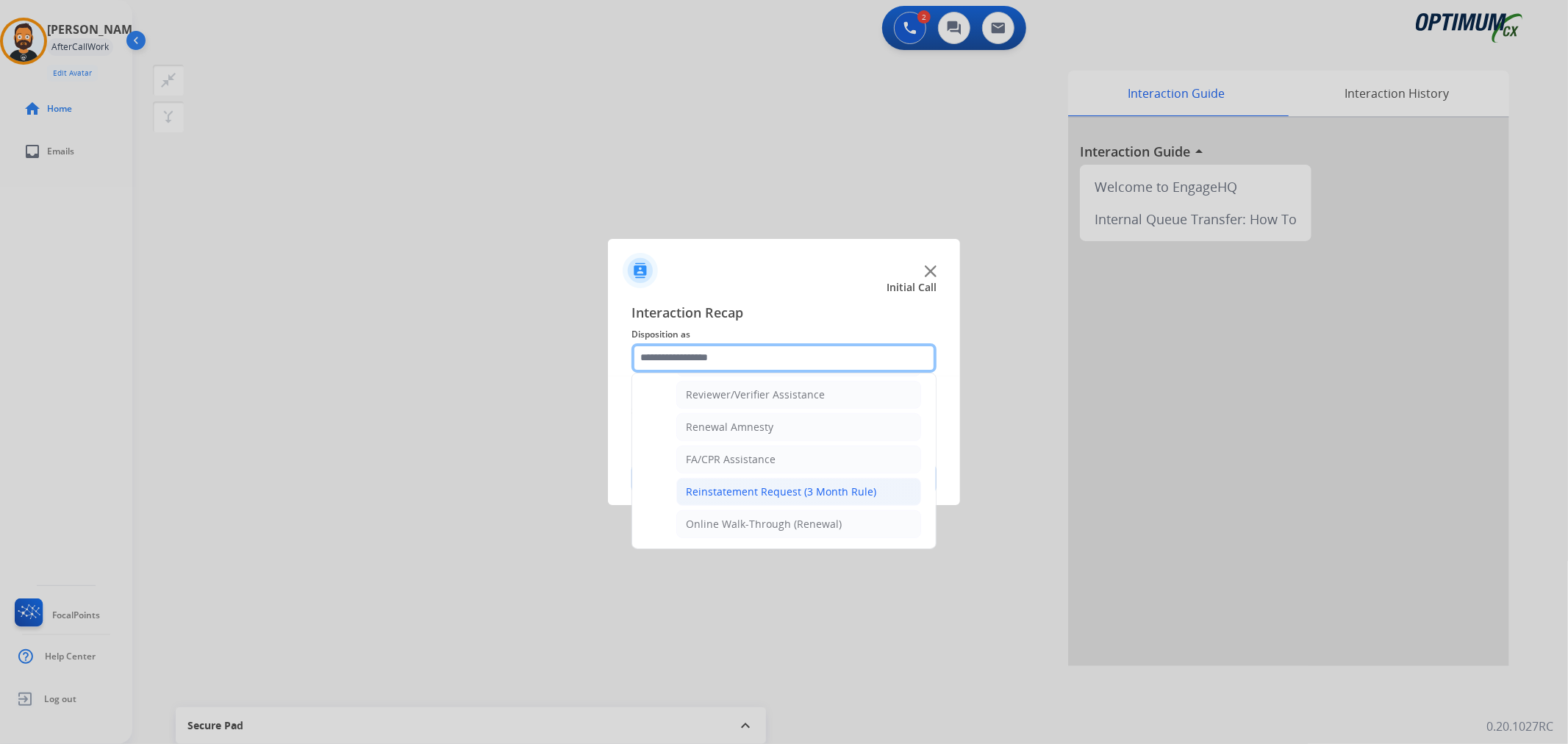
scroll to position [435, 0]
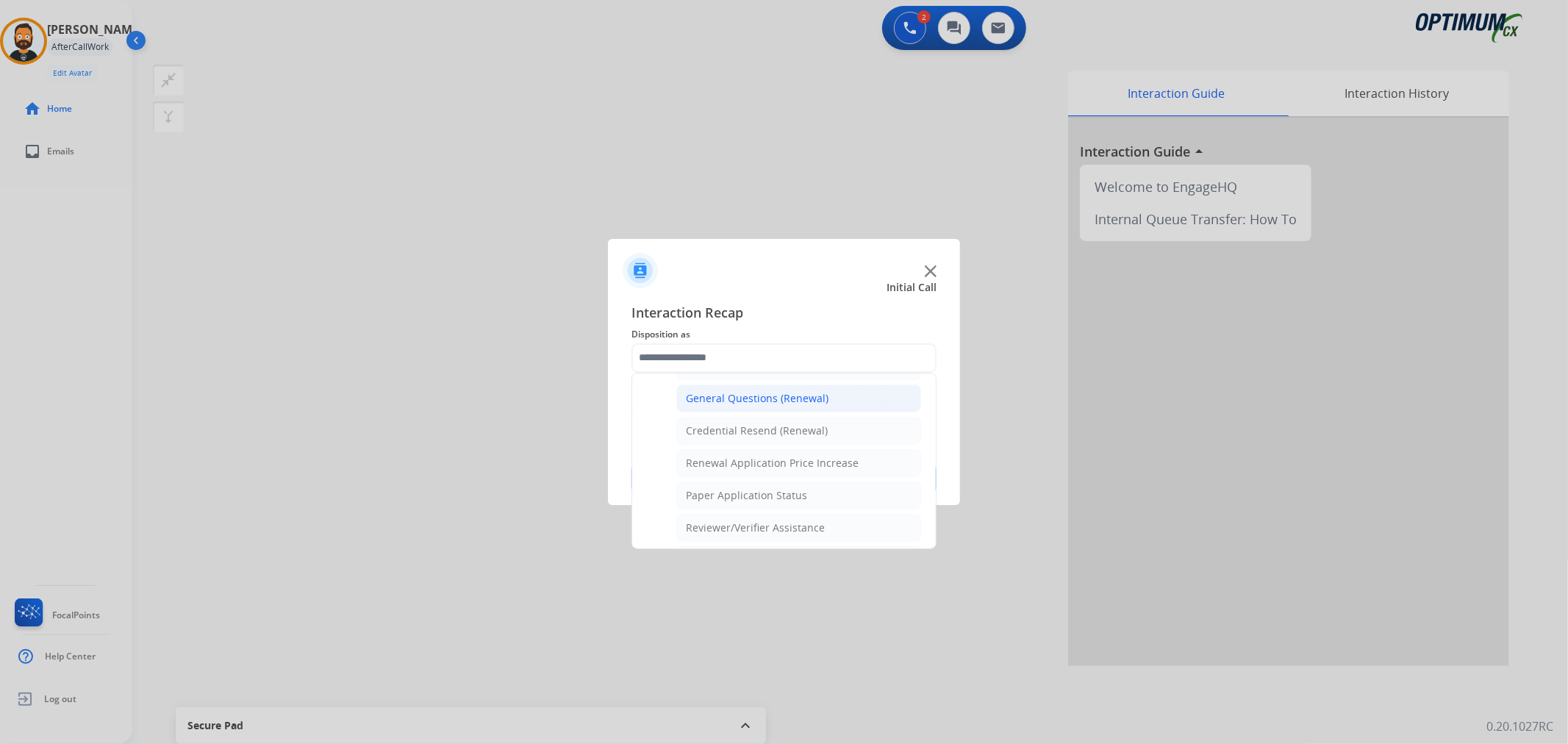
click at [721, 399] on div "General Questions (Renewal)" at bounding box center [757, 399] width 143 height 15
type input "**********"
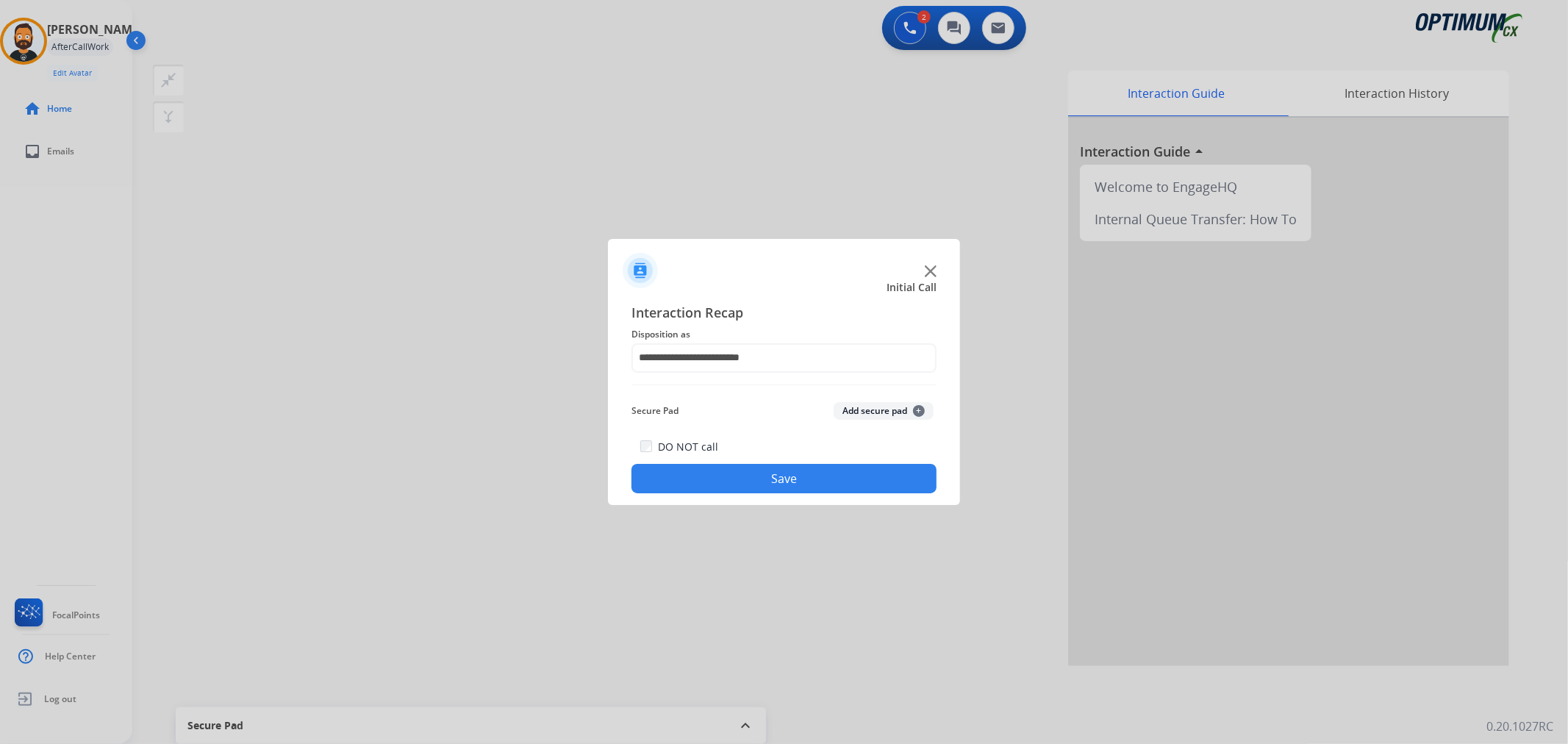
click at [725, 476] on button "Save" at bounding box center [784, 478] width 306 height 29
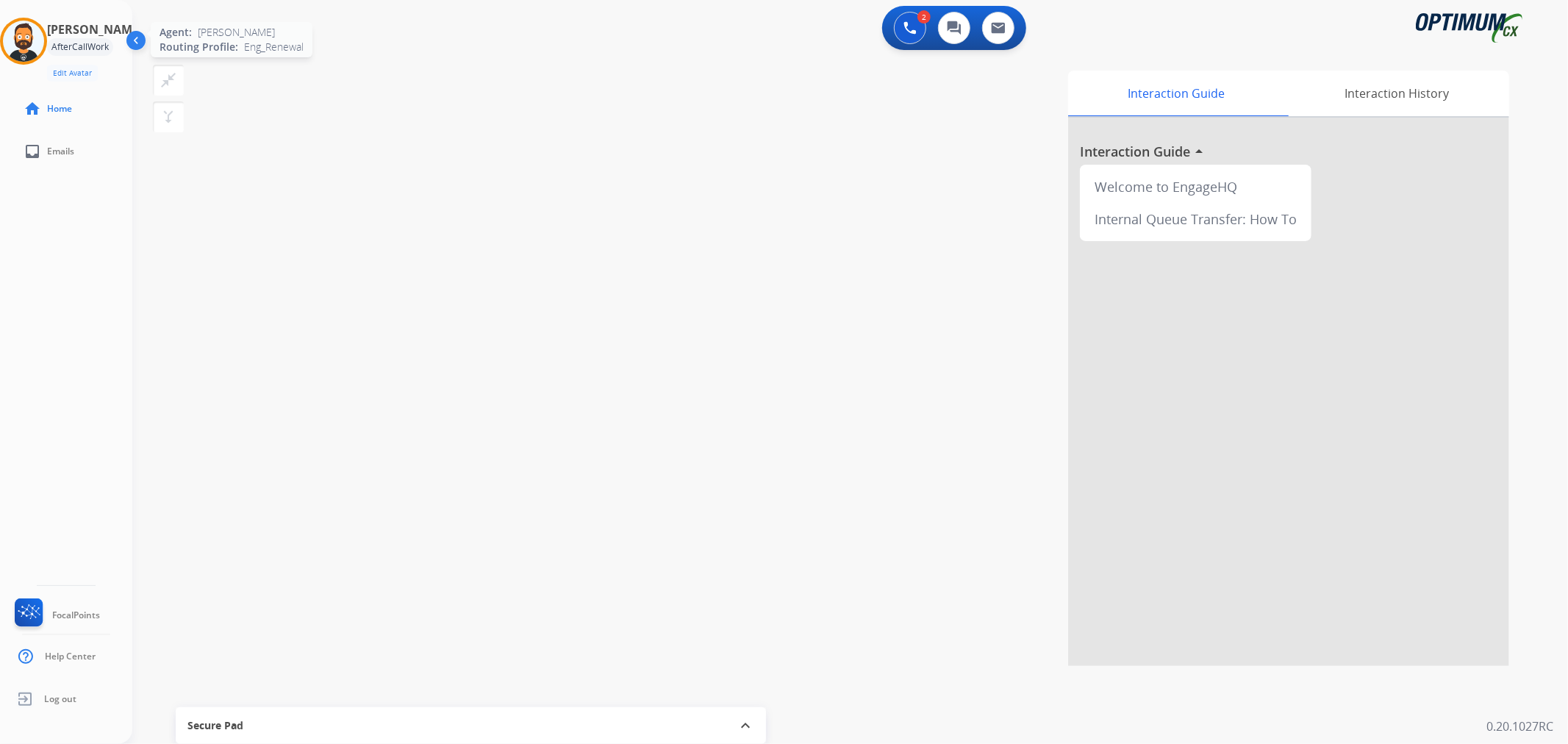
click at [25, 42] on img at bounding box center [23, 41] width 41 height 41
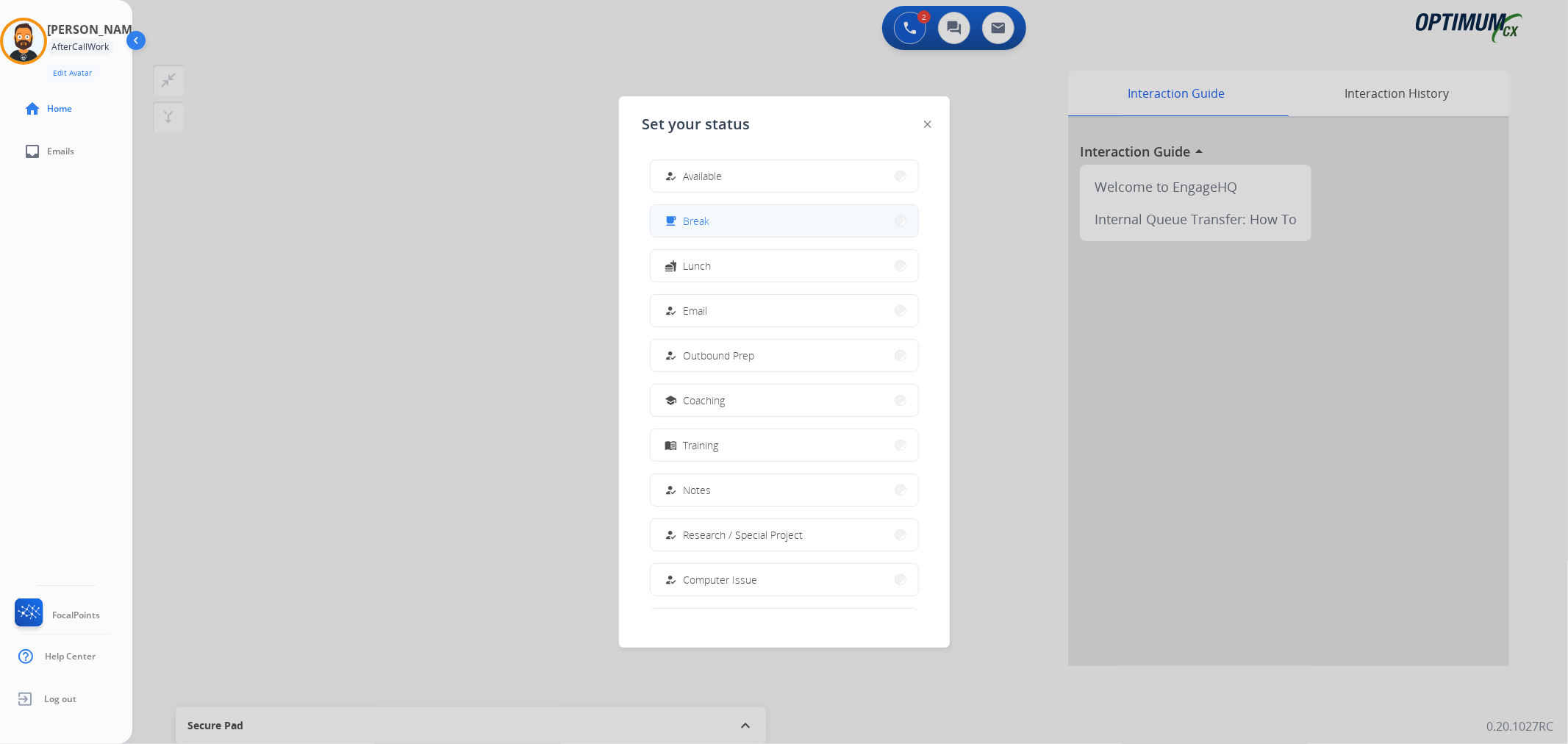
click at [704, 208] on button "free_breakfast Break" at bounding box center [784, 222] width 267 height 32
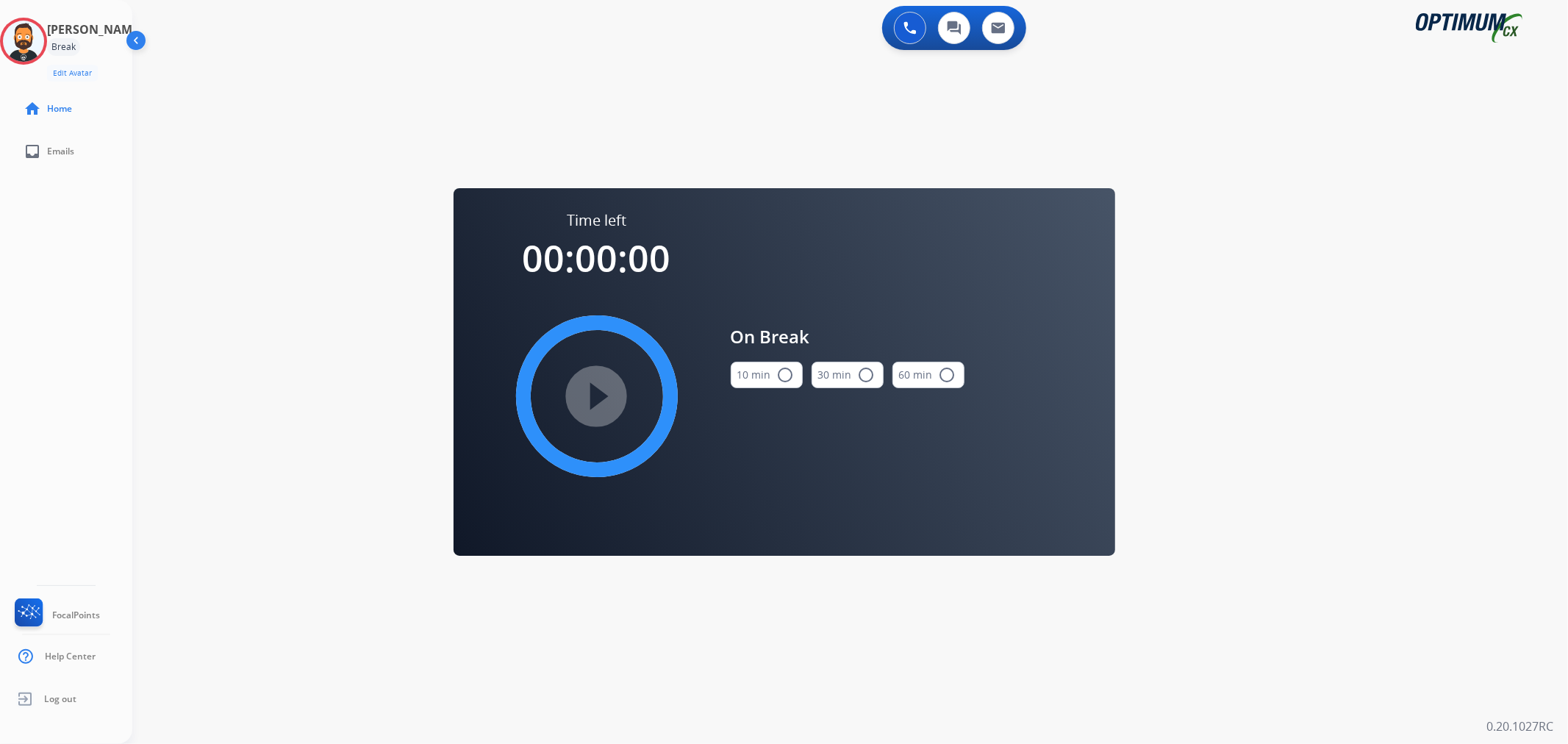
click at [769, 369] on button "10 min radio_button_unchecked" at bounding box center [766, 375] width 72 height 26
click at [602, 388] on mat-icon "play_circle_filled" at bounding box center [596, 396] width 18 height 18
click at [18, 33] on circle at bounding box center [23, 40] width 43 height 43
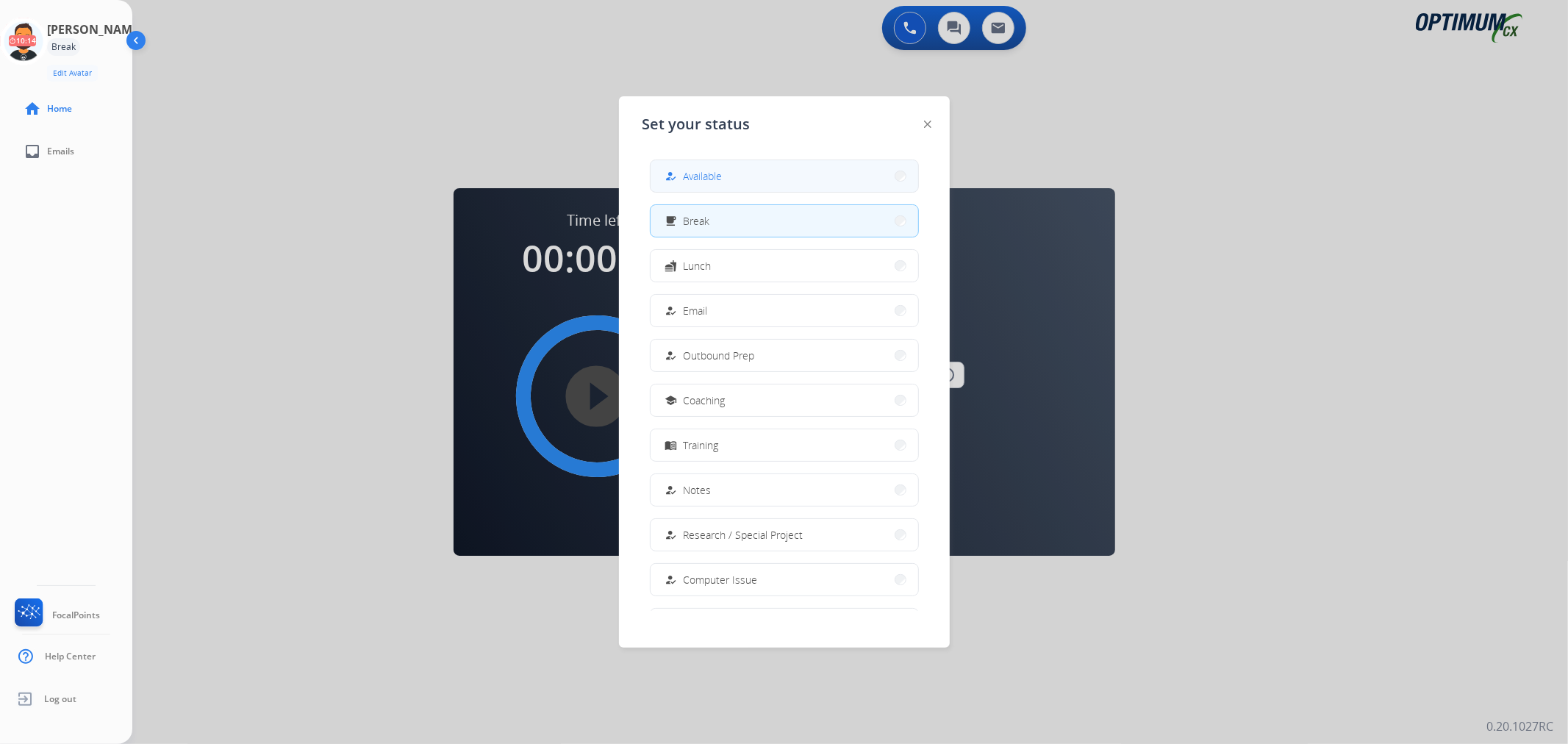
click at [697, 175] on span "Available" at bounding box center [704, 176] width 39 height 16
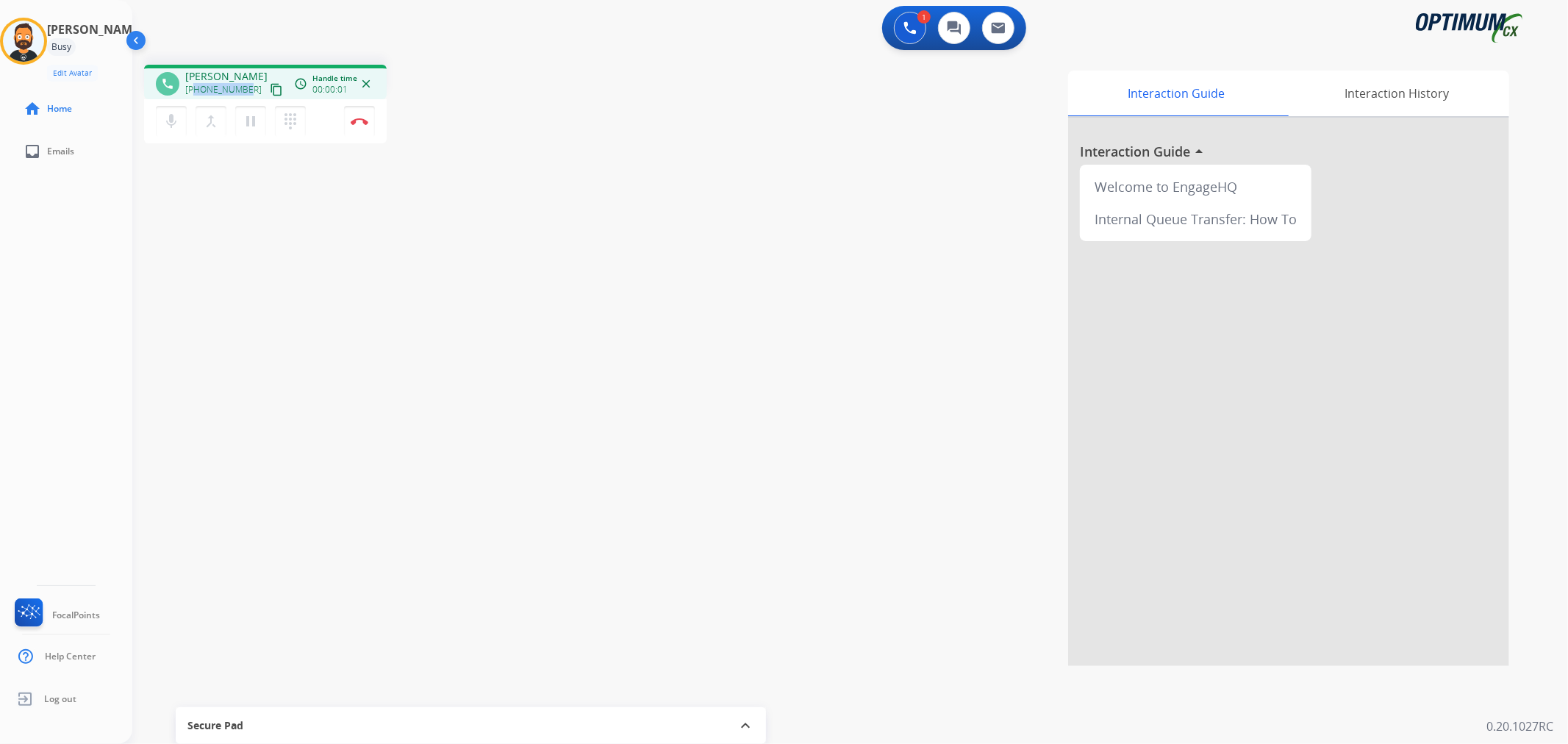
drag, startPoint x: 247, startPoint y: 89, endPoint x: 195, endPoint y: 96, distance: 52.5
click at [195, 96] on div "[PHONE_NUMBER] content_copy" at bounding box center [235, 90] width 100 height 18
copy span "3475996632"
click at [363, 114] on button "Disconnect" at bounding box center [359, 121] width 31 height 31
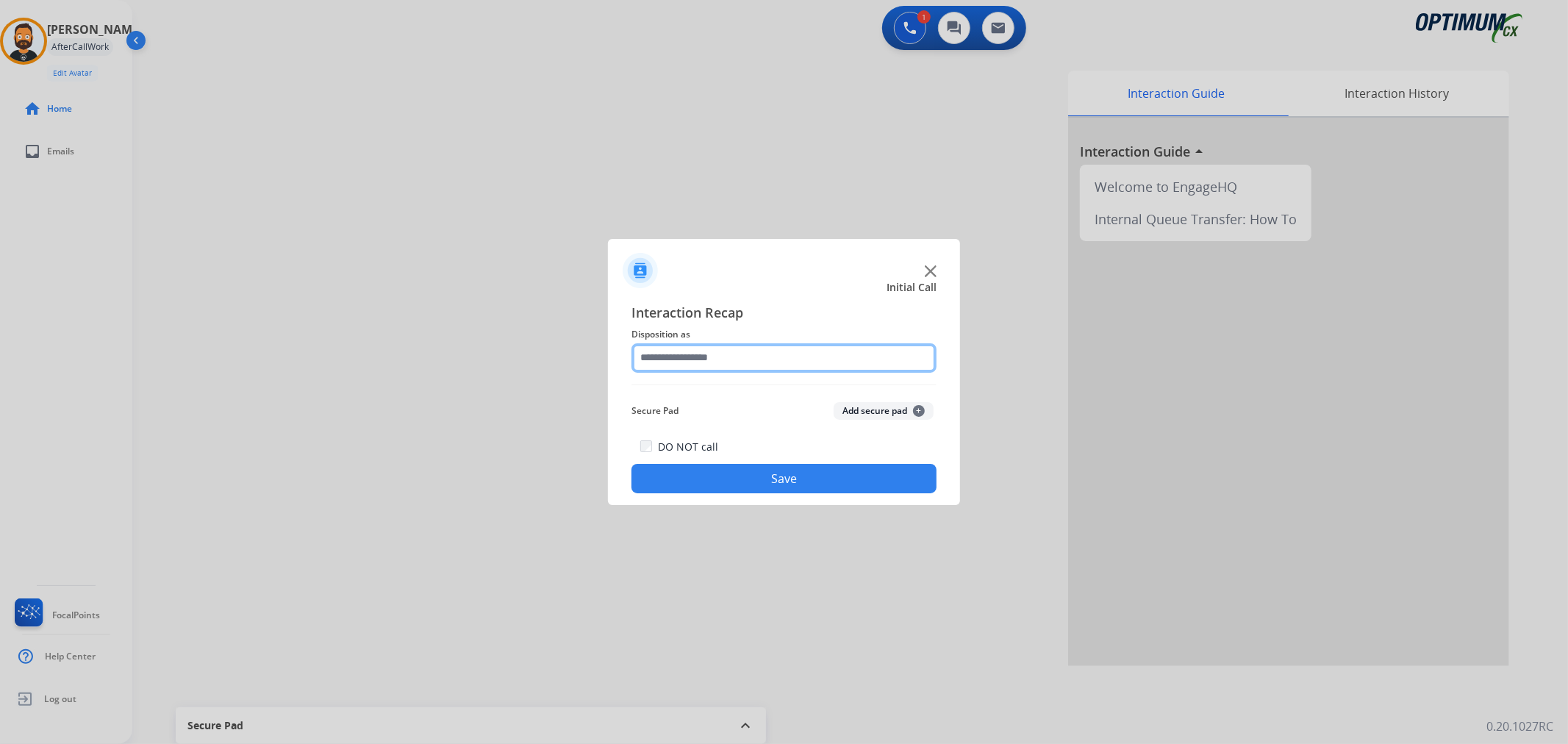
click at [682, 357] on input "text" at bounding box center [784, 357] width 306 height 29
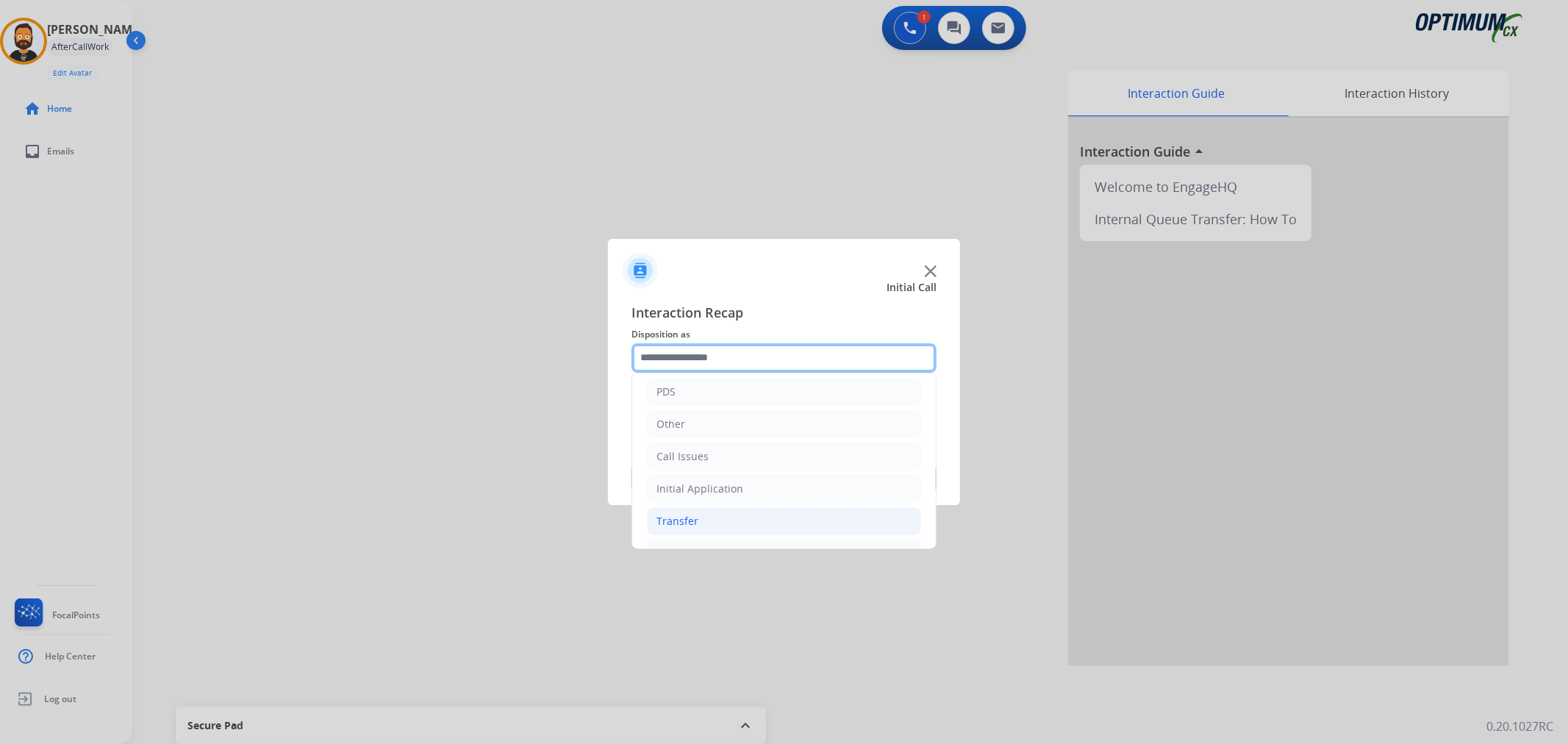
scroll to position [101, 0]
click at [695, 522] on div "Renewal" at bounding box center [677, 524] width 42 height 15
click at [722, 453] on div "Initial Application" at bounding box center [700, 459] width 87 height 15
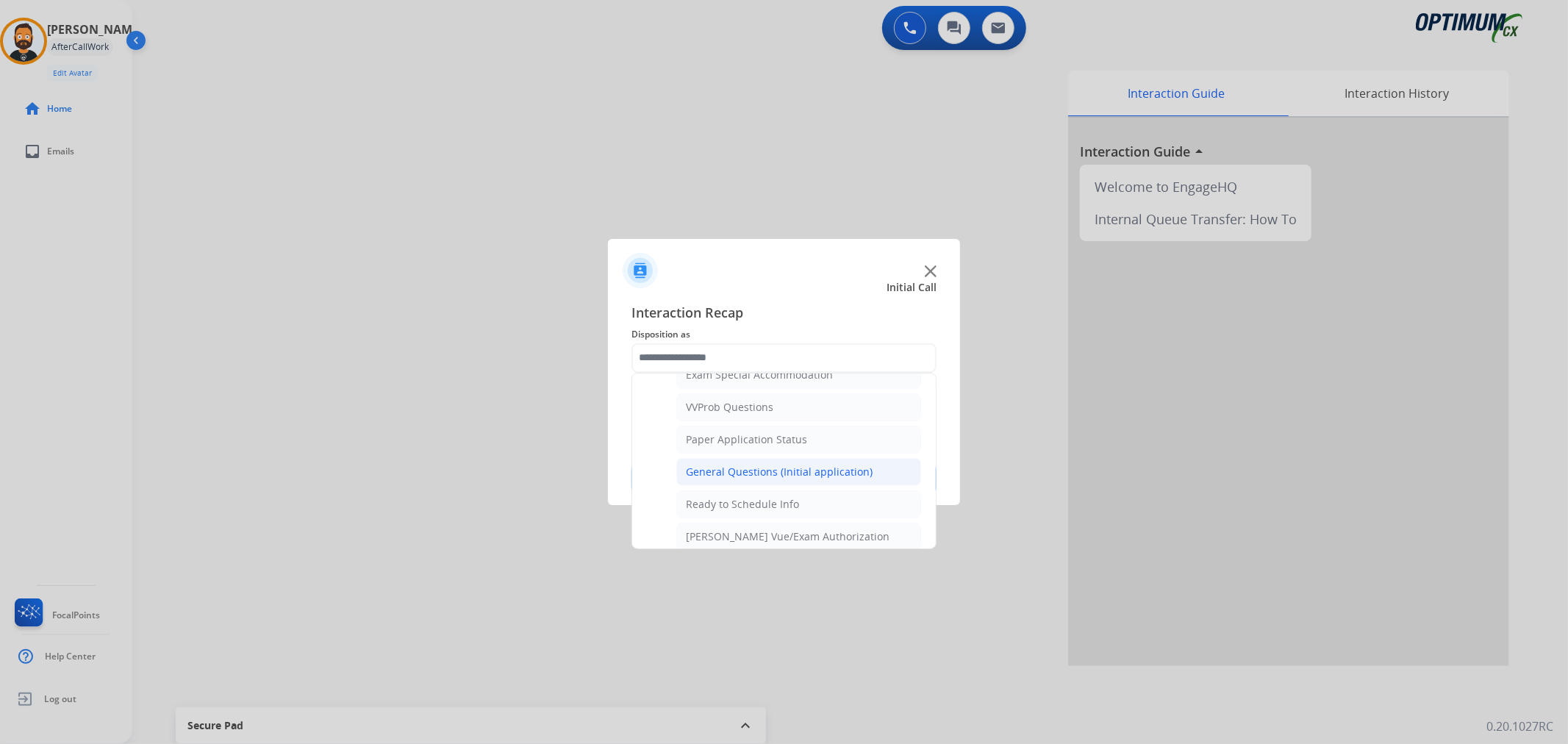
click at [747, 471] on div "General Questions (Initial application)" at bounding box center [779, 472] width 187 height 15
type input "**********"
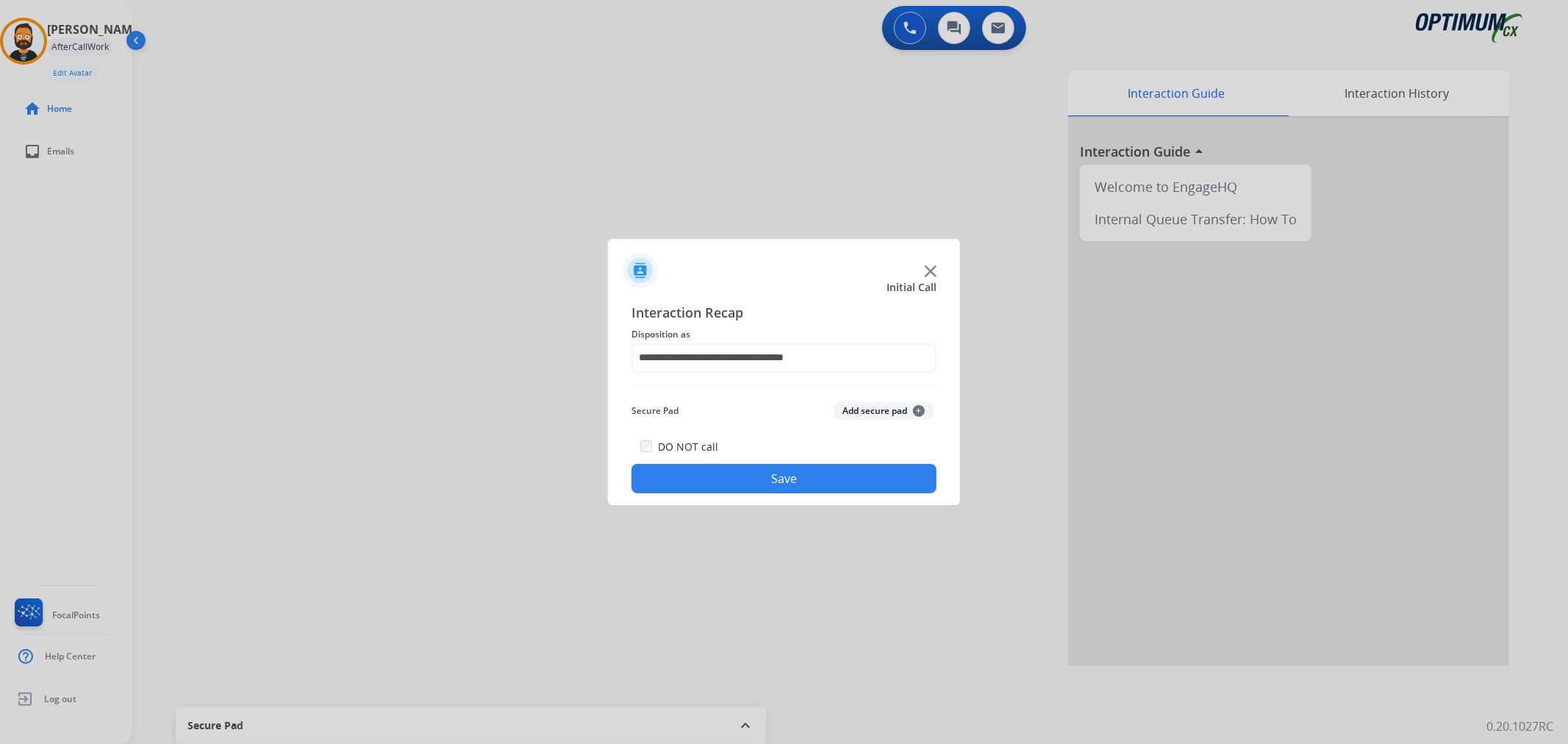
click at [748, 473] on button "Save" at bounding box center [784, 478] width 306 height 29
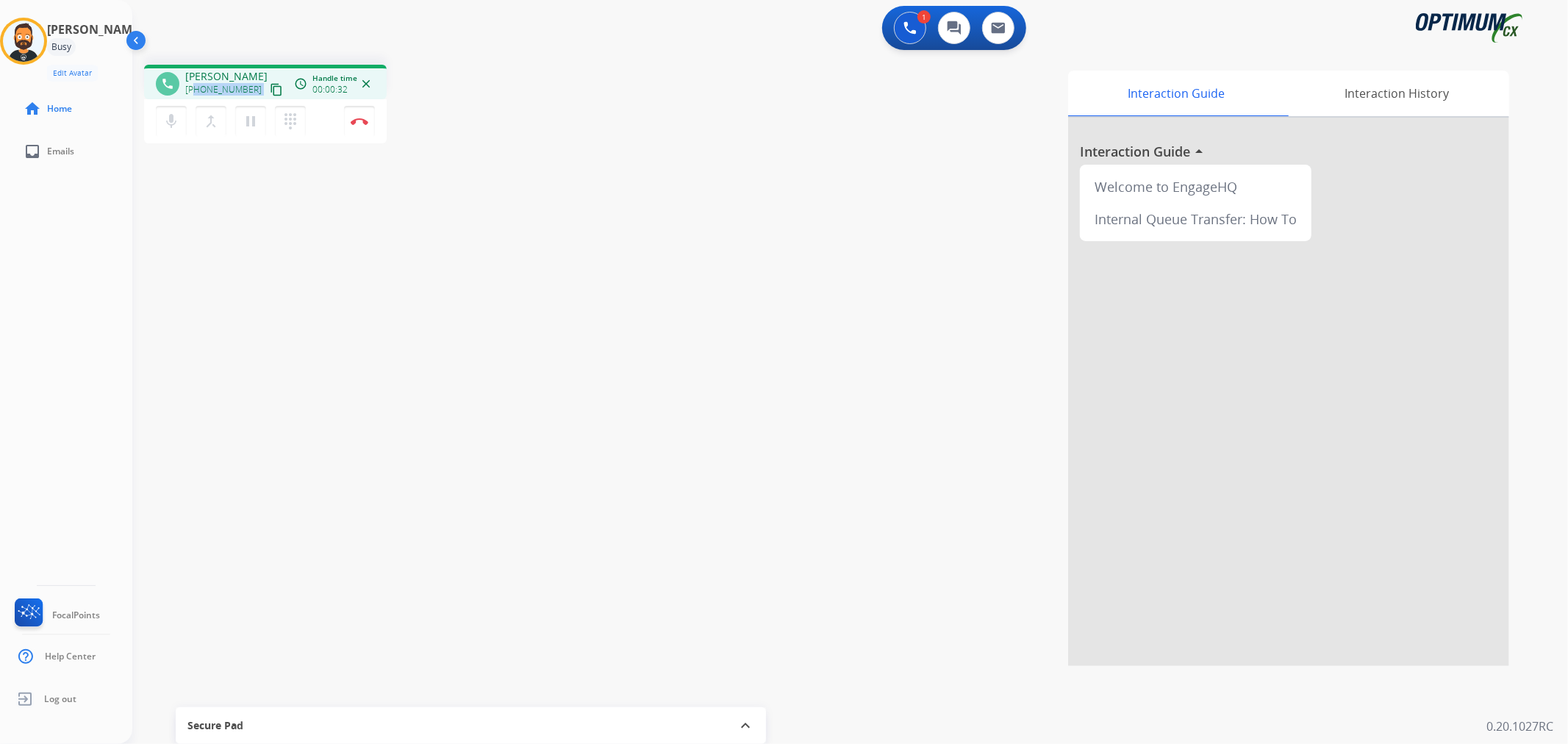
drag, startPoint x: 248, startPoint y: 89, endPoint x: 196, endPoint y: 93, distance: 52.2
click at [196, 93] on div "[PHONE_NUMBER] content_copy" at bounding box center [235, 90] width 100 height 18
click at [247, 125] on mat-icon "pause" at bounding box center [250, 121] width 18 height 18
click at [250, 113] on mat-icon "play_arrow" at bounding box center [250, 121] width 18 height 18
click at [363, 115] on button "Disconnect" at bounding box center [359, 121] width 31 height 31
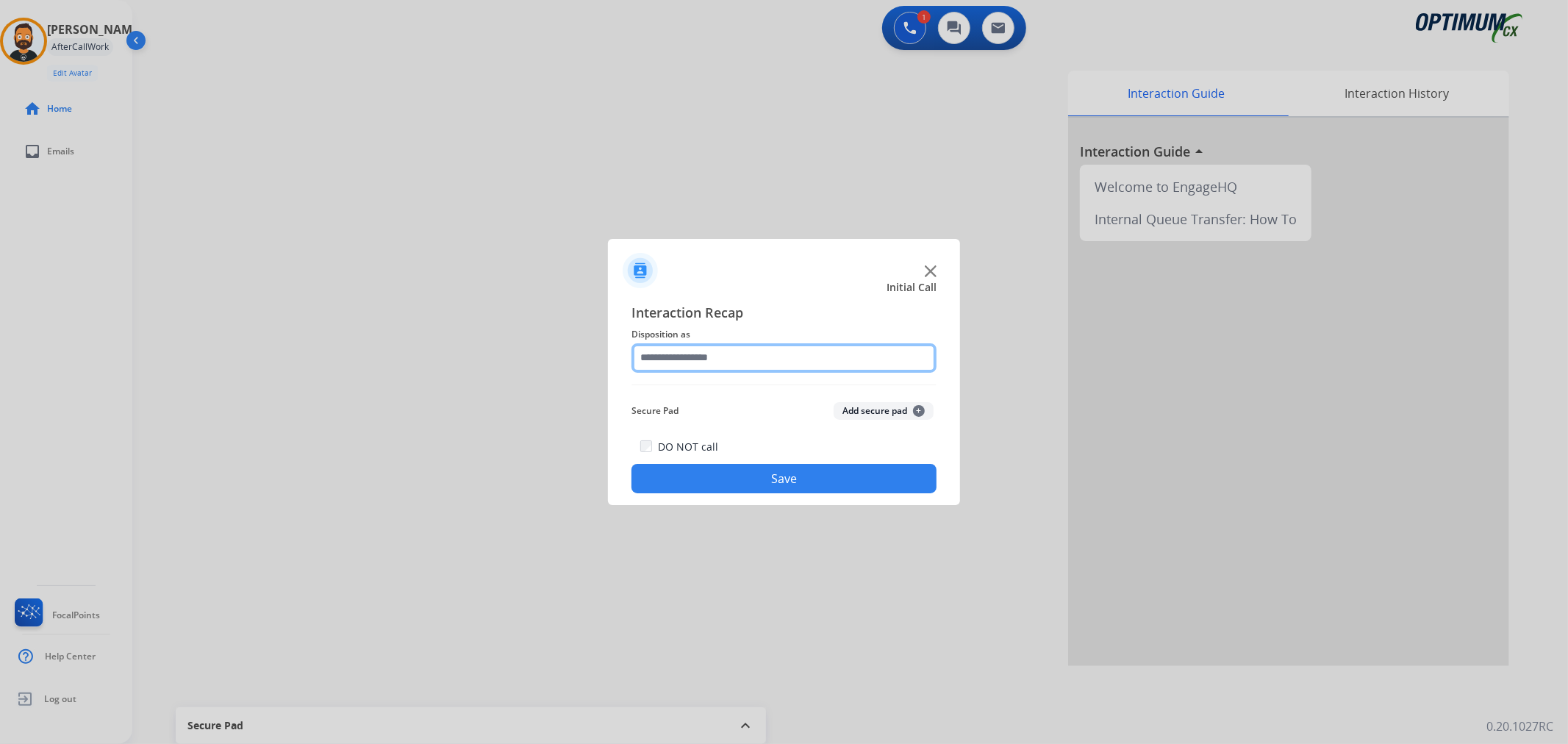
drag, startPoint x: 677, startPoint y: 348, endPoint x: 679, endPoint y: 357, distance: 9.2
click at [677, 349] on input "text" at bounding box center [784, 357] width 306 height 29
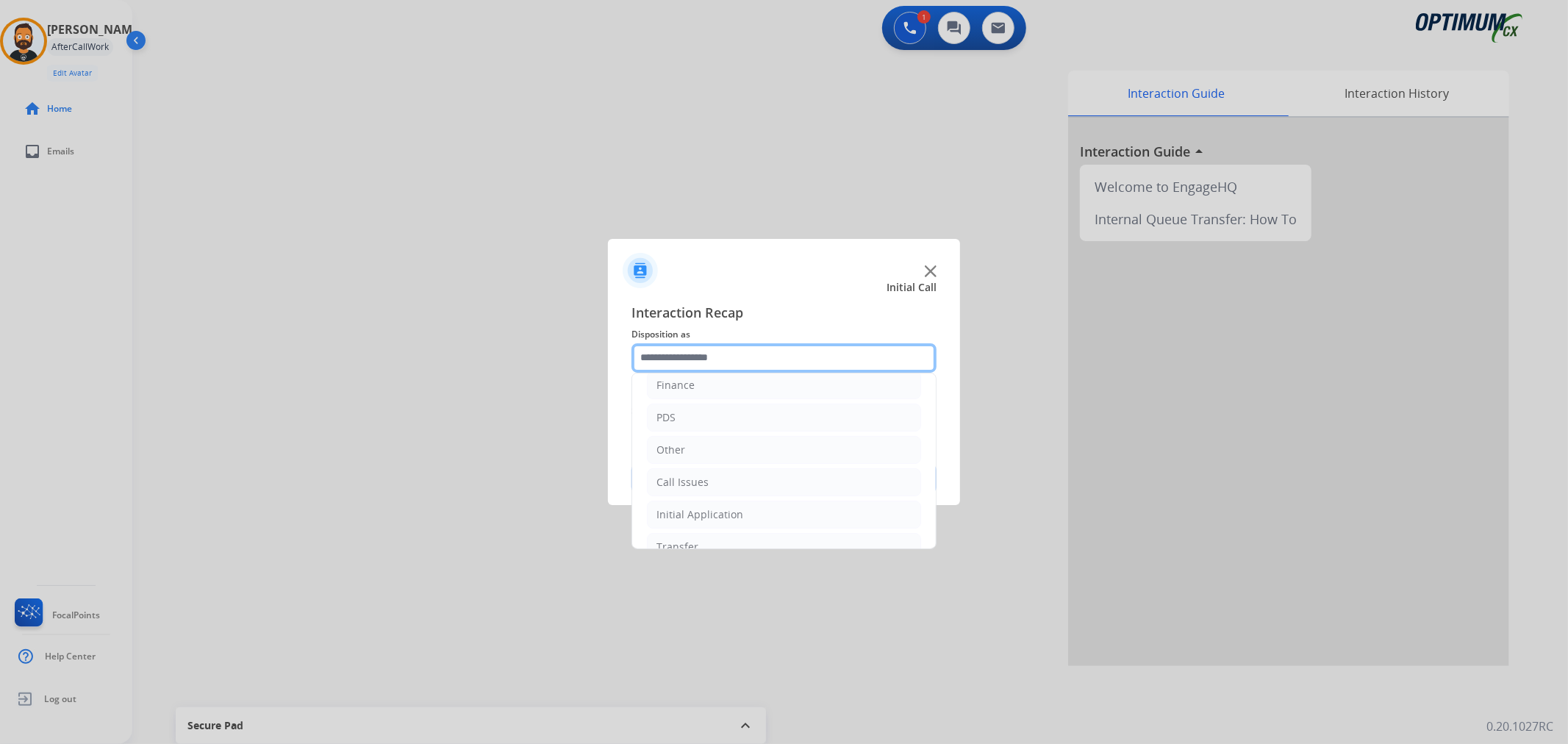
scroll to position [0, 0]
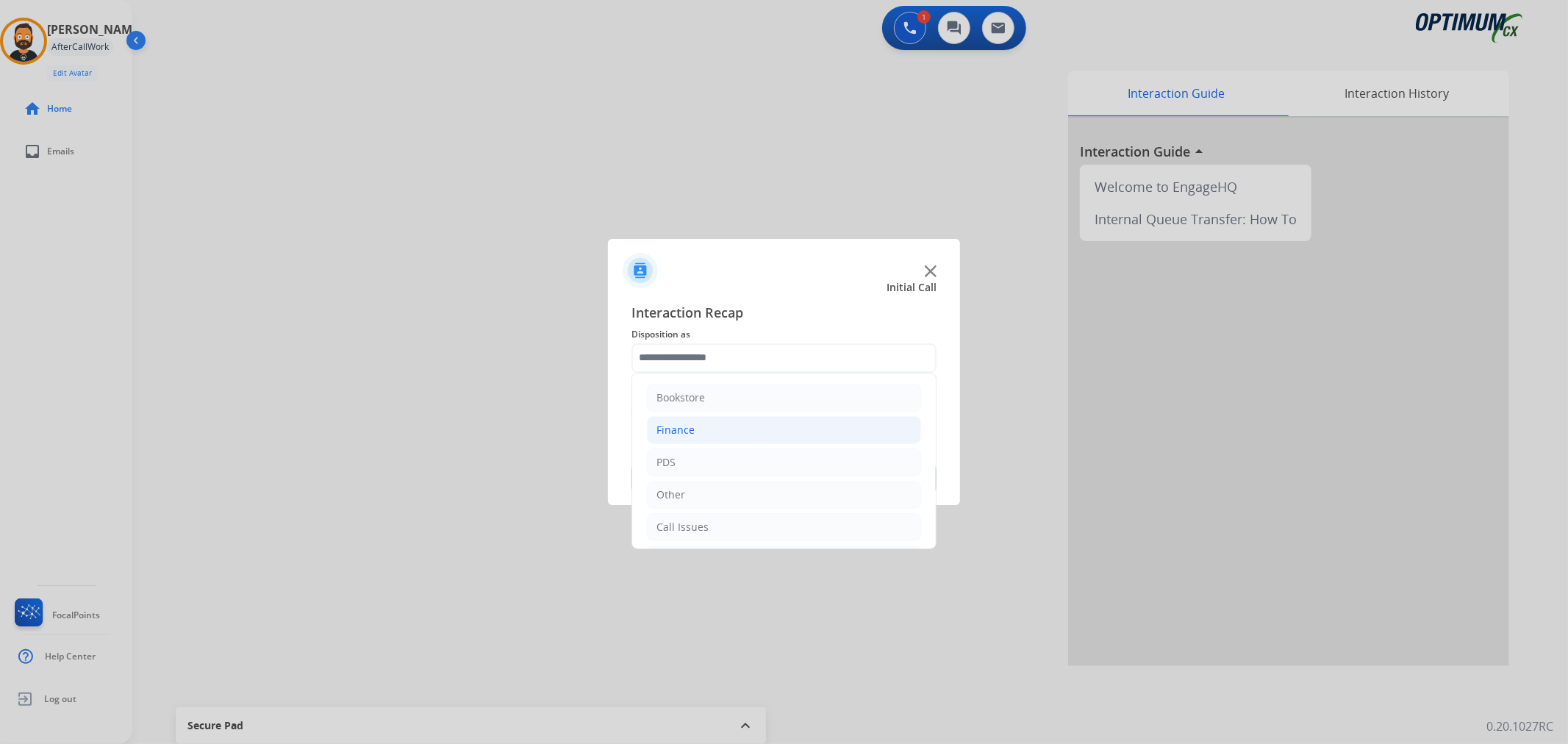
click at [680, 424] on div "Finance" at bounding box center [676, 430] width 38 height 15
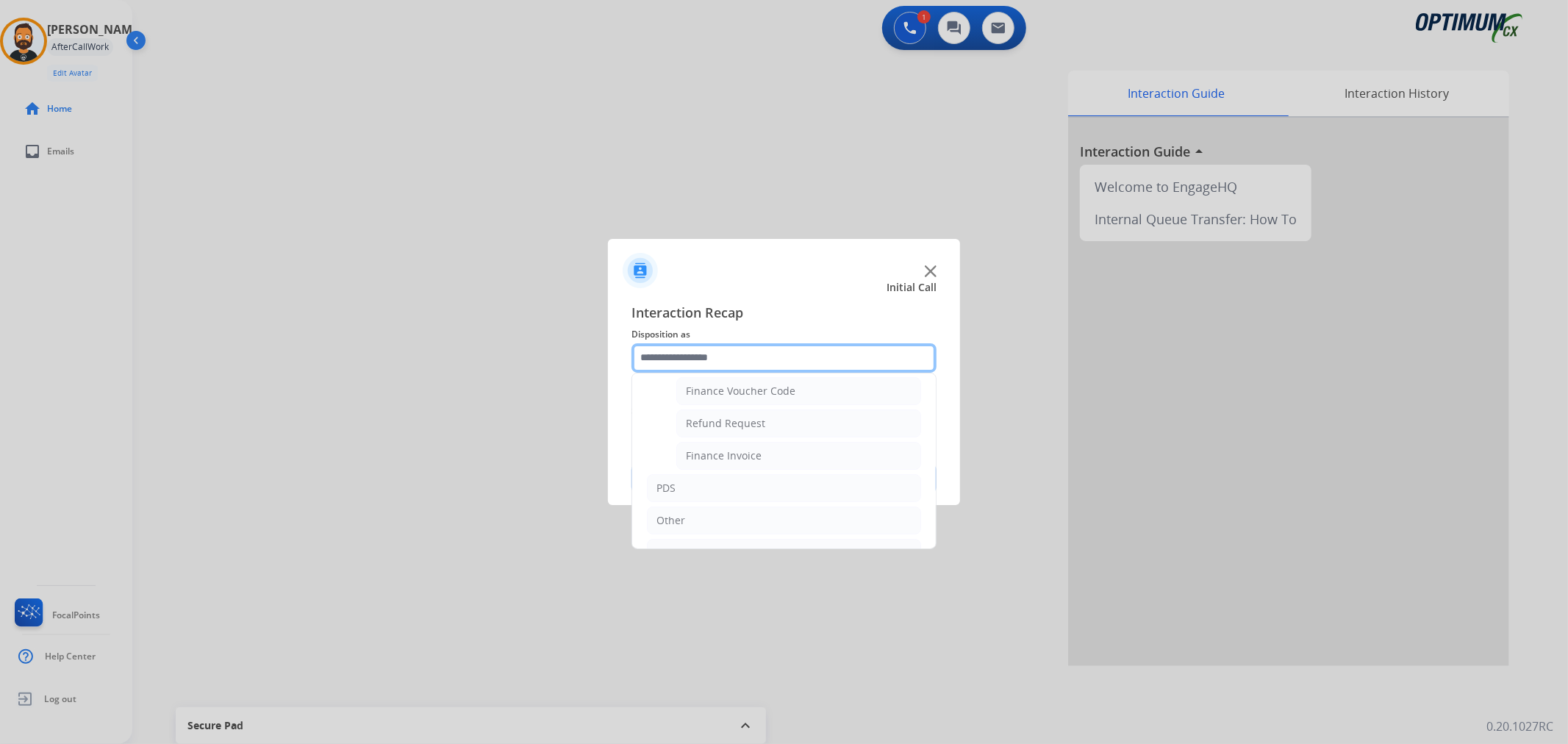
scroll to position [136, 0]
click at [743, 422] on div "Finance Invoice" at bounding box center [723, 423] width 76 height 15
type input "**********"
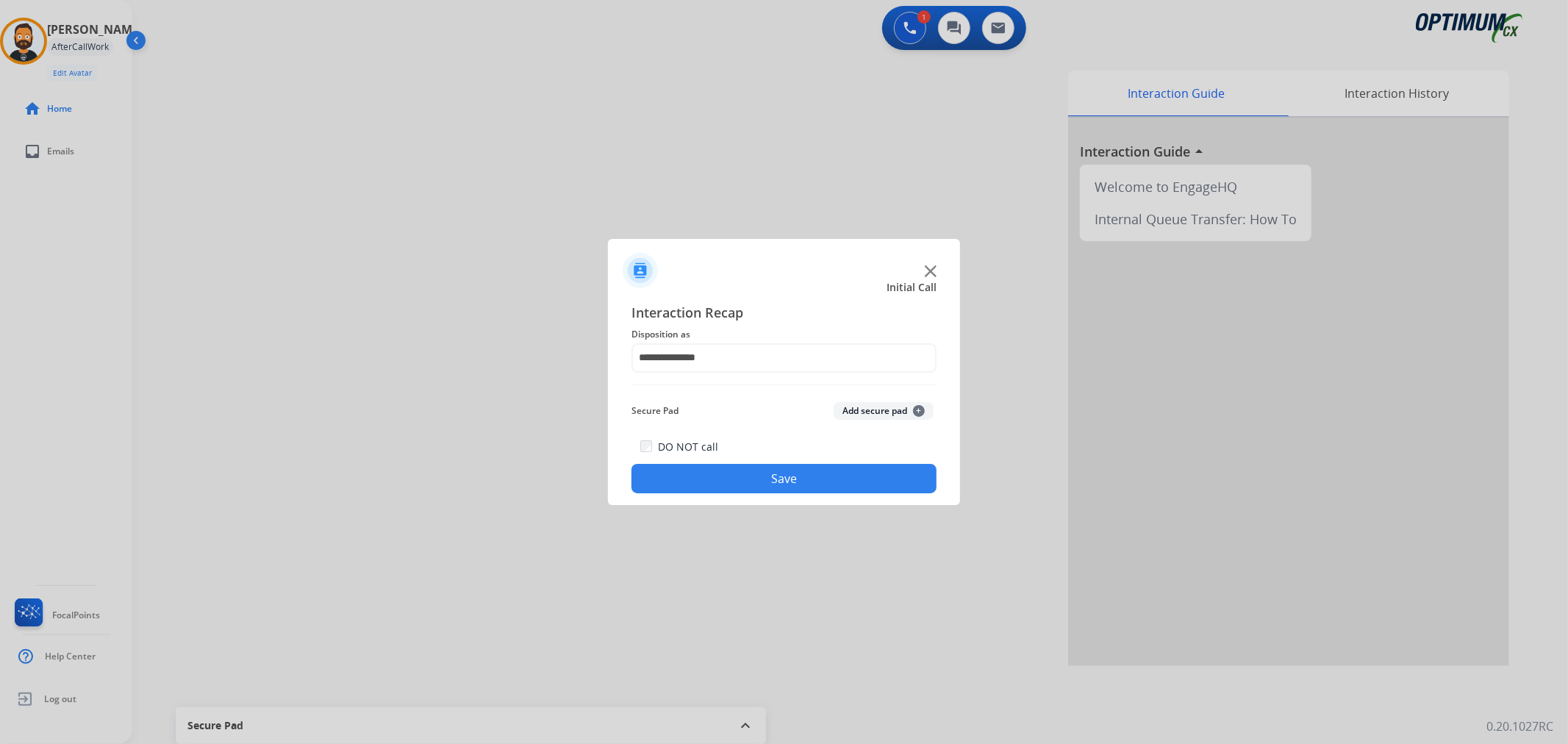
click at [722, 467] on button "Save" at bounding box center [784, 478] width 306 height 29
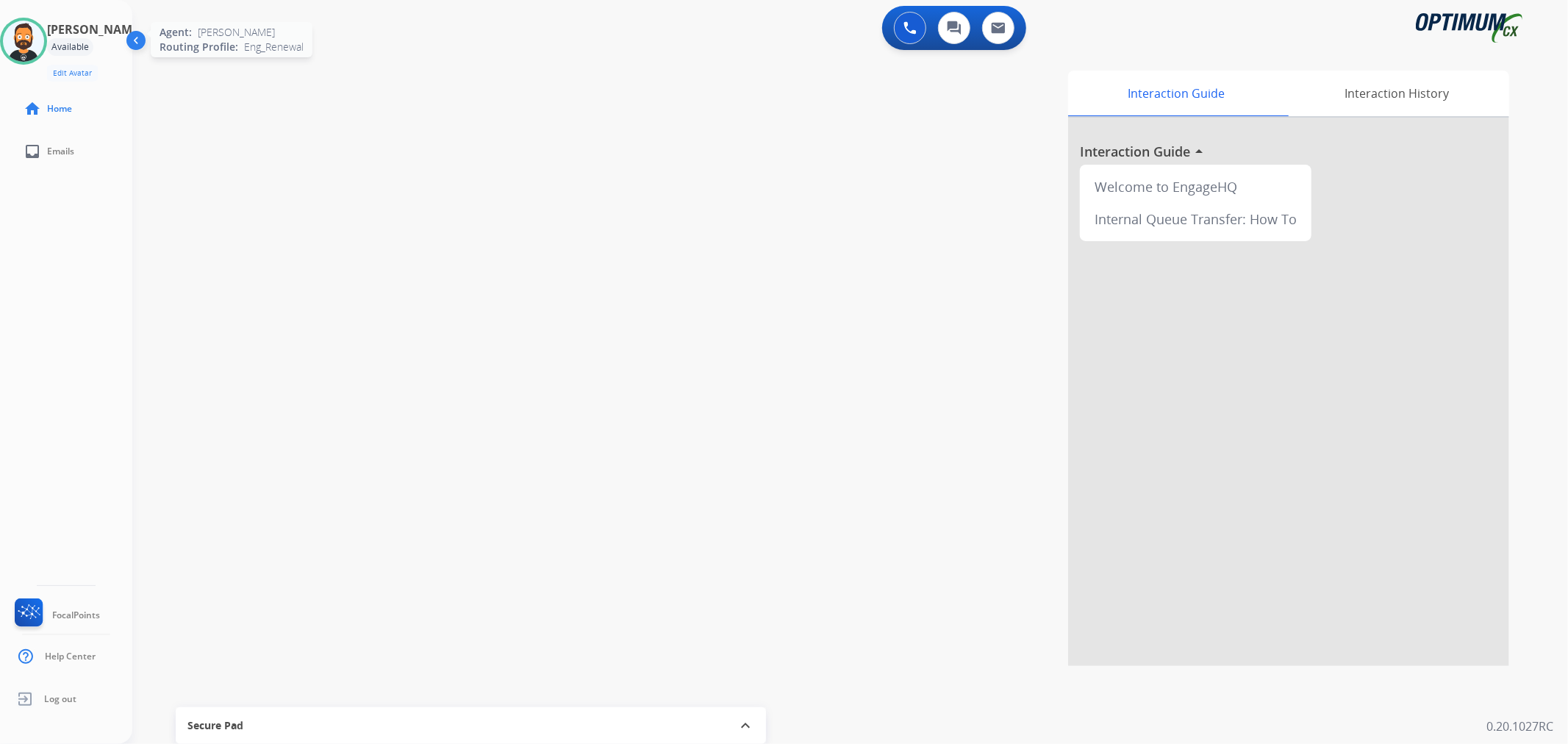
click at [44, 42] on img at bounding box center [23, 41] width 41 height 41
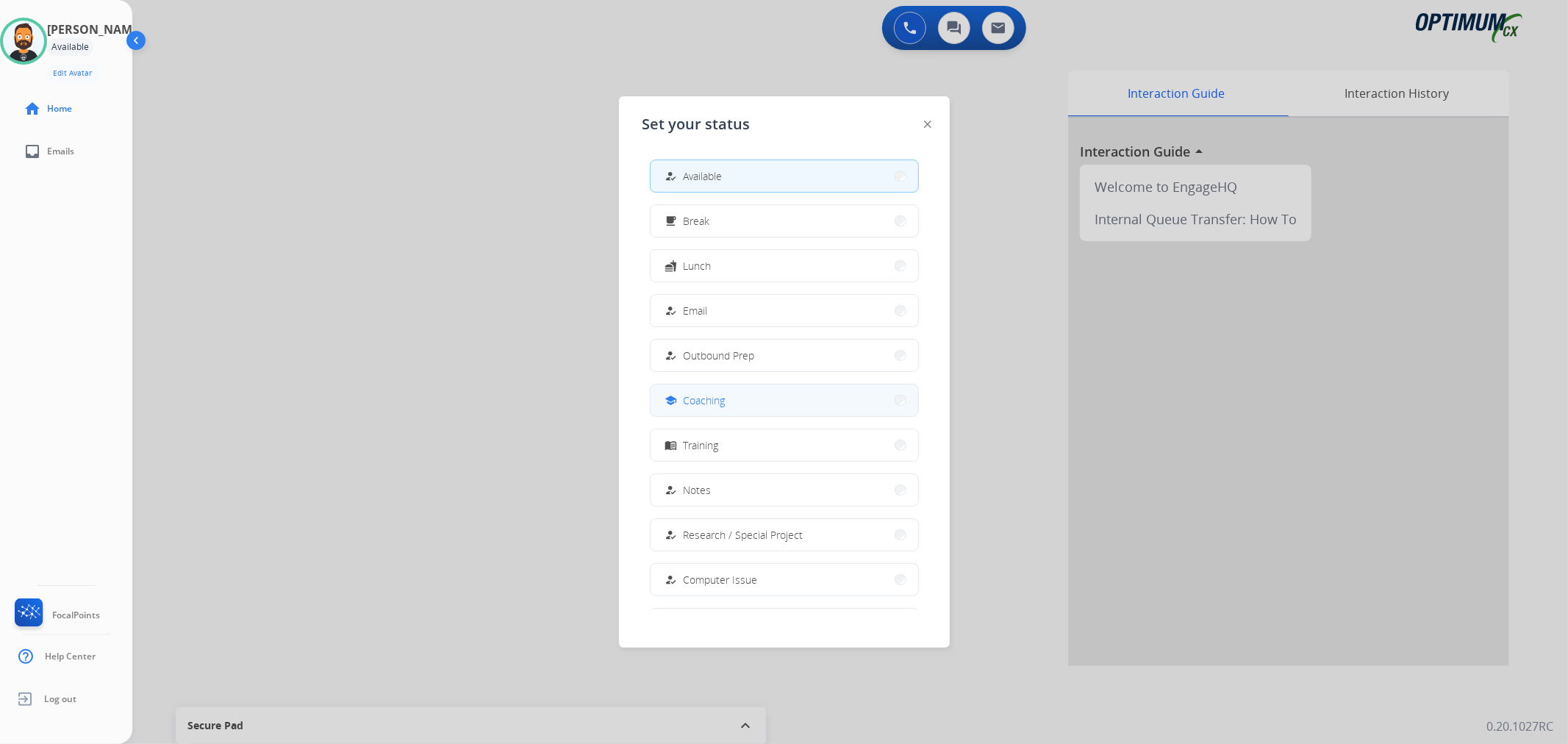
click at [721, 402] on span "Coaching" at bounding box center [705, 400] width 42 height 16
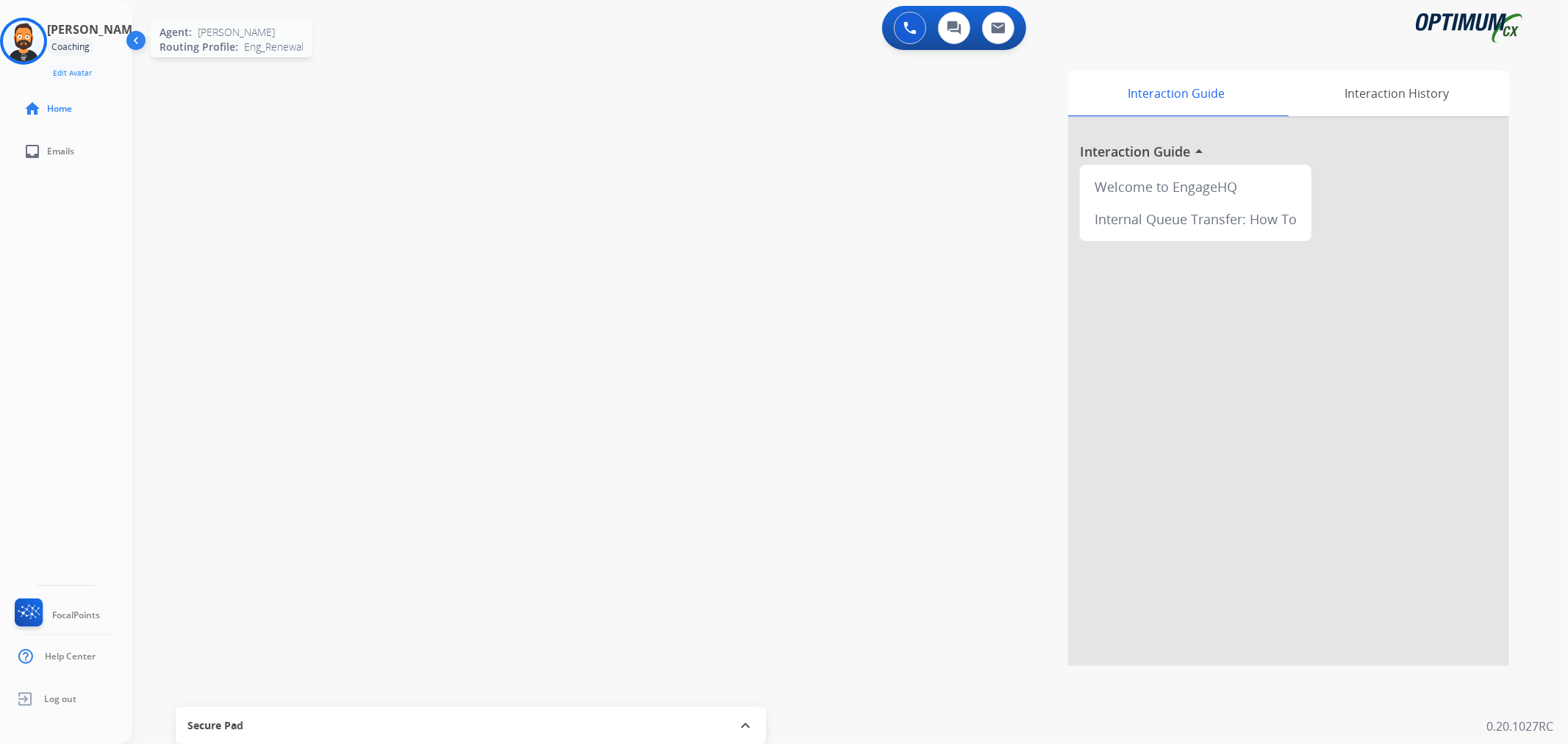
click at [44, 48] on img at bounding box center [23, 41] width 41 height 41
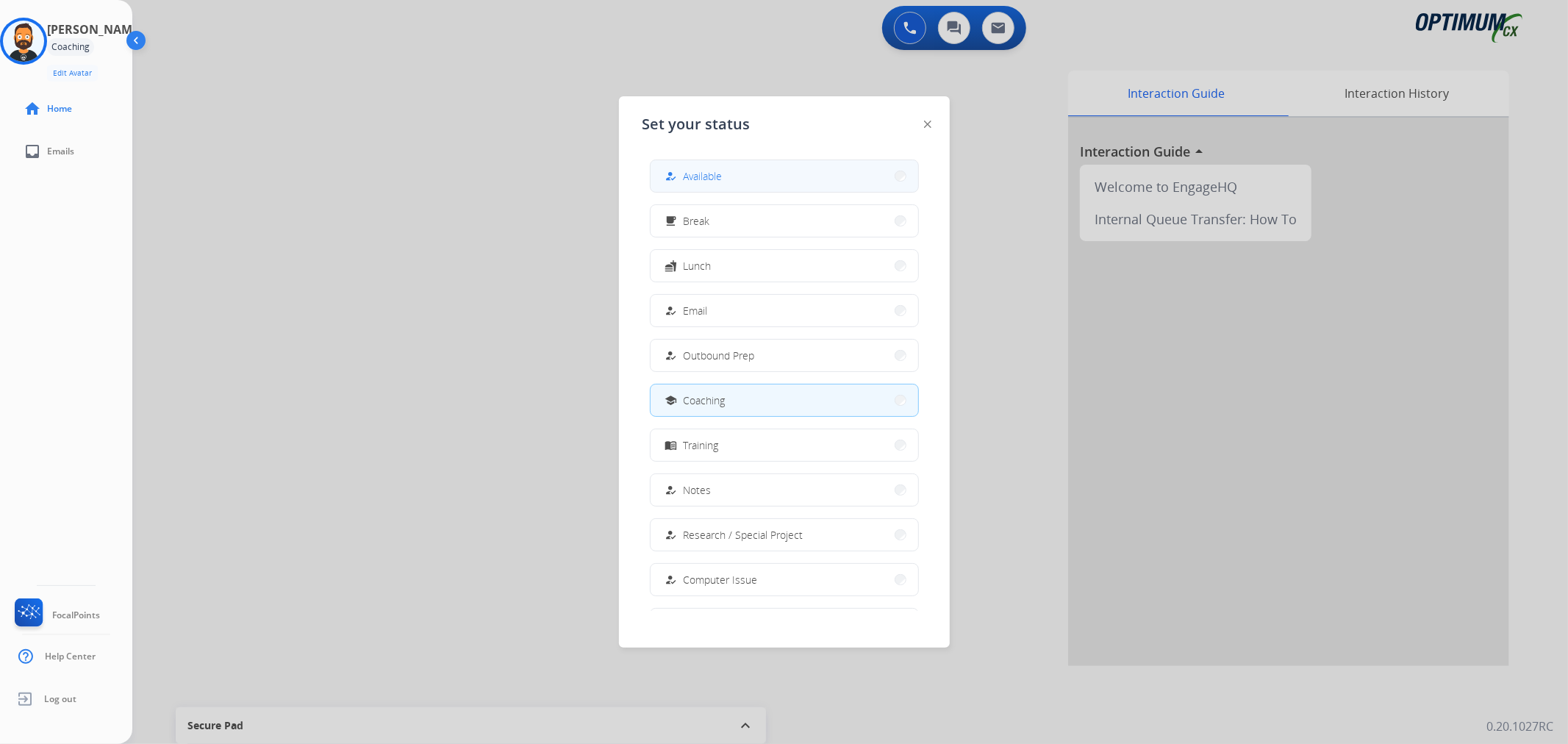
click at [702, 170] on span "Available" at bounding box center [704, 176] width 39 height 16
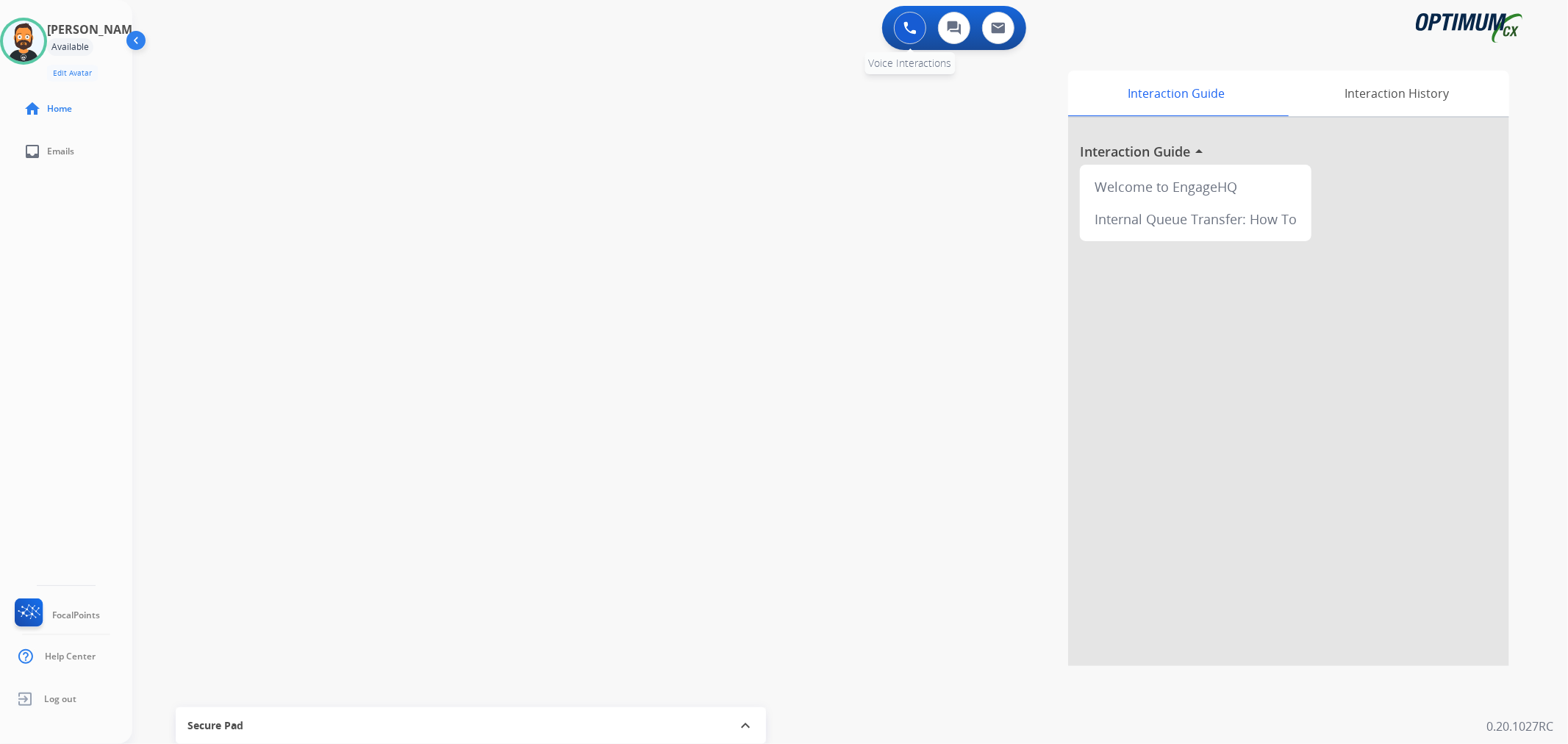
click at [917, 17] on button at bounding box center [910, 28] width 33 height 33
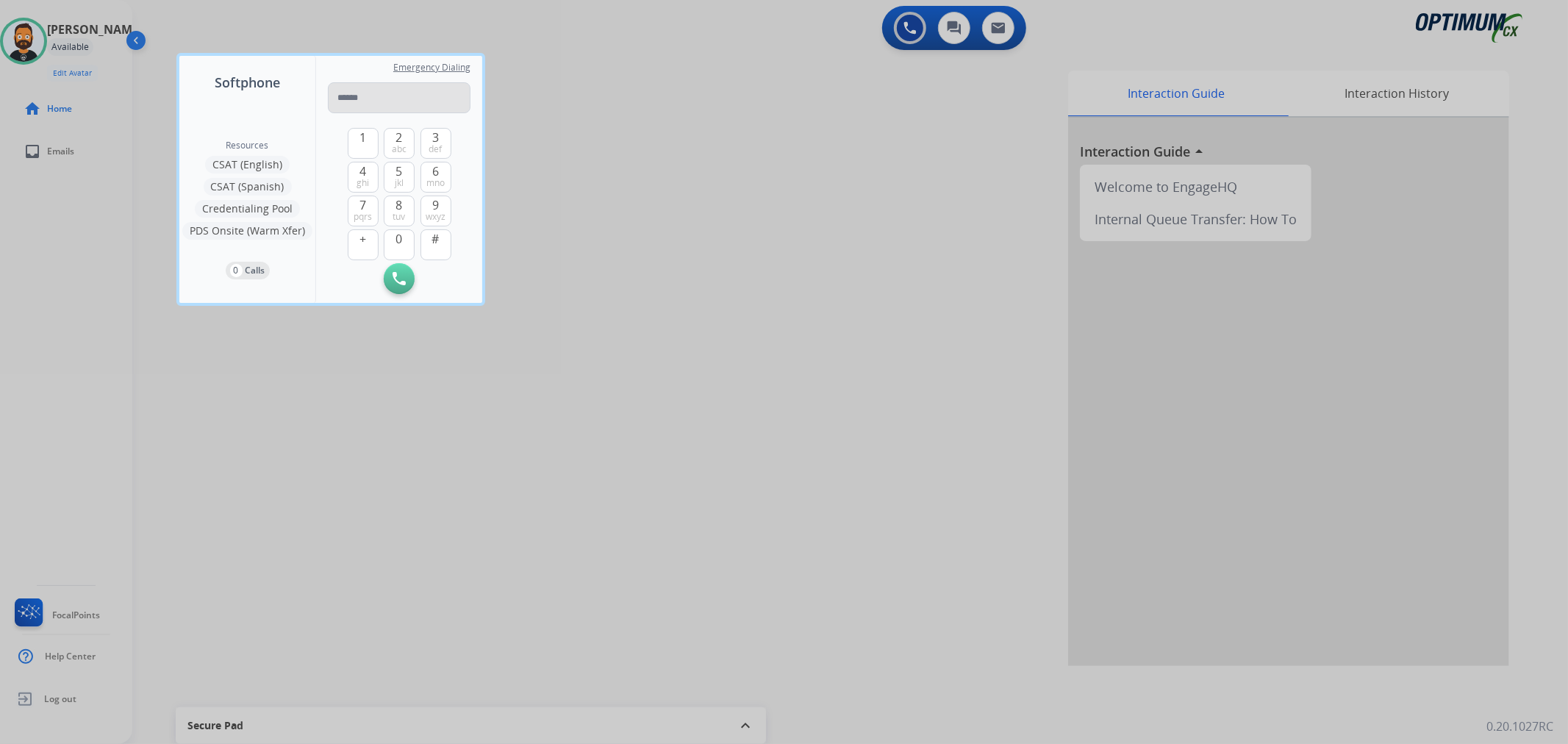
click at [406, 97] on input "tel" at bounding box center [399, 97] width 143 height 31
type input "**********"
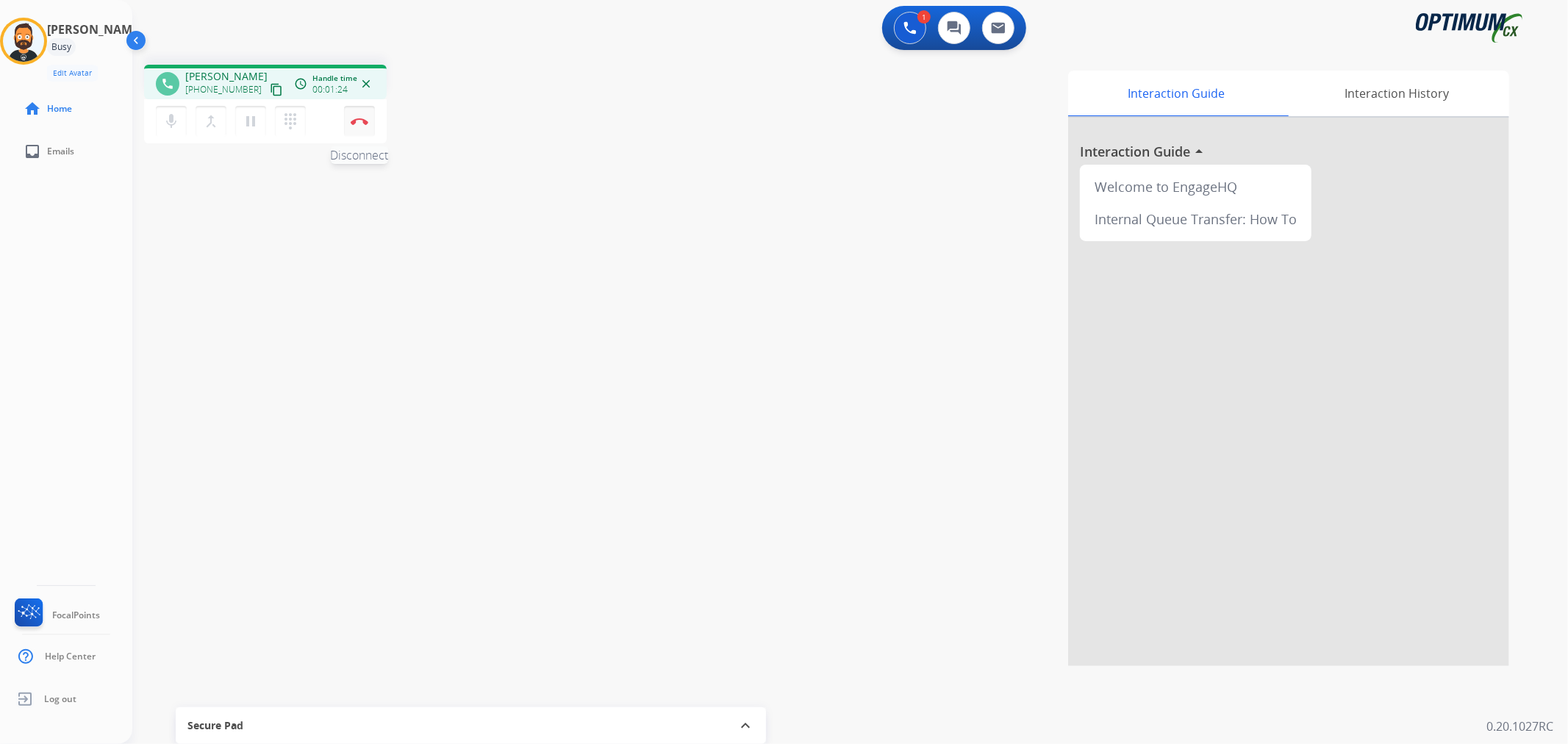
click at [355, 118] on img at bounding box center [359, 122] width 18 height 7
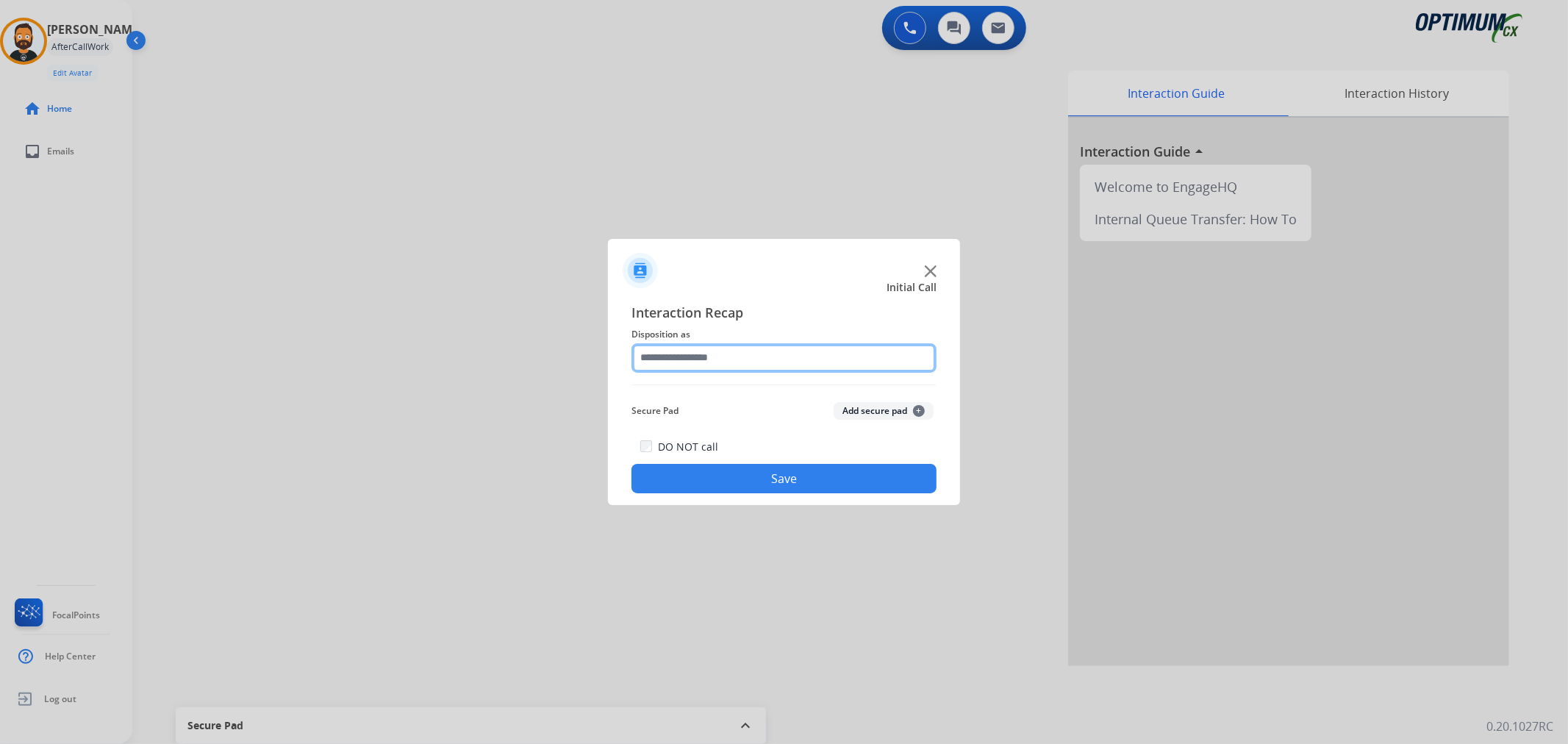
click at [678, 355] on input "text" at bounding box center [784, 357] width 306 height 29
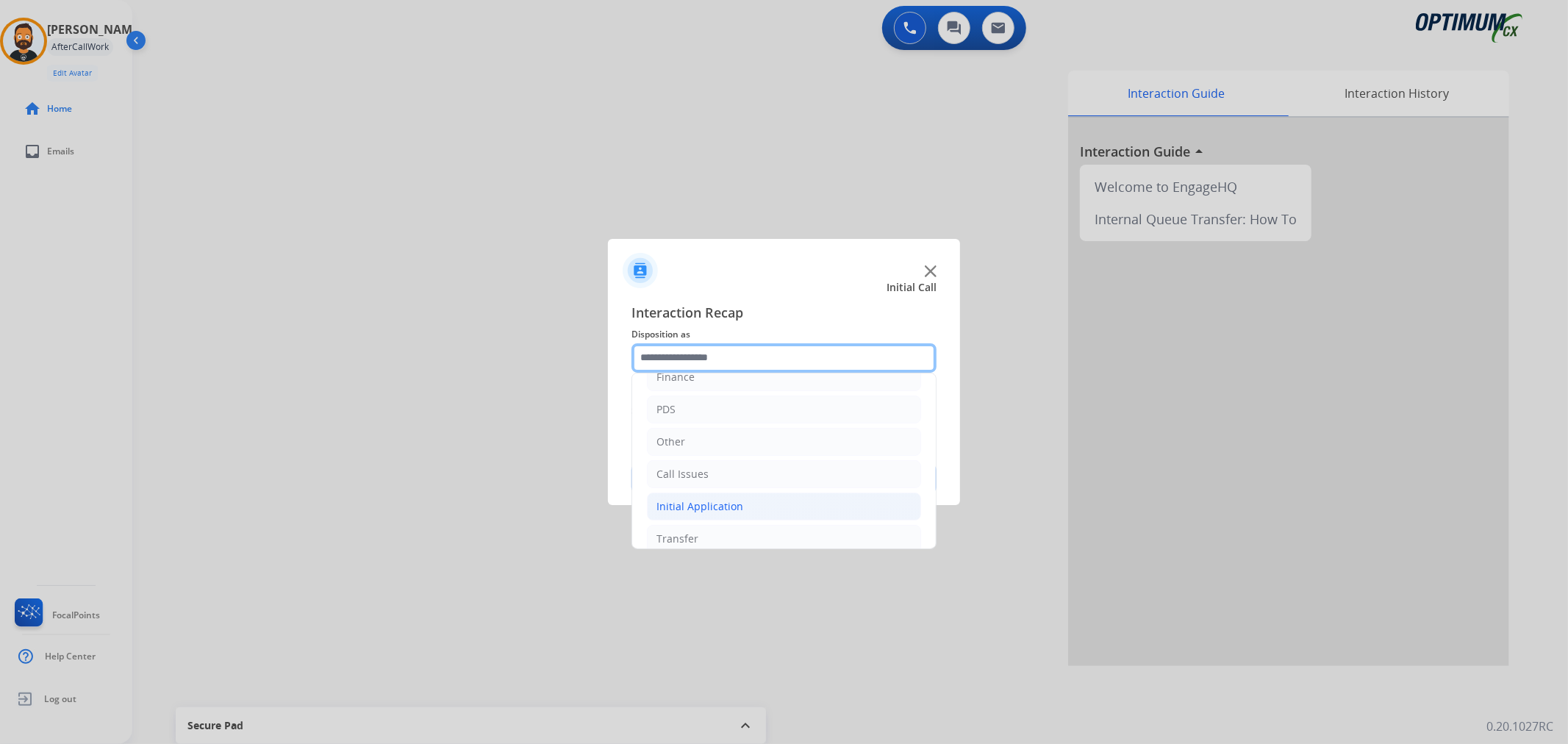
scroll to position [101, 0]
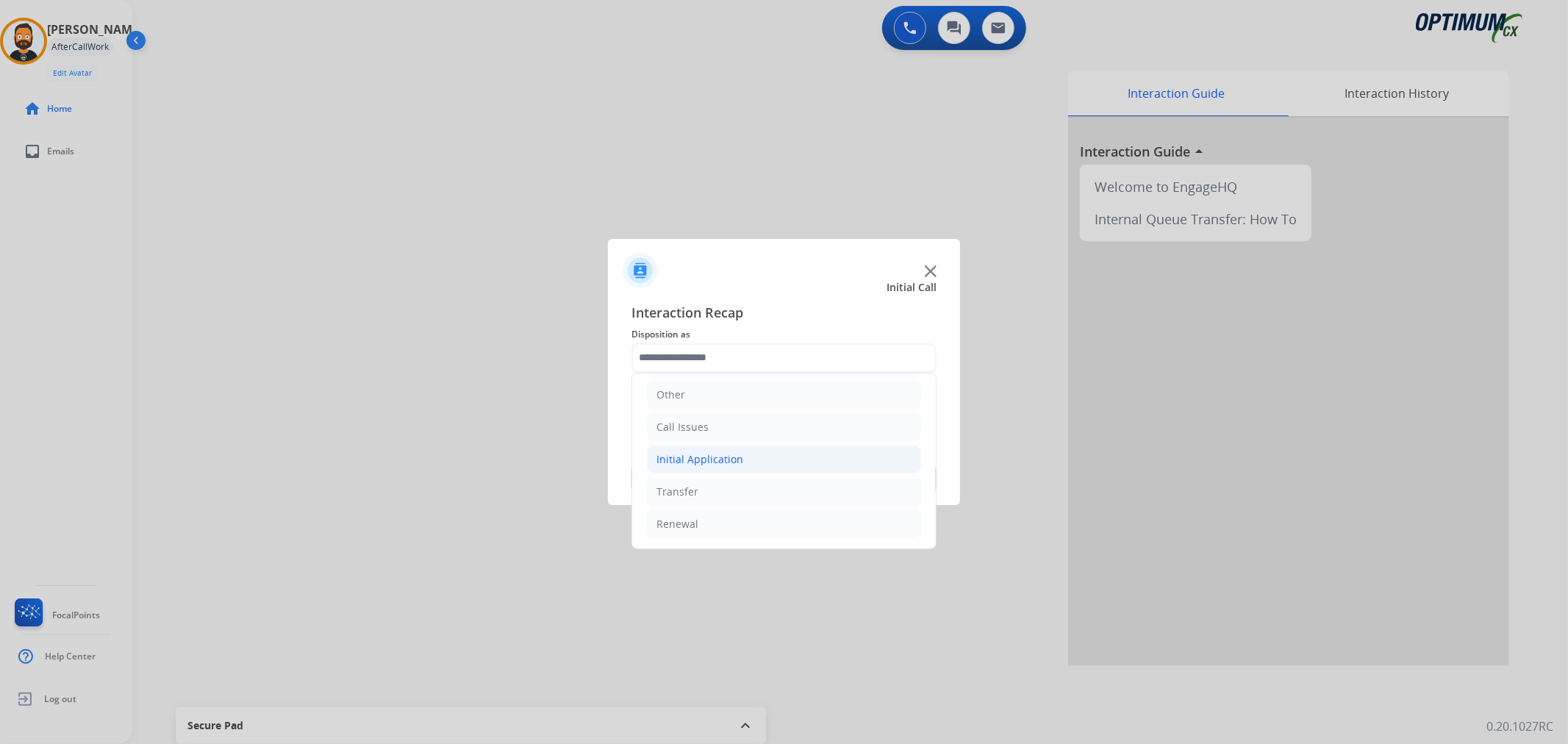
click at [722, 461] on div "Initial Application" at bounding box center [700, 460] width 87 height 15
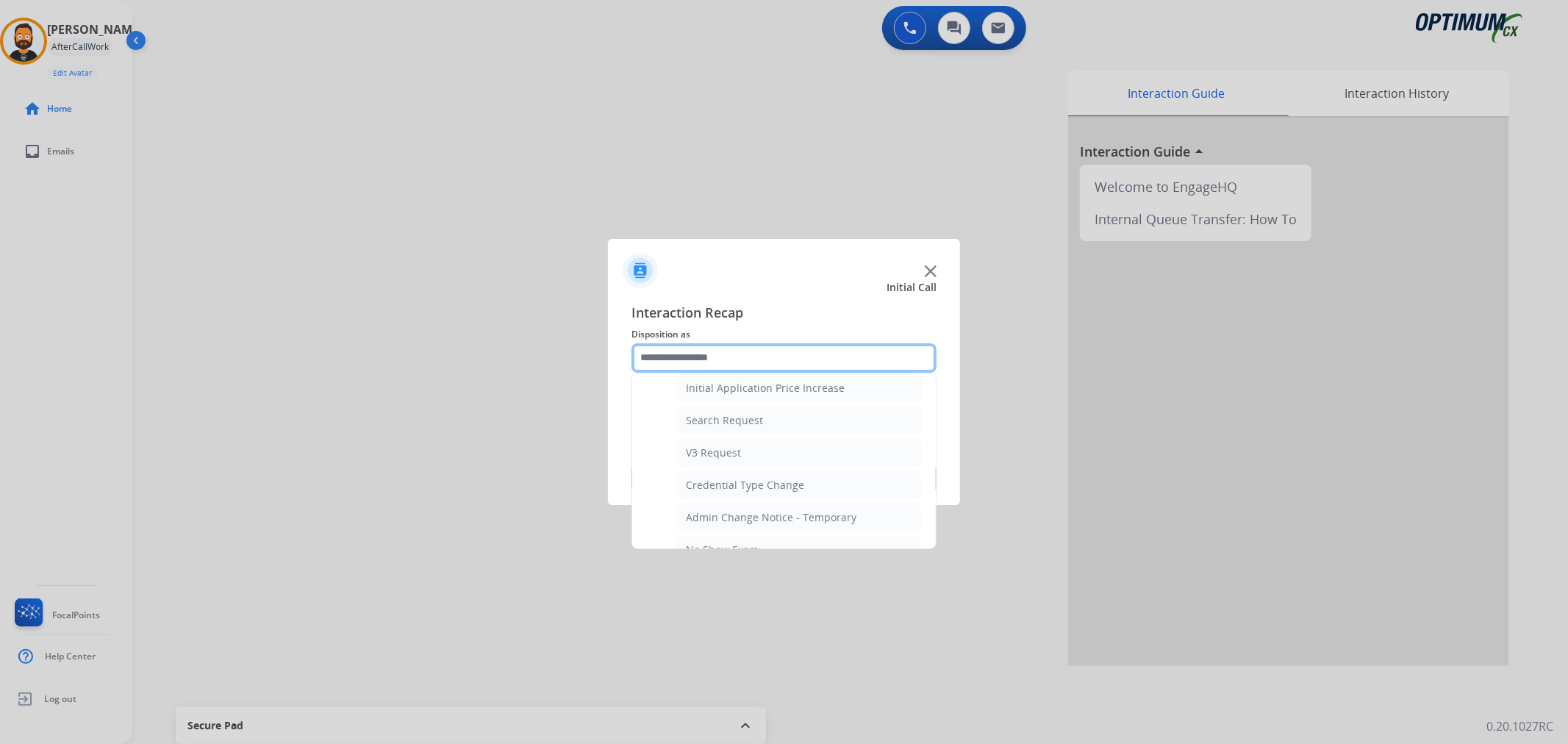
scroll to position [0, 0]
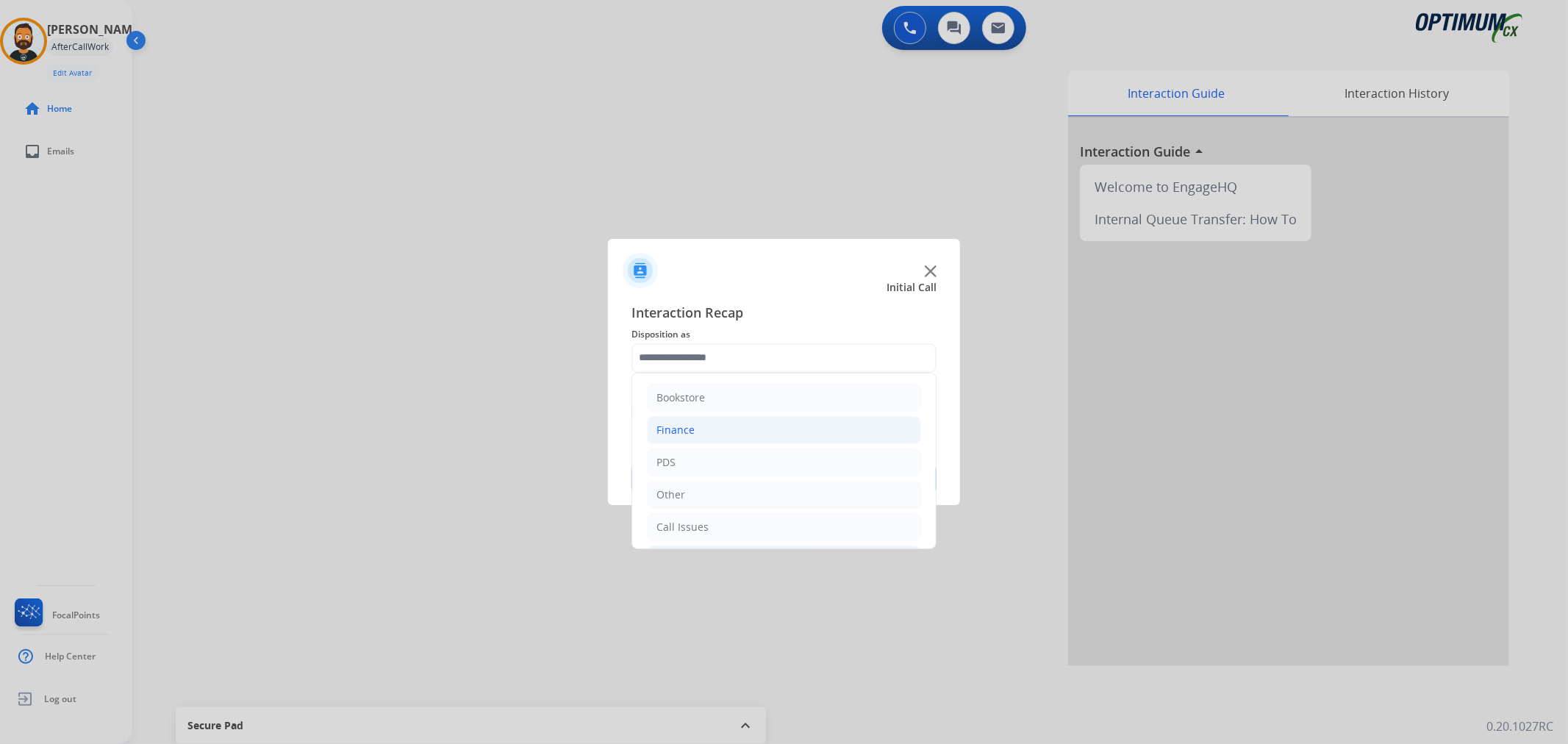
click at [695, 430] on li "Finance" at bounding box center [783, 430] width 274 height 28
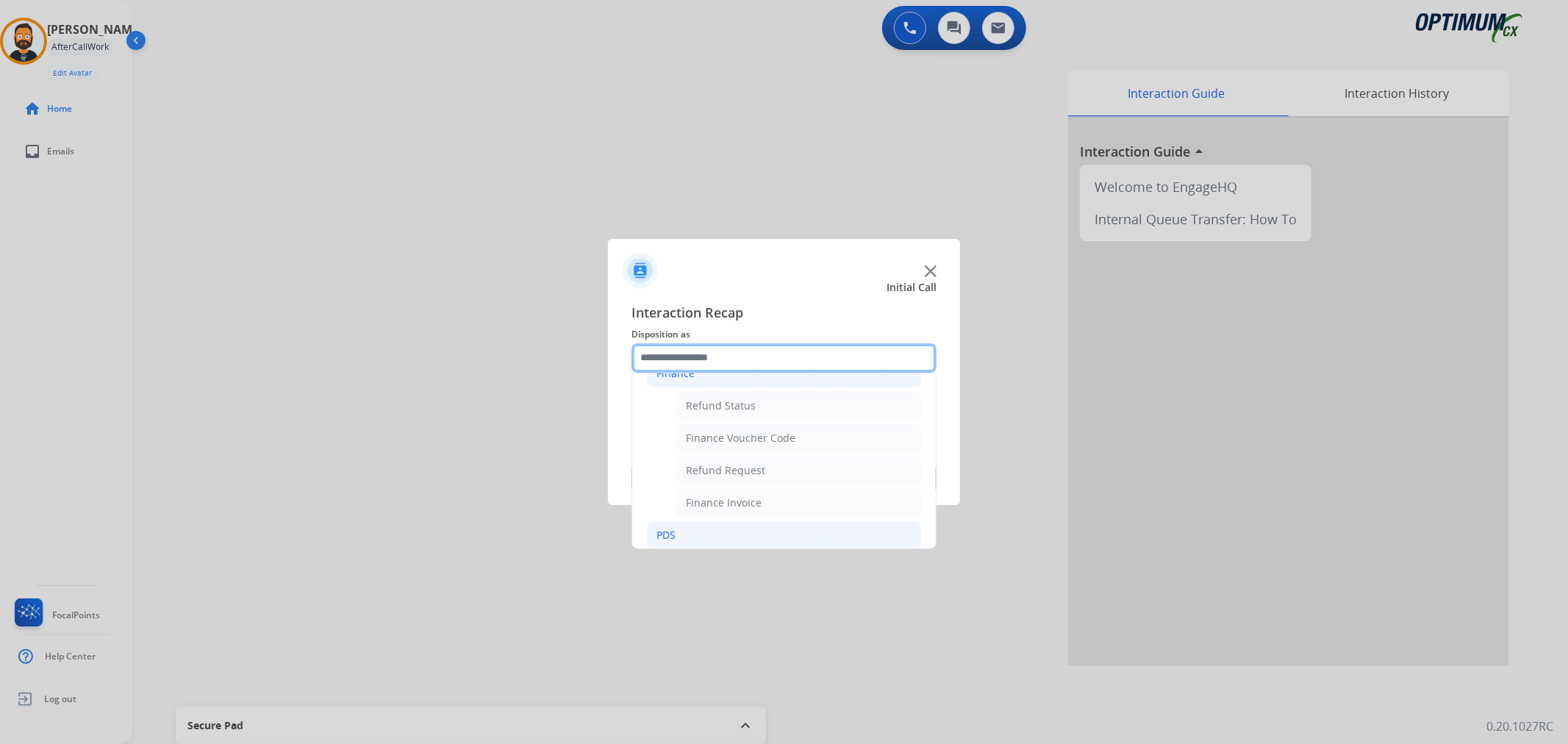
scroll to position [136, 0]
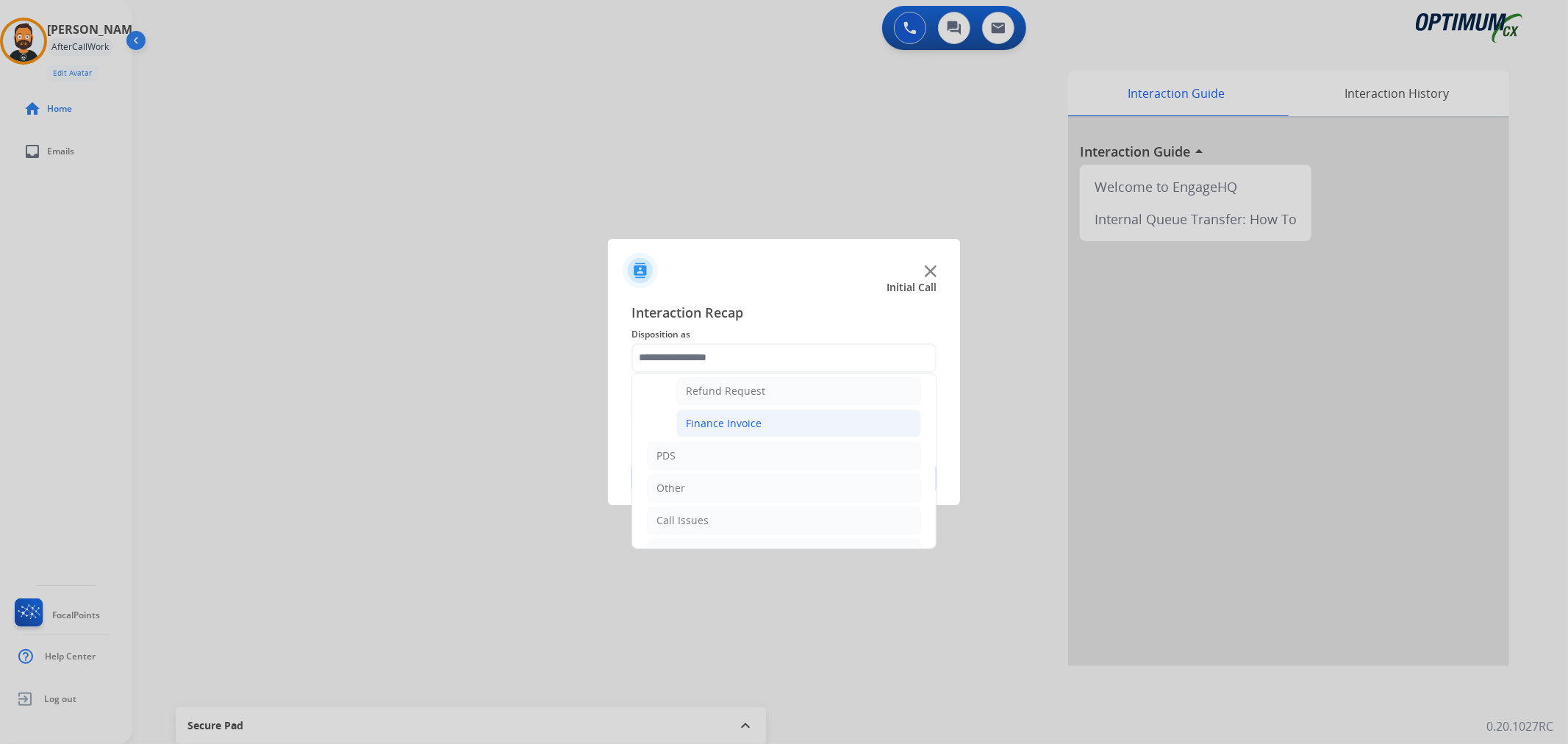
click at [744, 422] on div "Finance Invoice" at bounding box center [723, 423] width 76 height 15
type input "**********"
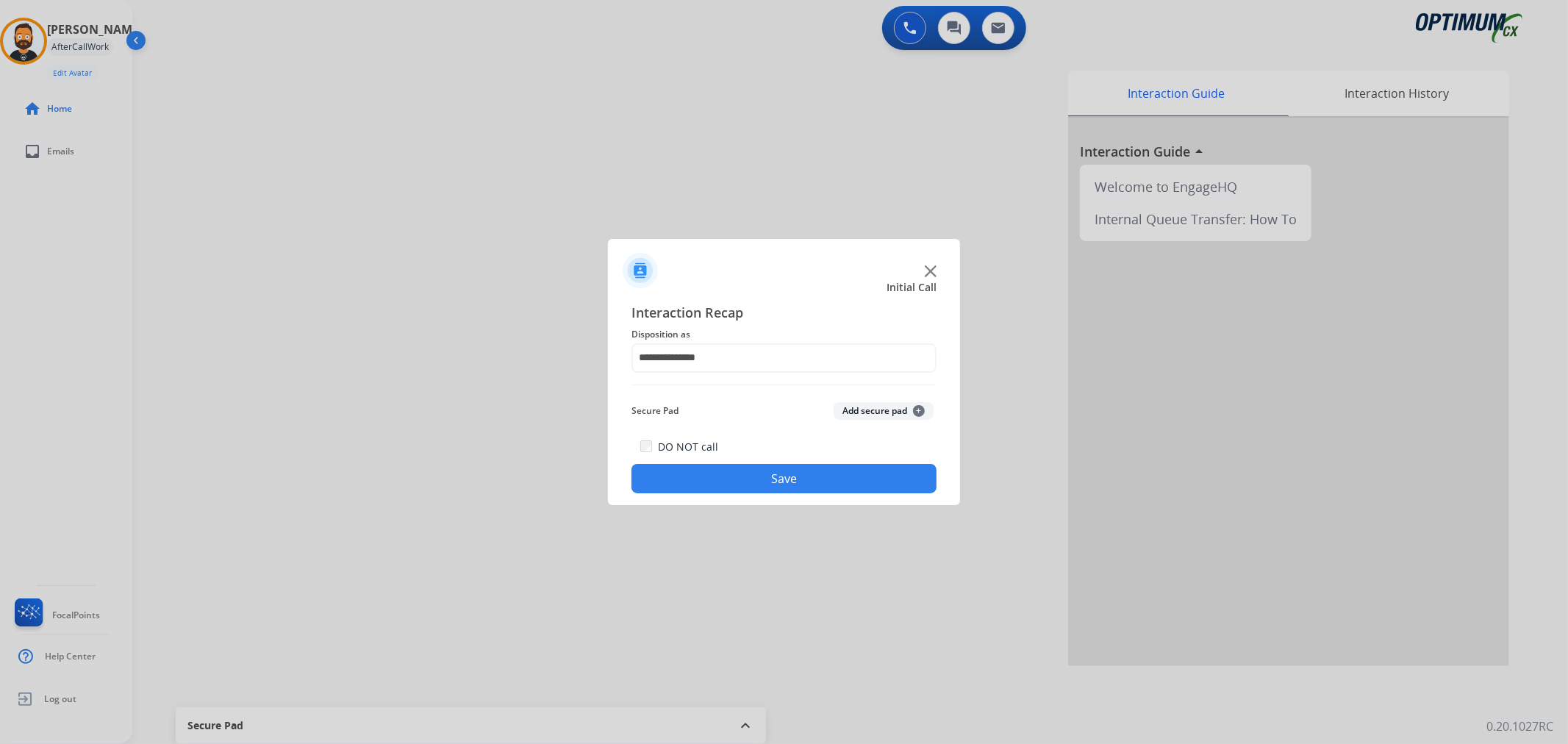
click at [737, 479] on button "Save" at bounding box center [784, 478] width 306 height 29
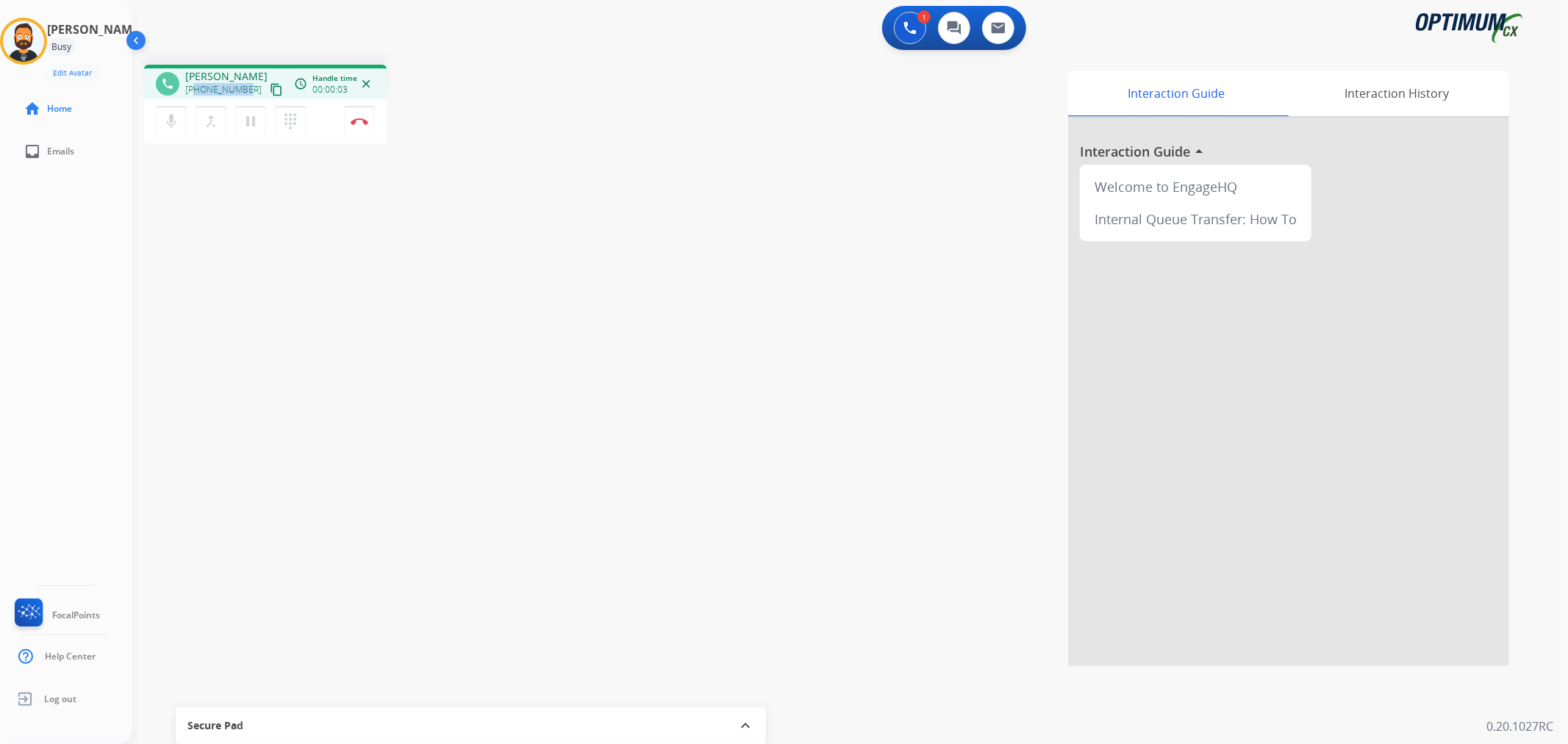
drag, startPoint x: 244, startPoint y: 85, endPoint x: 196, endPoint y: 85, distance: 48.0
click at [196, 85] on span "[PHONE_NUMBER]" at bounding box center [223, 90] width 77 height 12
click at [362, 119] on img at bounding box center [359, 122] width 18 height 7
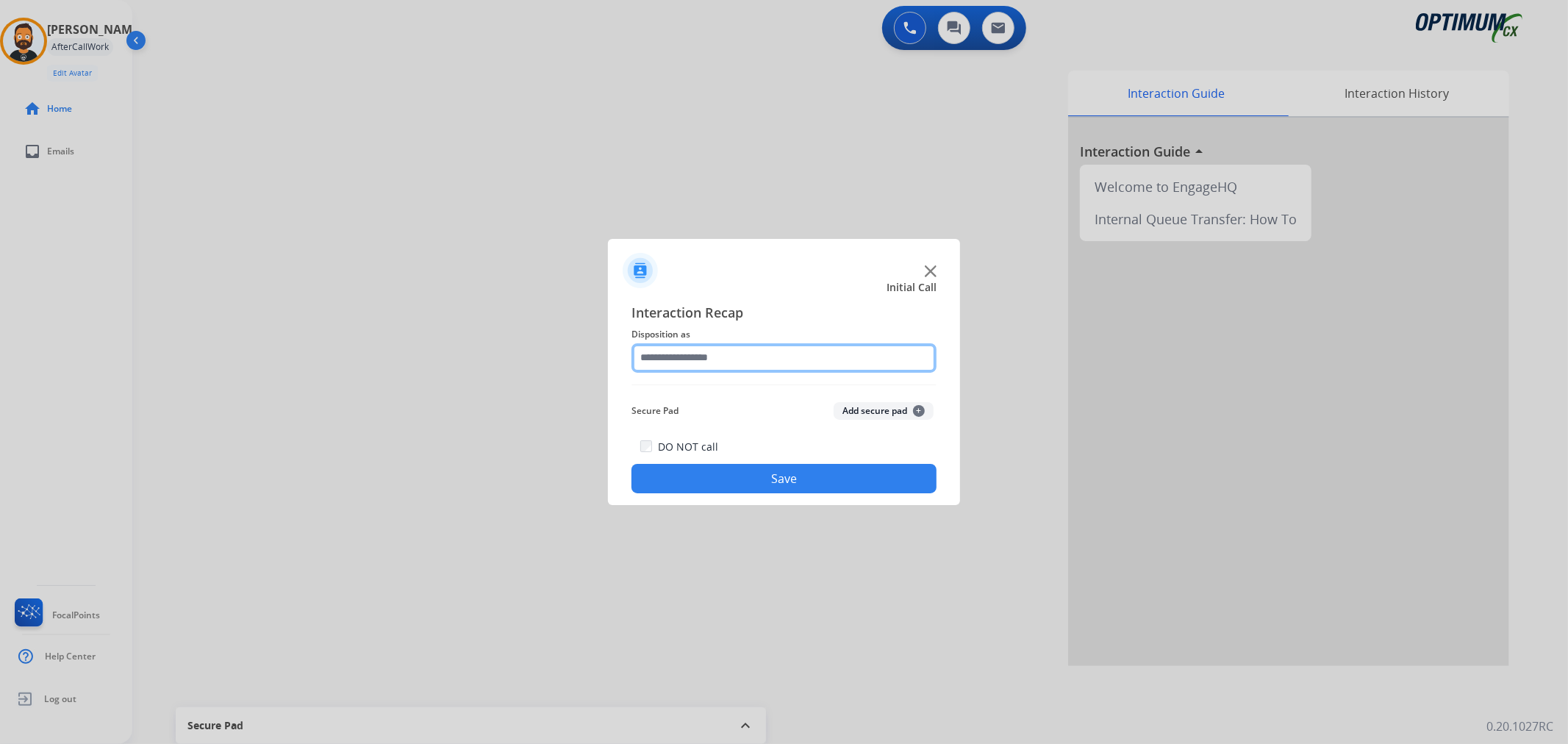
click at [737, 354] on input "text" at bounding box center [784, 357] width 306 height 29
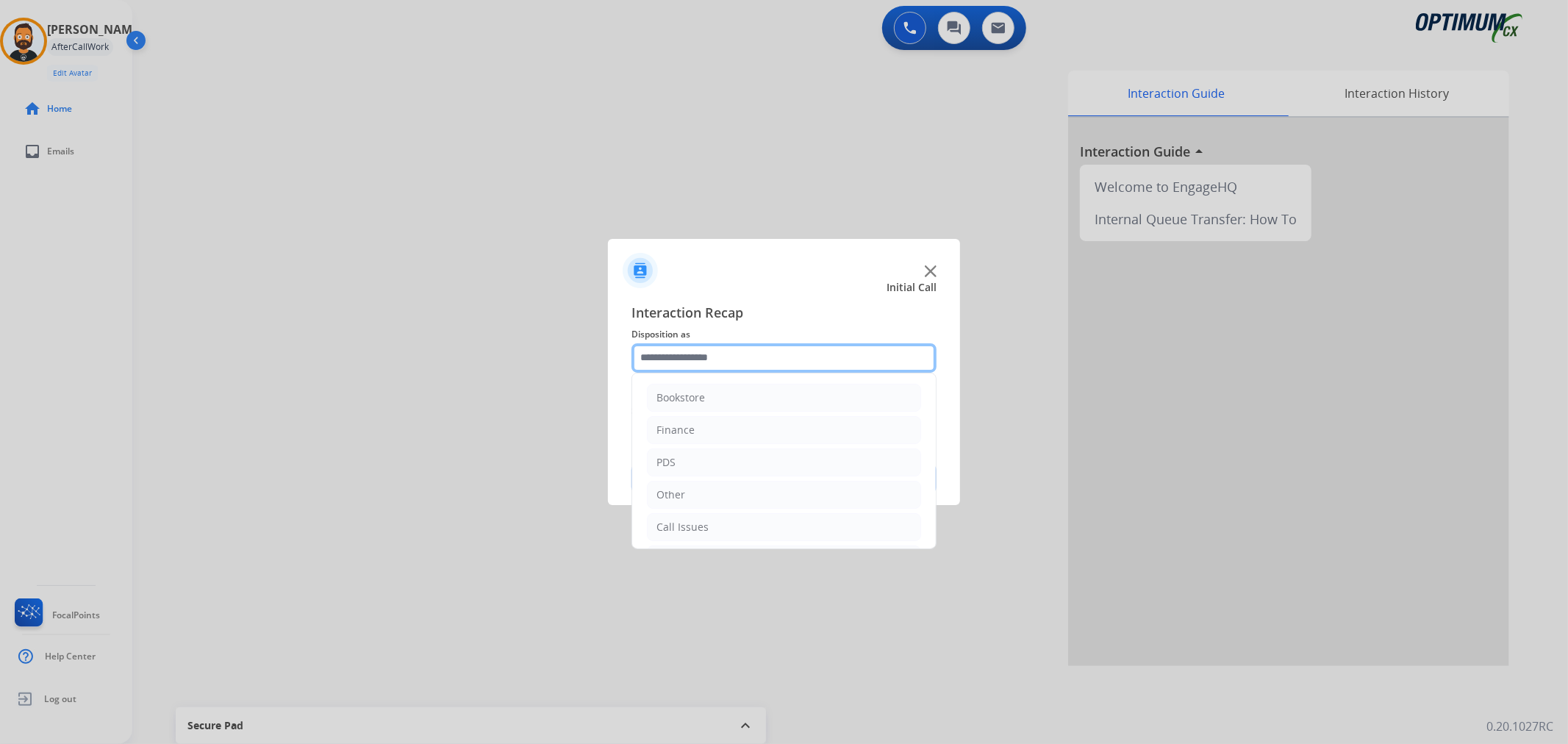
scroll to position [101, 0]
click at [695, 533] on li "Renewal" at bounding box center [783, 524] width 274 height 28
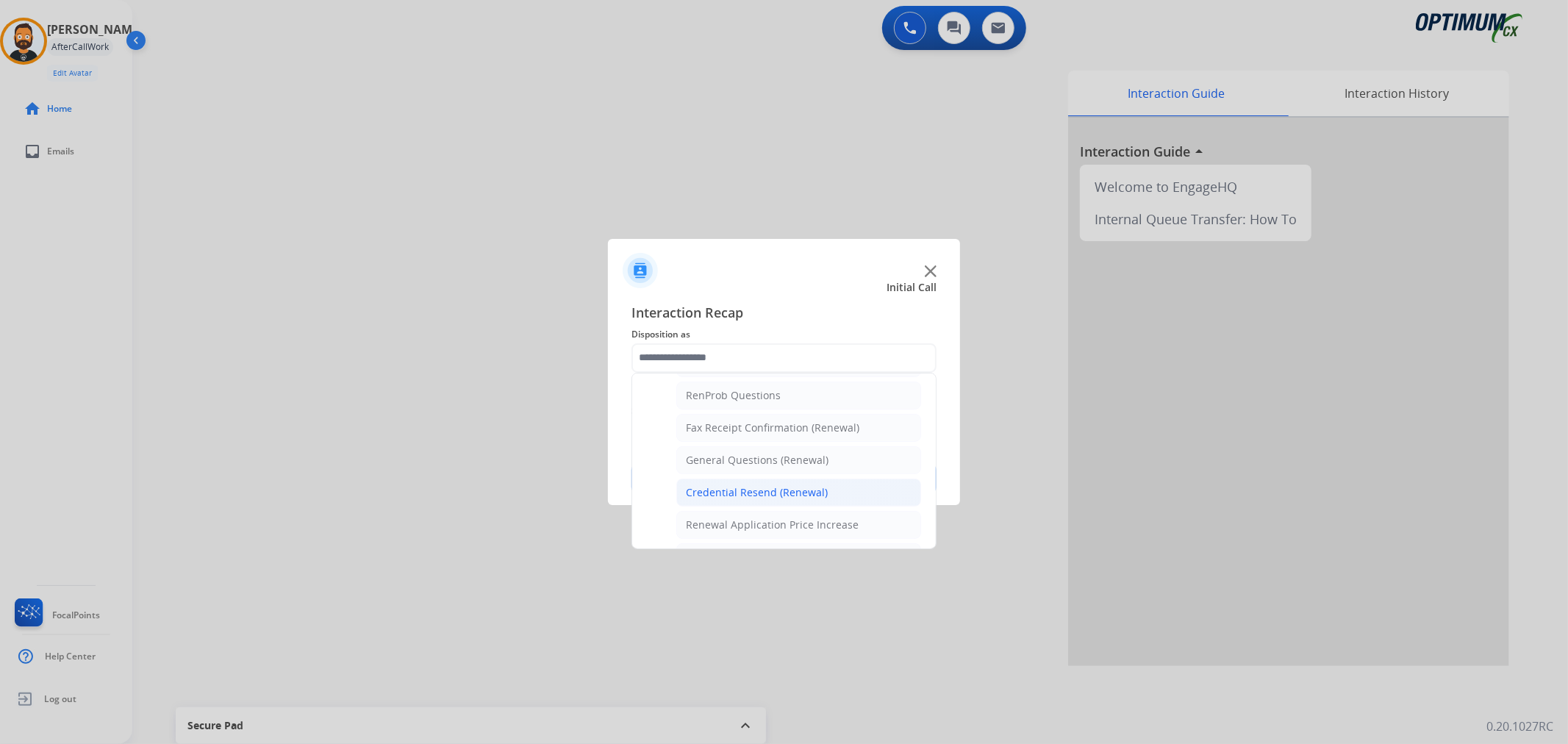
click at [717, 486] on div "Credential Resend (Renewal)" at bounding box center [757, 493] width 142 height 15
type input "**********"
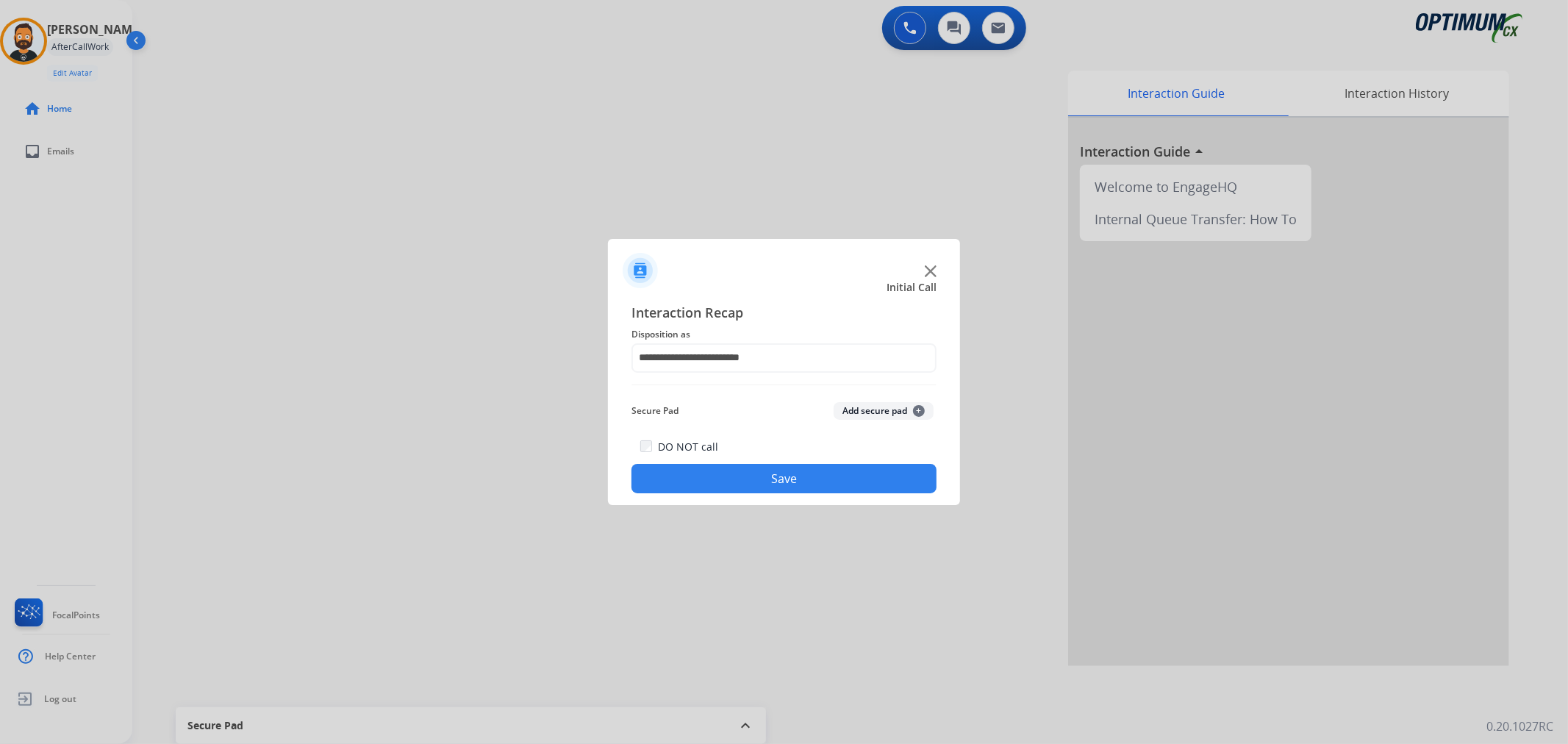
click at [717, 486] on button "Save" at bounding box center [784, 478] width 306 height 29
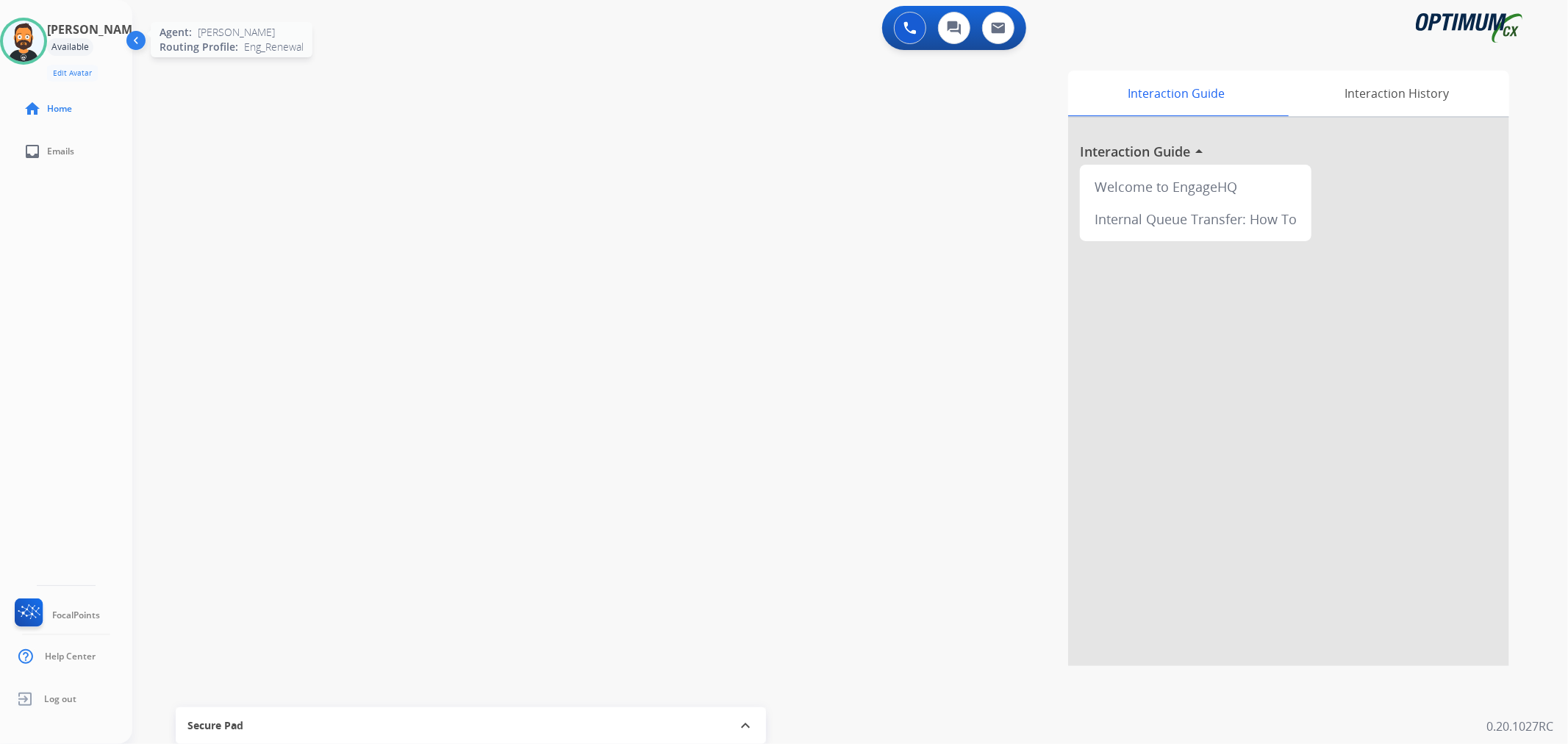
click at [39, 49] on img at bounding box center [23, 41] width 41 height 41
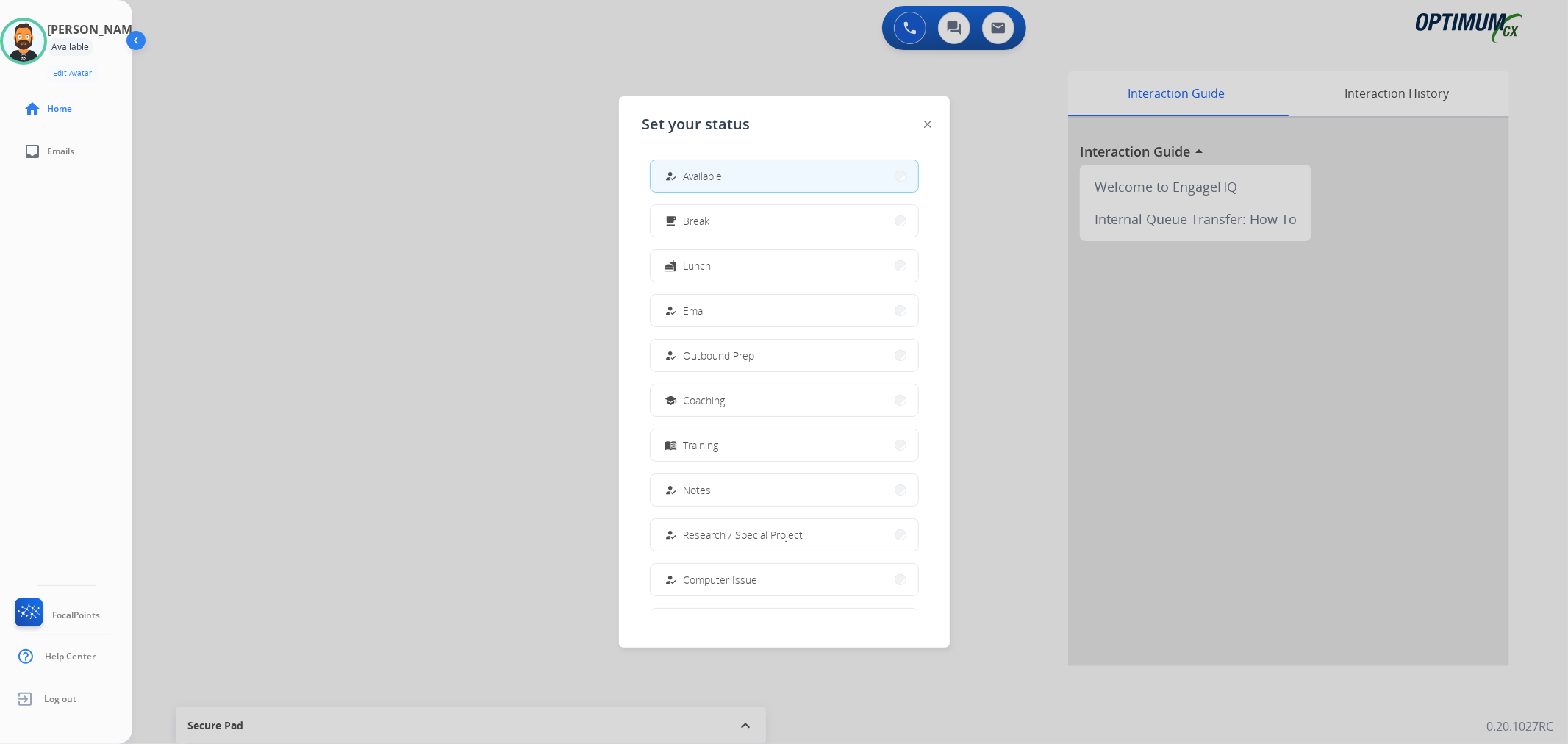
scroll to position [137, 0]
click at [714, 583] on span "Offline" at bounding box center [699, 577] width 31 height 16
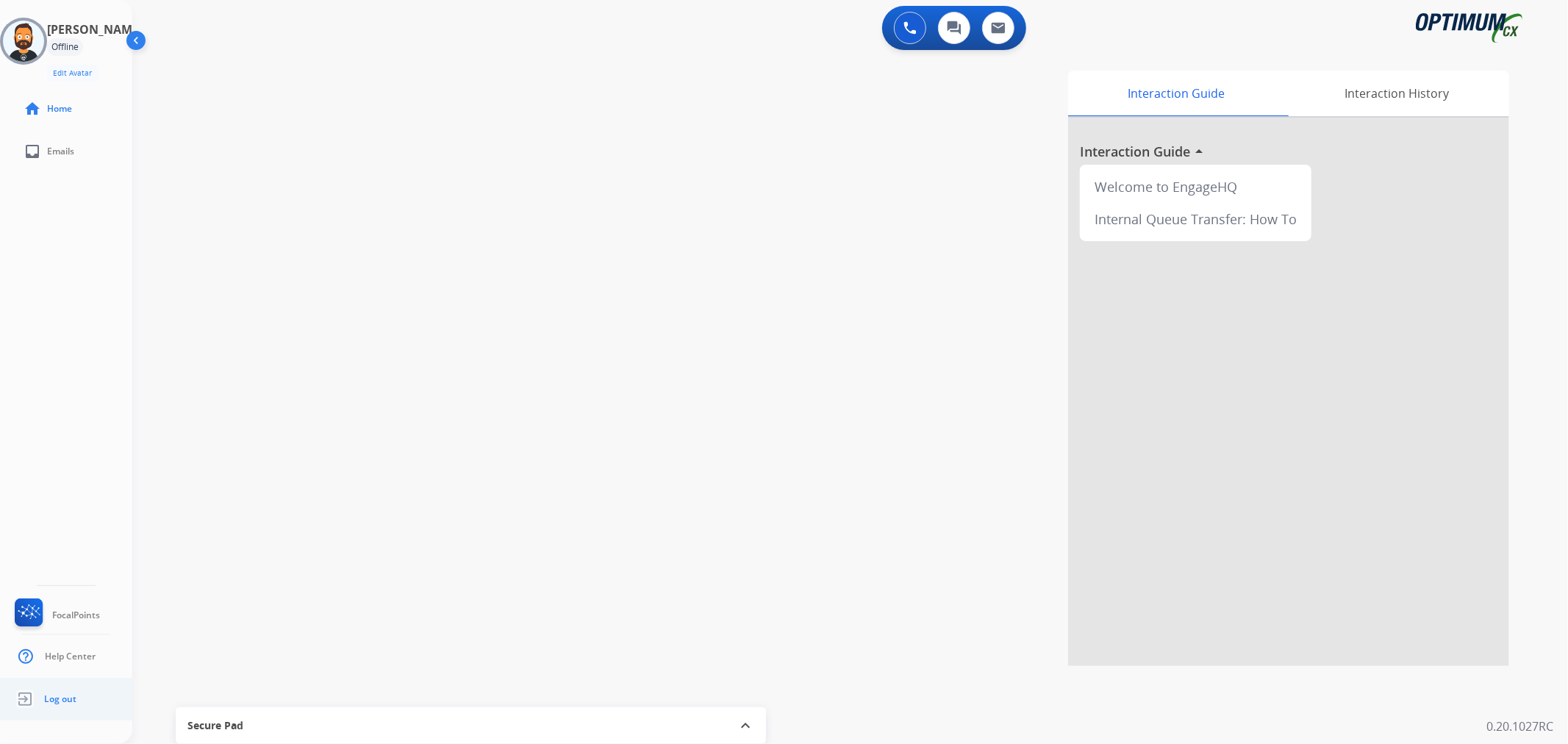
click at [62, 695] on span "Log out" at bounding box center [60, 699] width 33 height 12
